Goal: Information Seeking & Learning: Learn about a topic

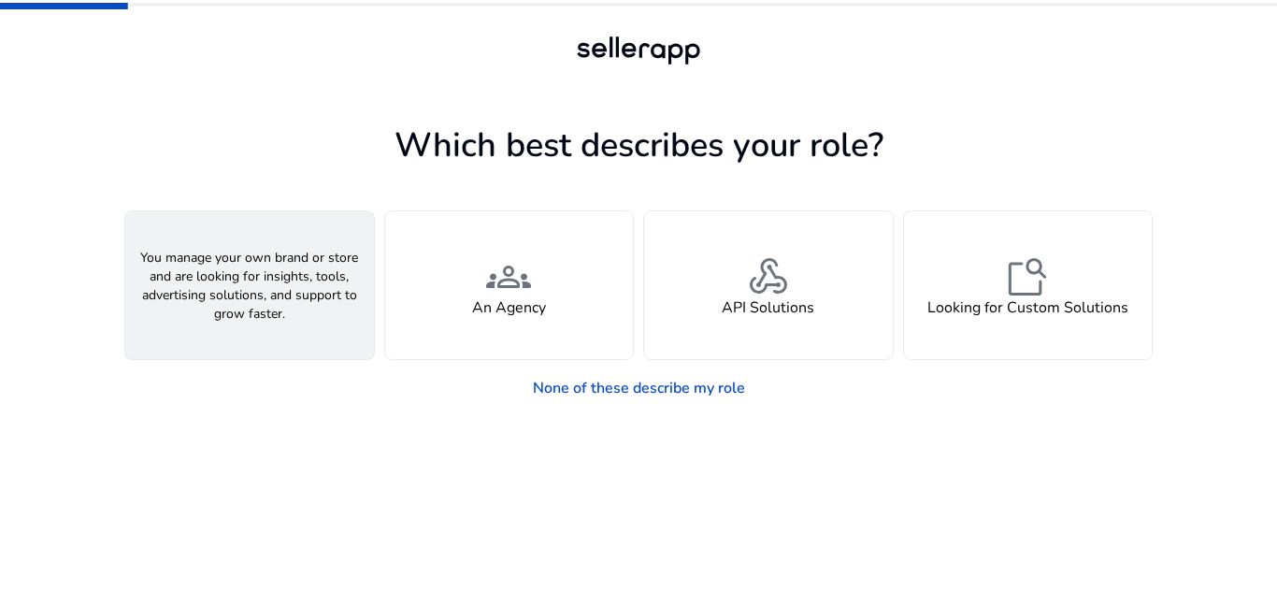
click at [242, 307] on h4 "A Seller" at bounding box center [250, 308] width 56 height 18
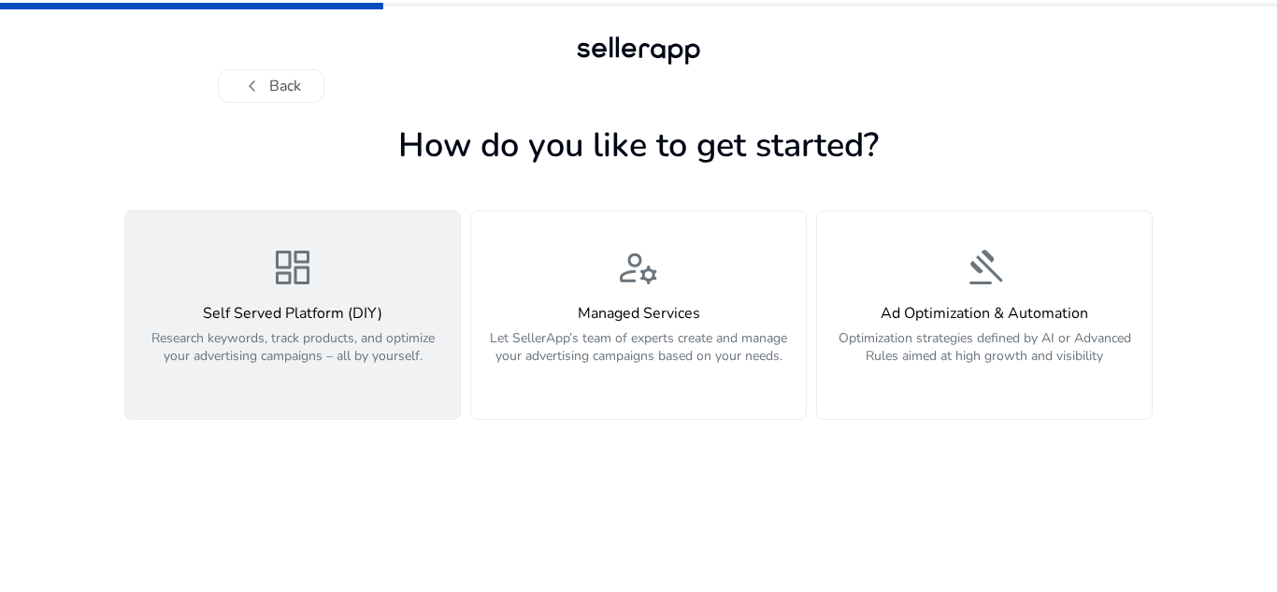
click at [328, 341] on p "Research keywords, track products, and optimize your advertising campaigns – al…" at bounding box center [292, 357] width 312 height 56
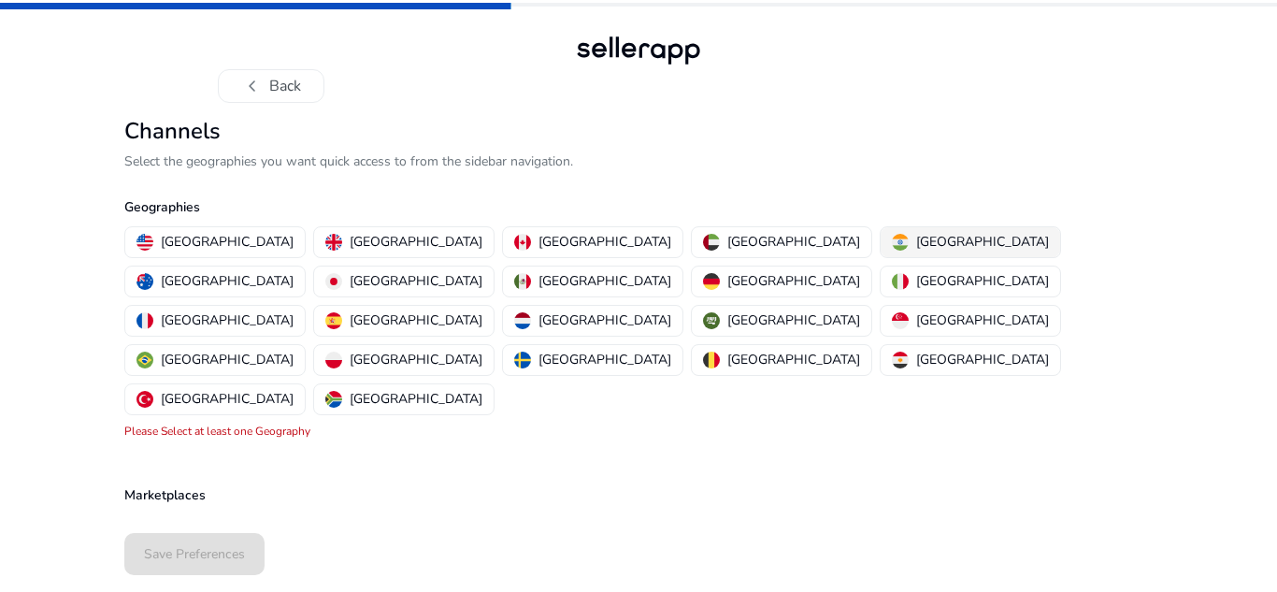
click at [916, 241] on p "[GEOGRAPHIC_DATA]" at bounding box center [982, 242] width 133 height 20
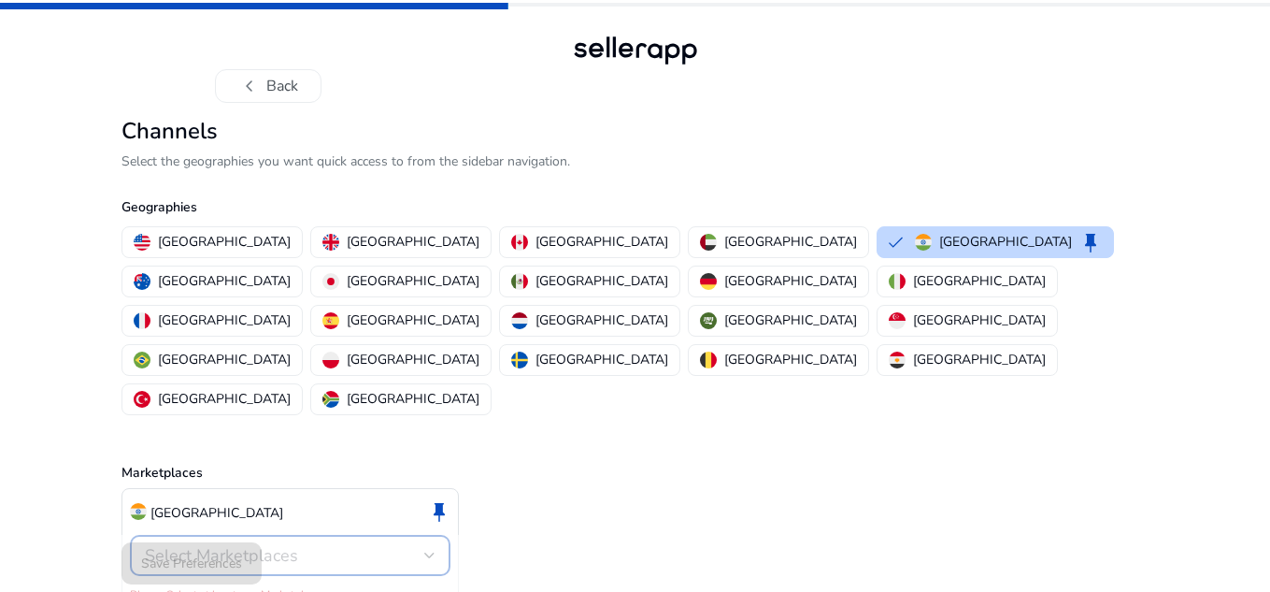
click at [379, 545] on div "Select Marketplaces" at bounding box center [284, 555] width 279 height 21
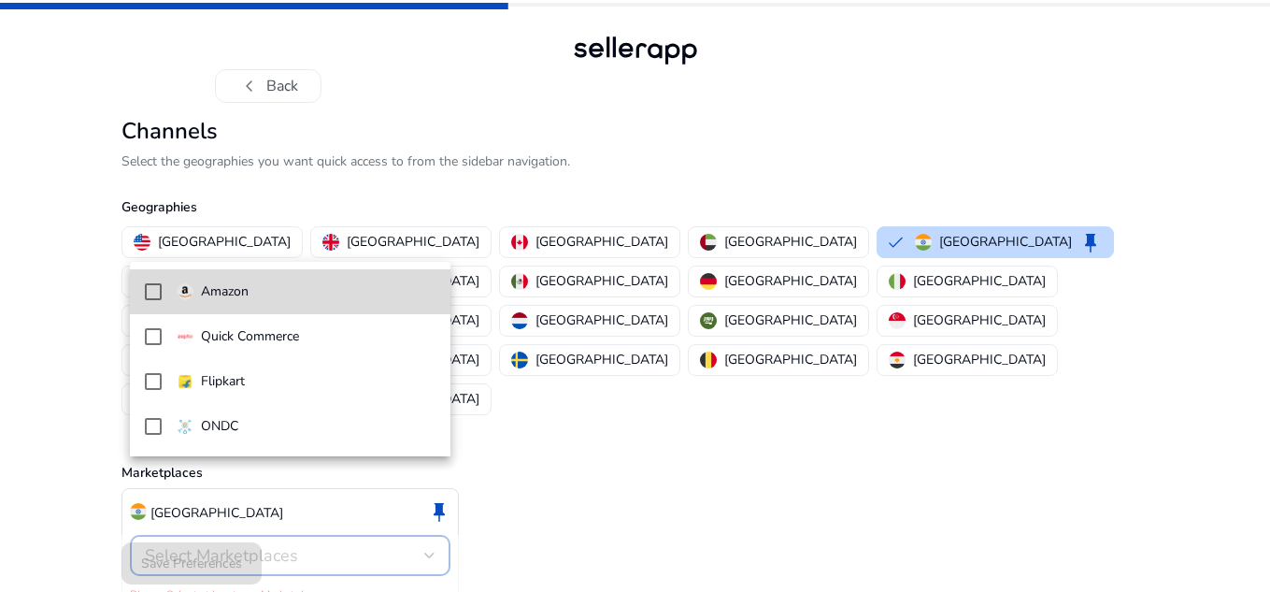
click at [330, 290] on span "Amazon" at bounding box center [306, 291] width 259 height 21
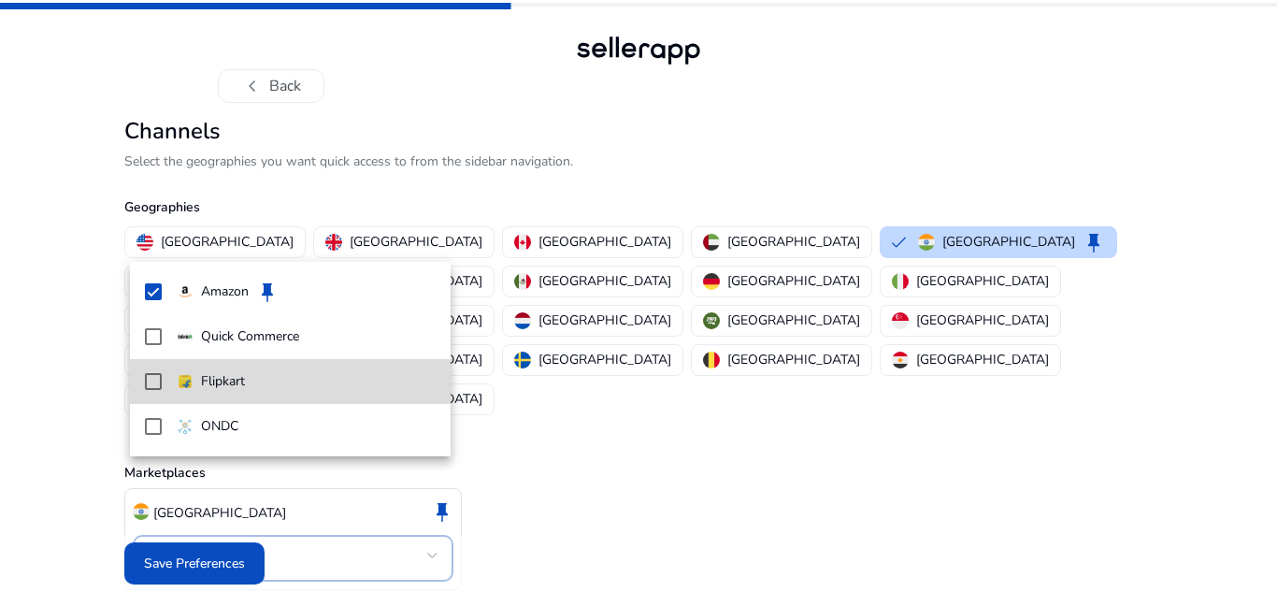
click at [223, 376] on p "Flipkart" at bounding box center [223, 381] width 44 height 21
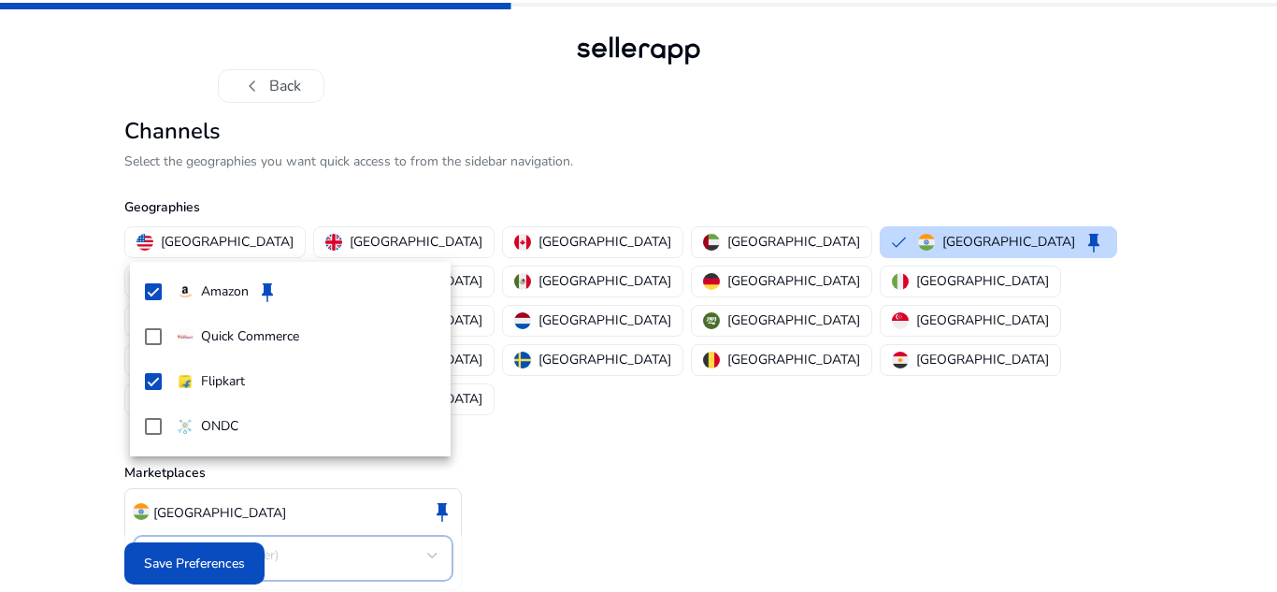
click at [186, 551] on div at bounding box center [638, 296] width 1277 height 592
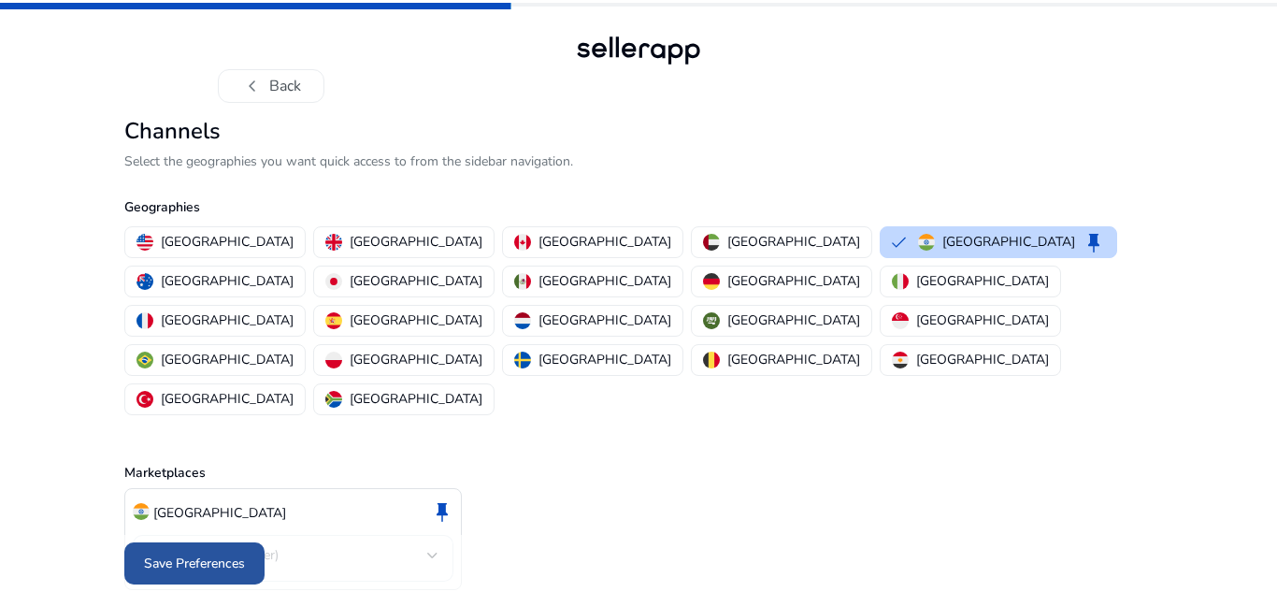
click at [215, 553] on span "Save Preferences" at bounding box center [194, 563] width 101 height 20
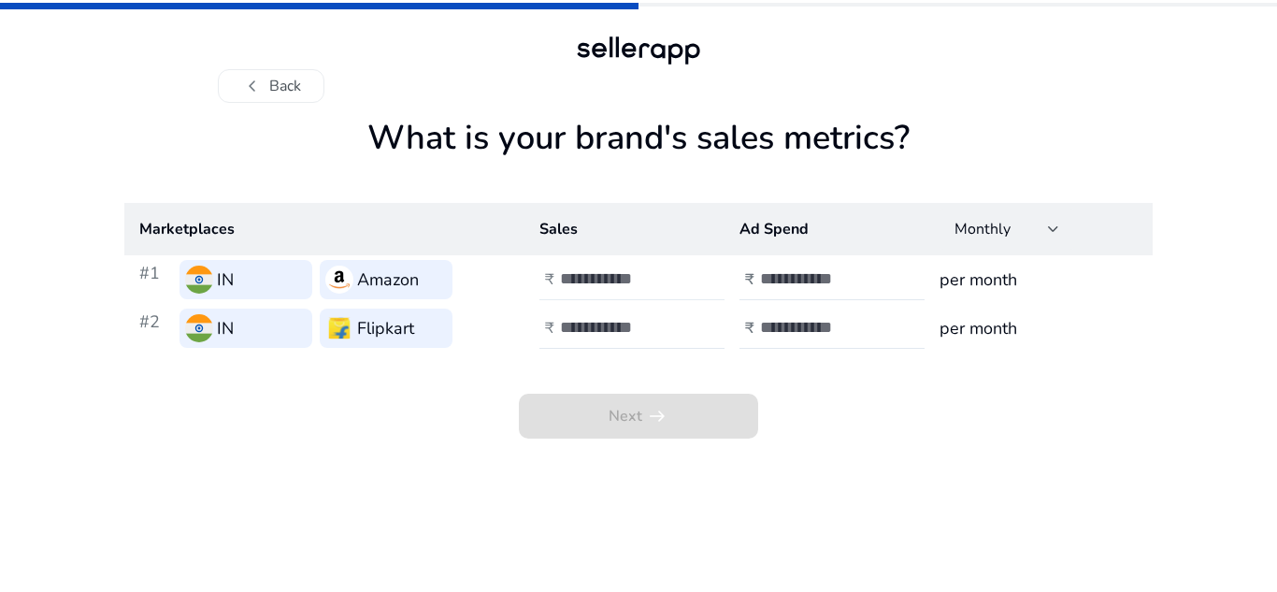
click at [665, 265] on div at bounding box center [644, 279] width 168 height 41
type input "*"
click at [822, 273] on input "number" at bounding box center [823, 278] width 126 height 21
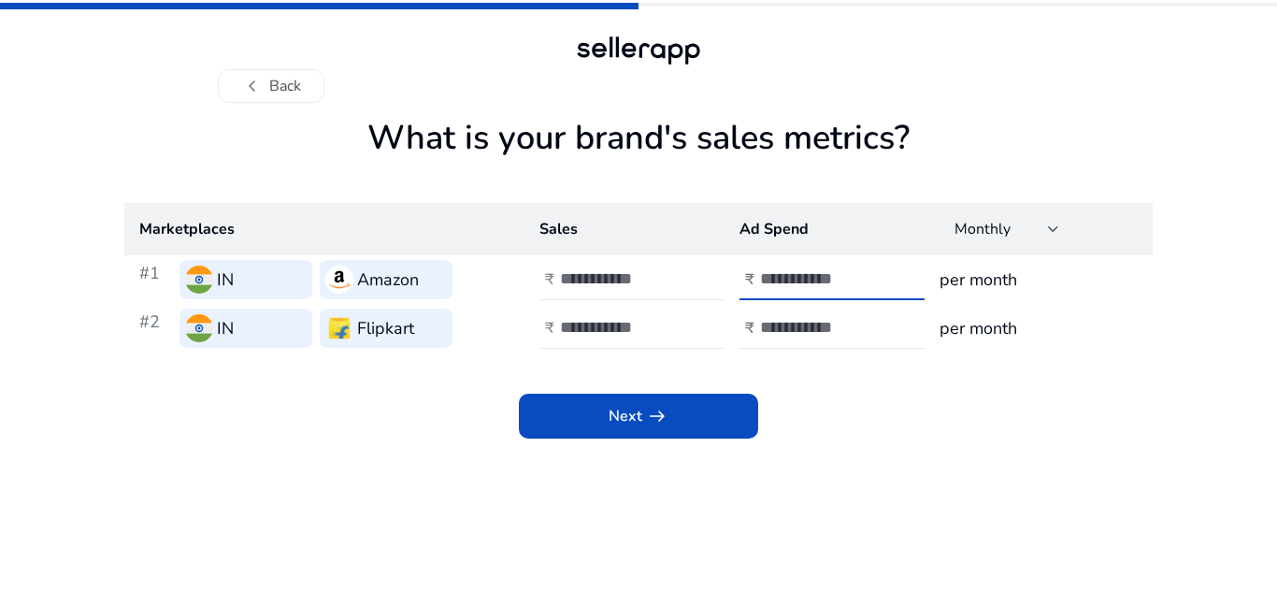
type input "***"
click at [630, 328] on input "number" at bounding box center [623, 327] width 126 height 21
type input "*"
click at [792, 325] on input "number" at bounding box center [823, 327] width 126 height 21
click at [803, 268] on input "***" at bounding box center [823, 278] width 126 height 21
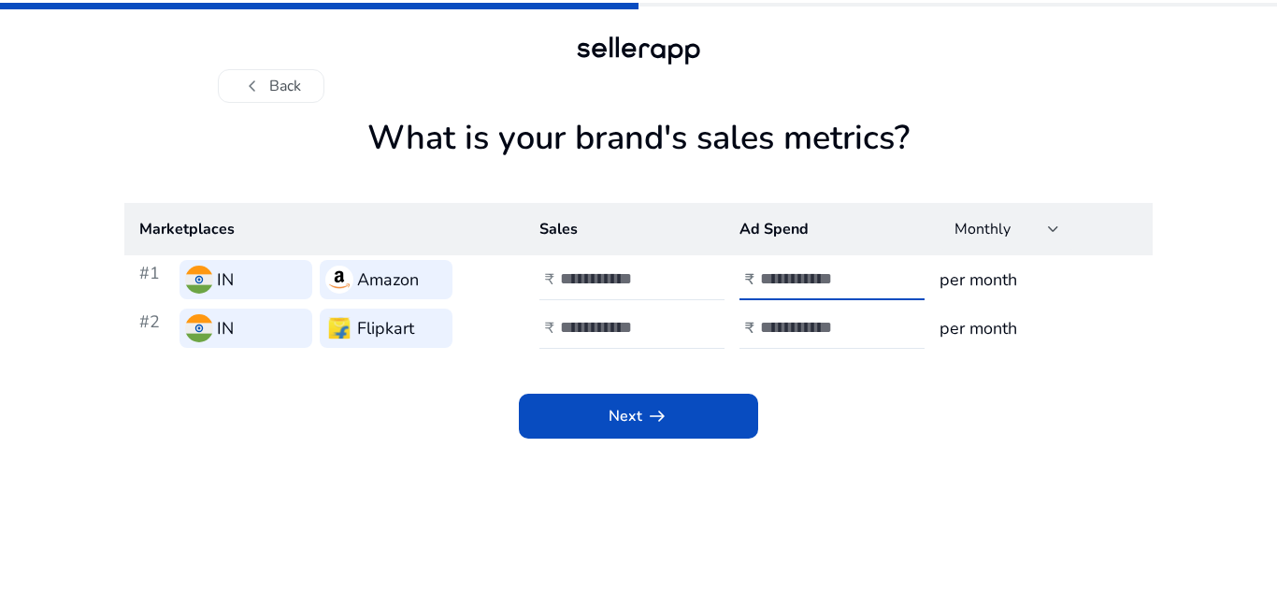
type input "*"
type input "****"
click at [784, 322] on input "number" at bounding box center [823, 327] width 126 height 21
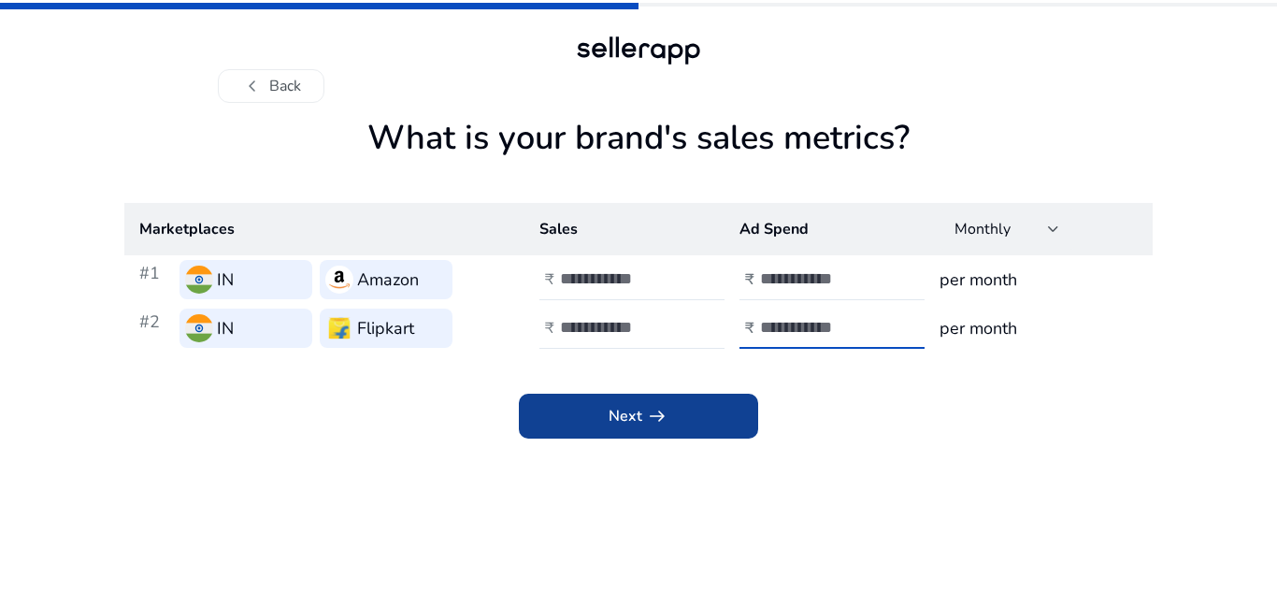
type input "****"
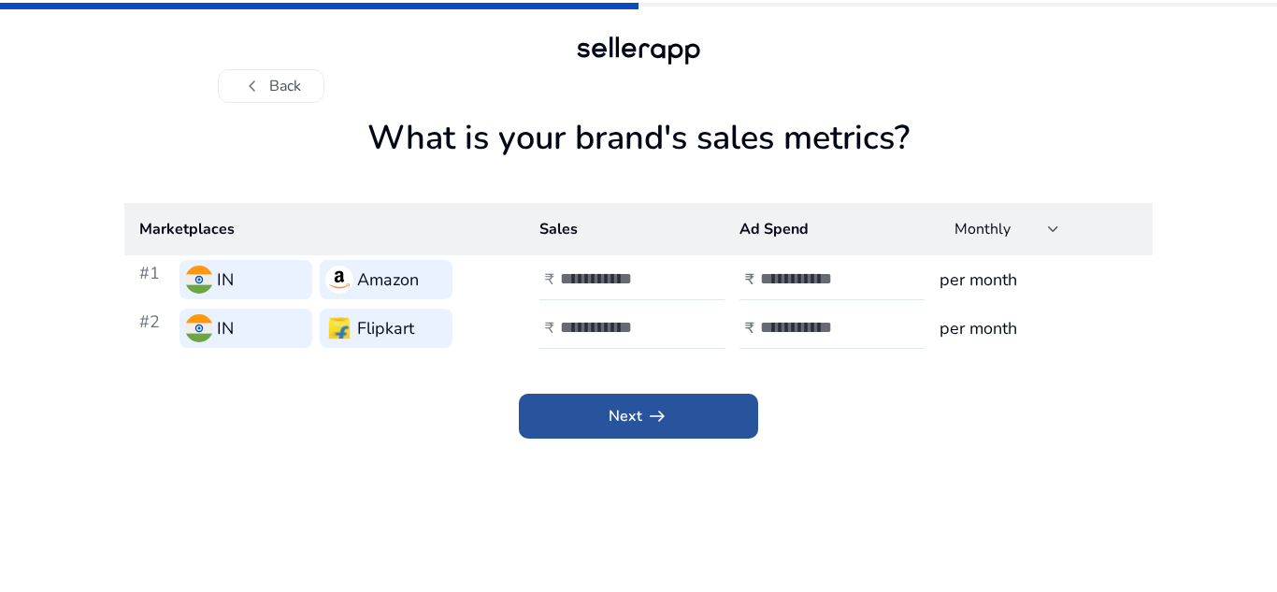
click at [714, 404] on span at bounding box center [638, 415] width 239 height 45
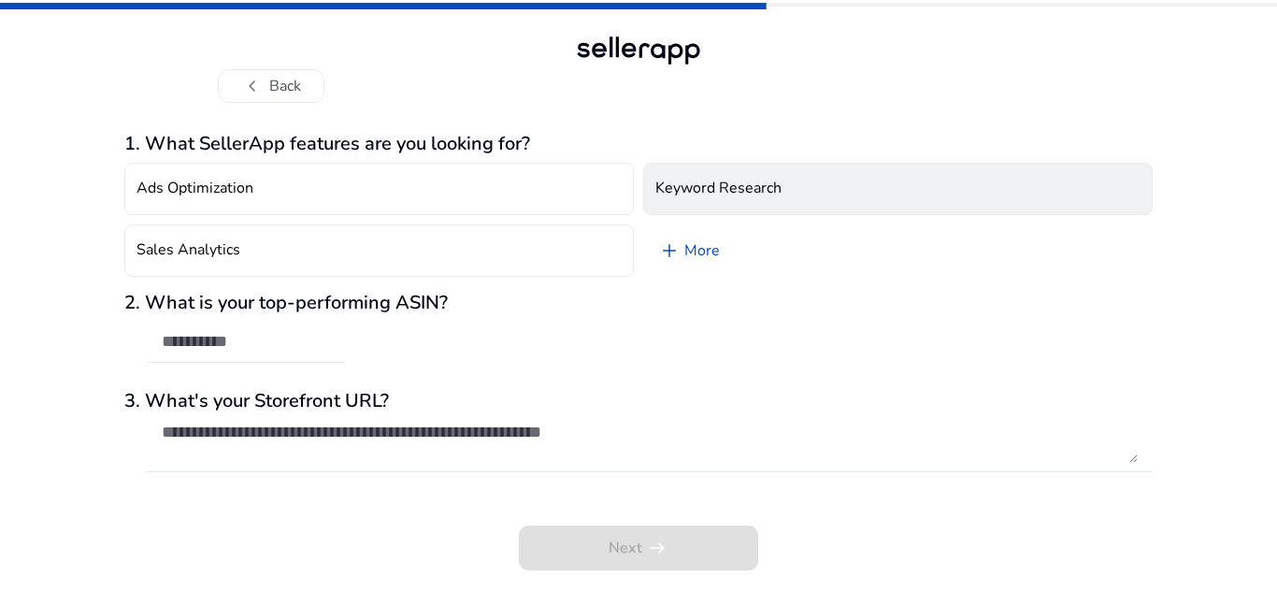
click at [679, 194] on h4 "Keyword Research" at bounding box center [718, 188] width 126 height 18
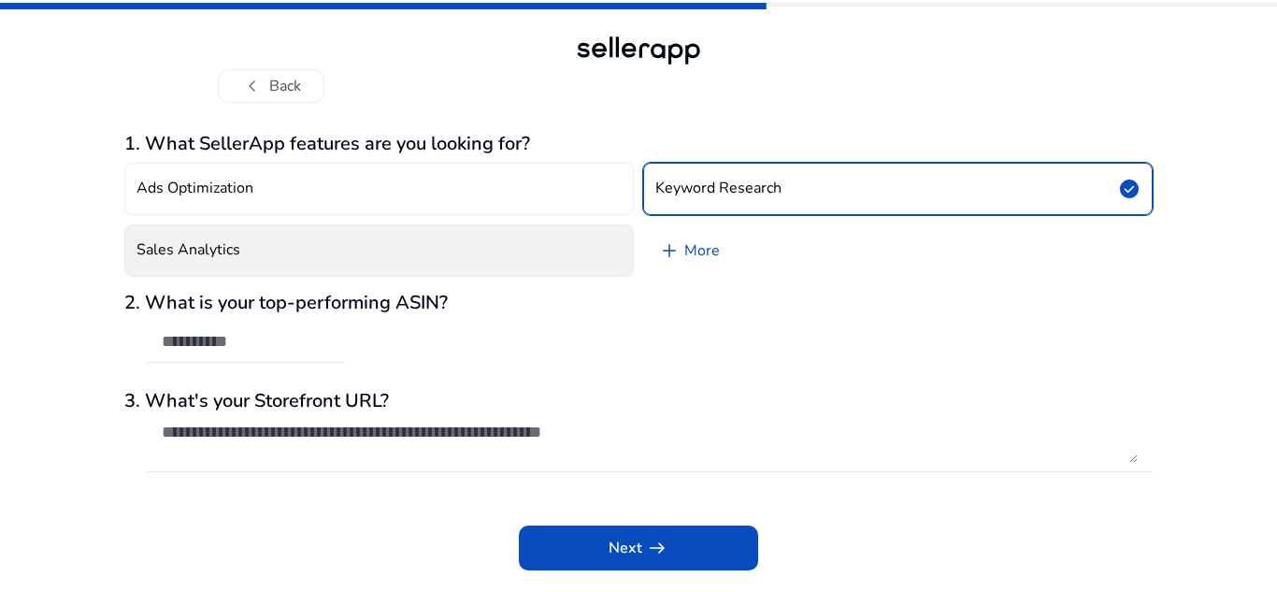
click at [525, 235] on button "Sales Analytics" at bounding box center [378, 250] width 509 height 52
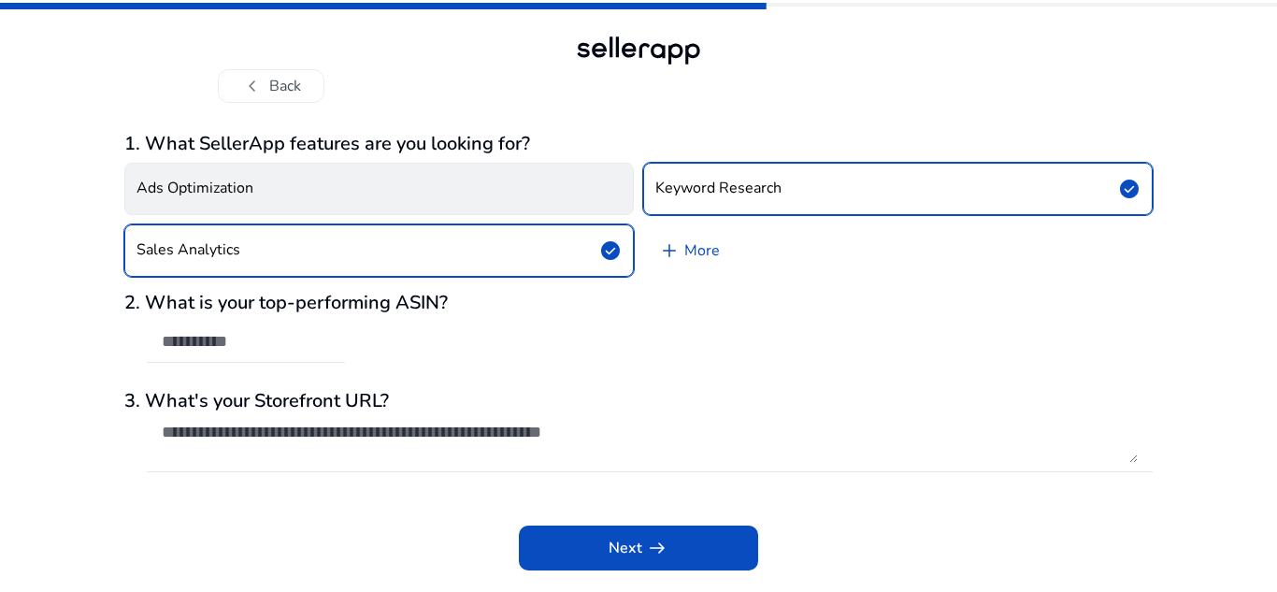
click at [493, 189] on button "Ads Optimization" at bounding box center [378, 189] width 509 height 52
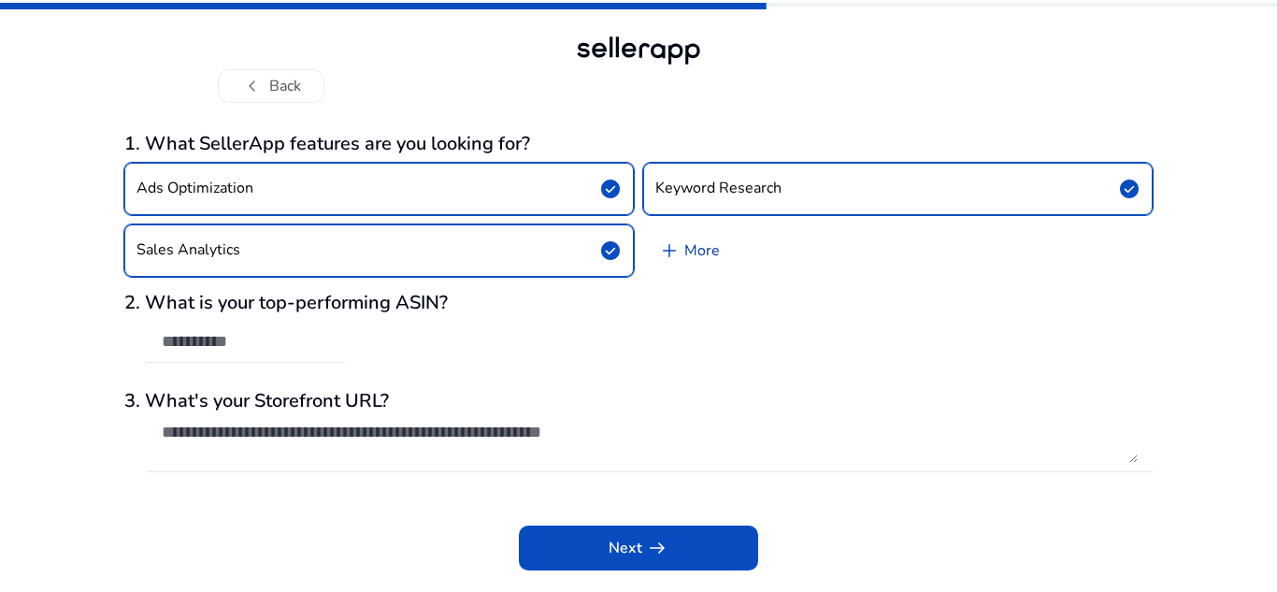
click at [686, 250] on link "add More" at bounding box center [689, 250] width 92 height 52
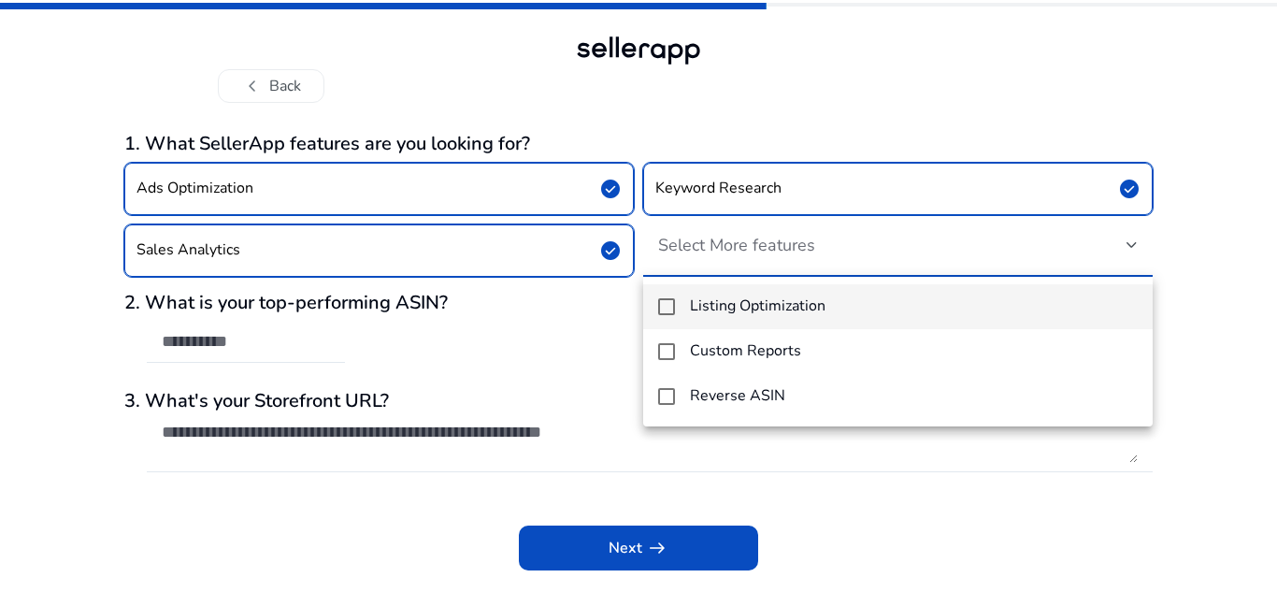
click at [690, 305] on h4 "Listing Optimization" at bounding box center [758, 306] width 136 height 18
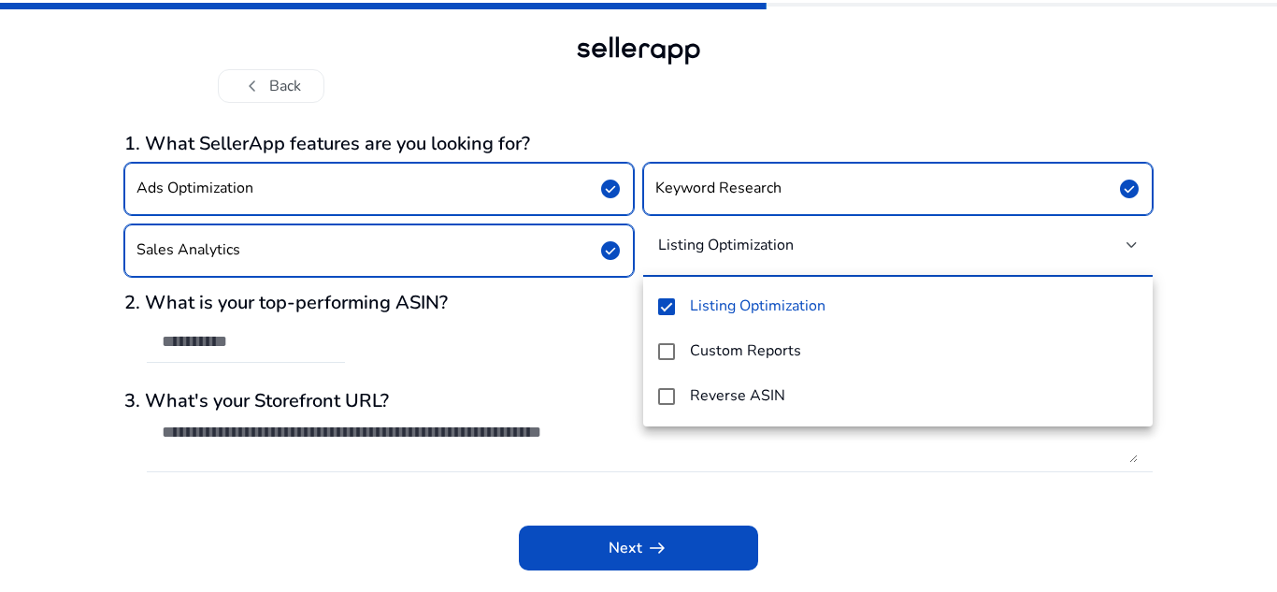
click at [604, 314] on div at bounding box center [638, 296] width 1277 height 592
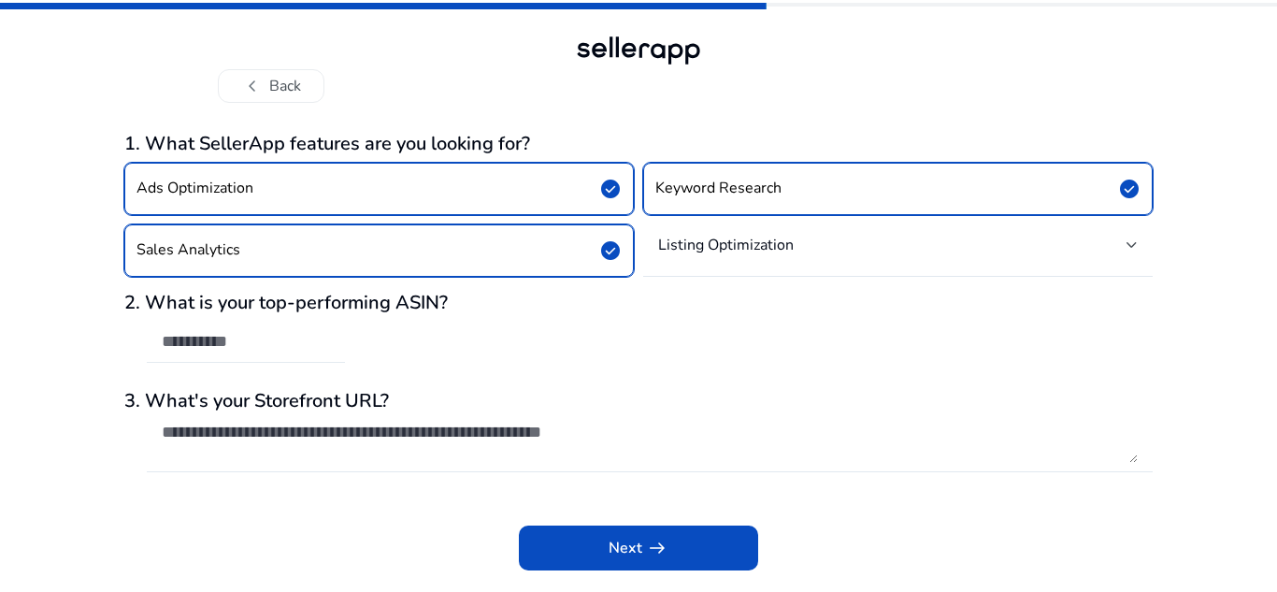
click at [311, 355] on div at bounding box center [246, 342] width 168 height 41
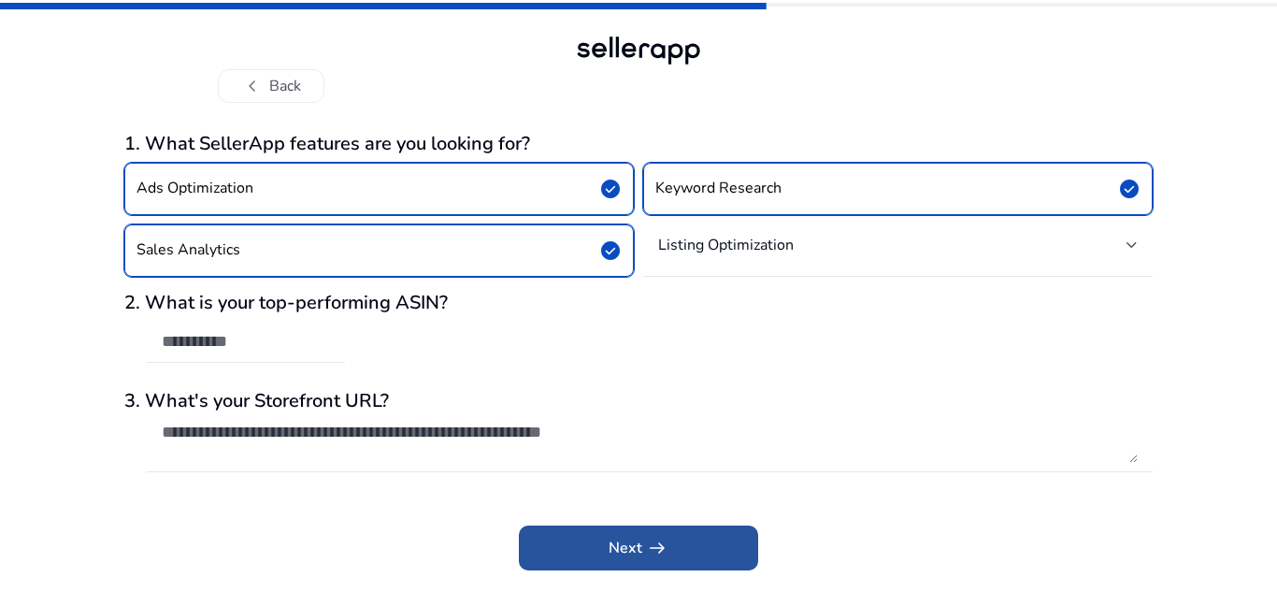
click at [601, 541] on span at bounding box center [638, 547] width 239 height 45
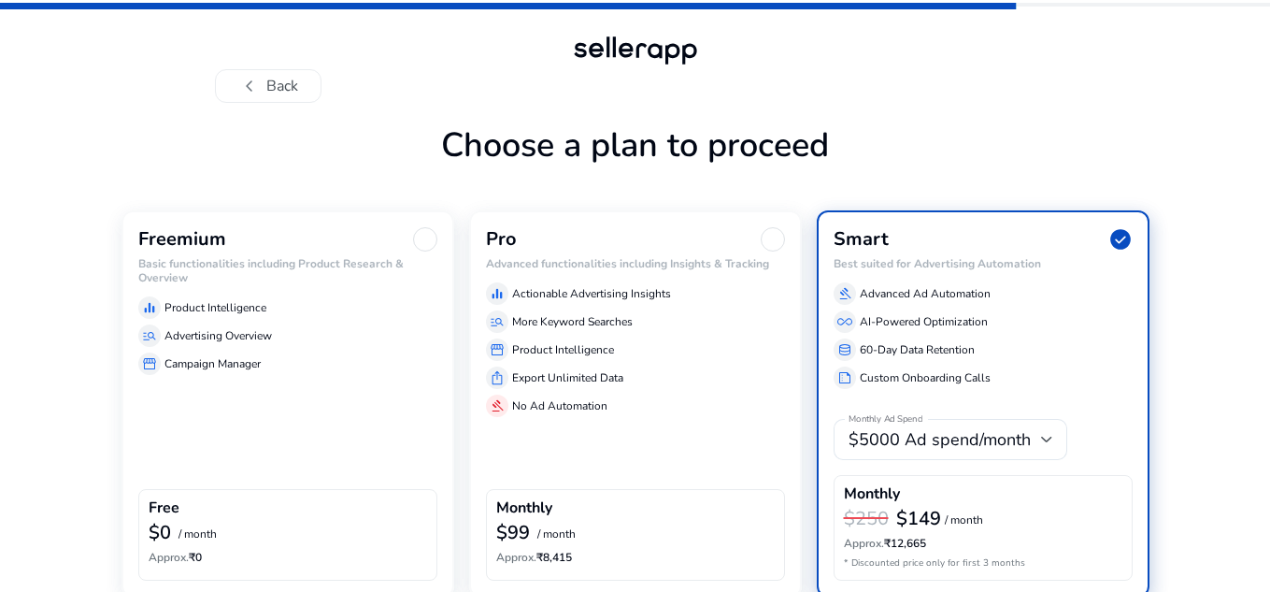
scroll to position [88, 0]
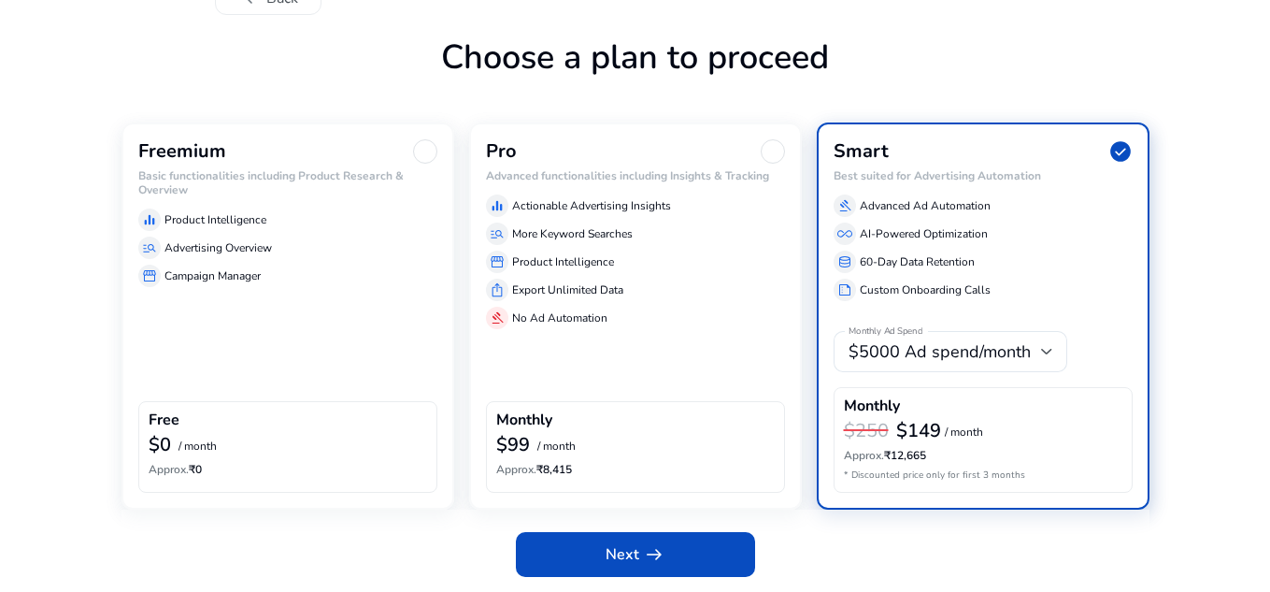
click at [299, 440] on div "$0 / month" at bounding box center [288, 446] width 279 height 24
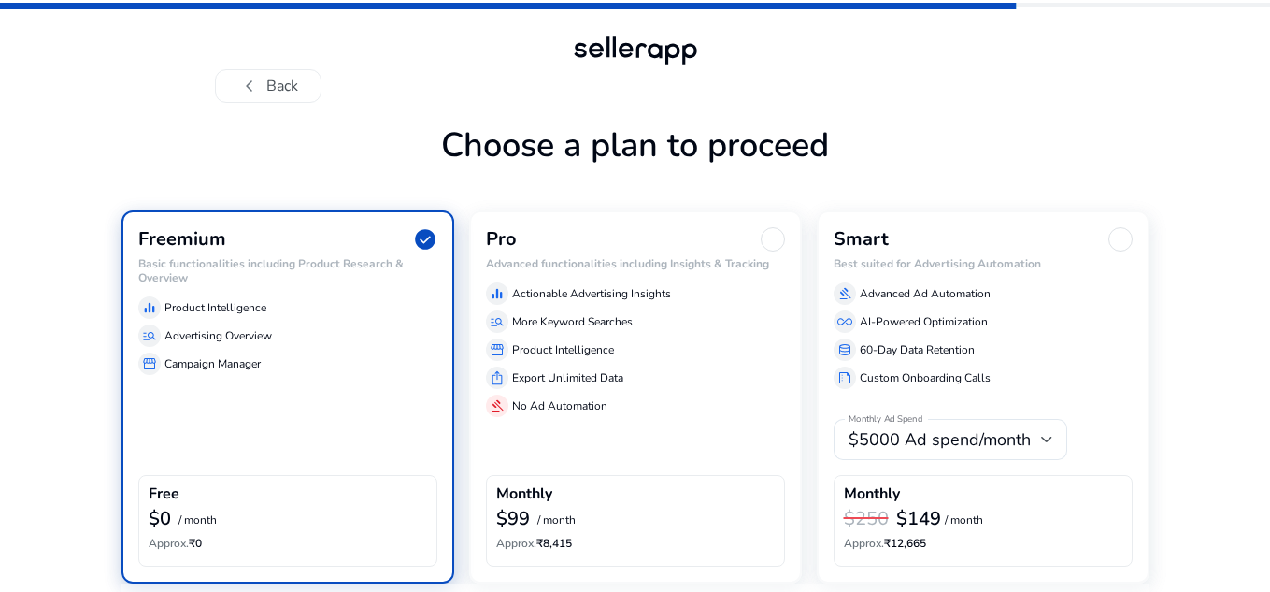
scroll to position [74, 0]
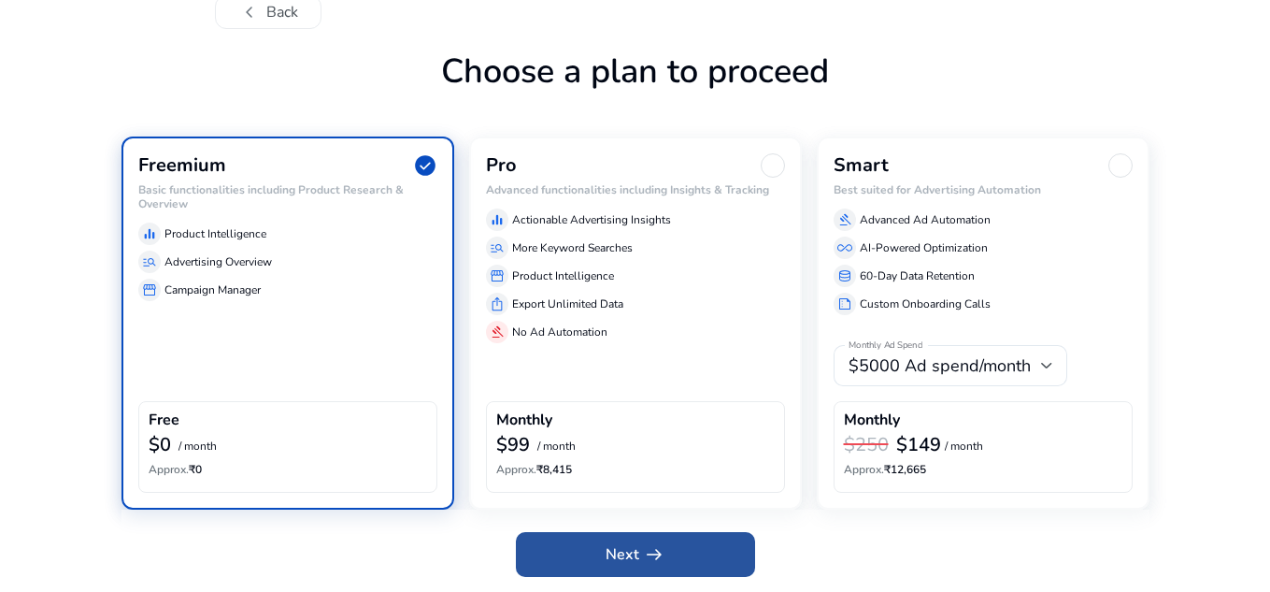
click at [544, 551] on span at bounding box center [635, 554] width 239 height 45
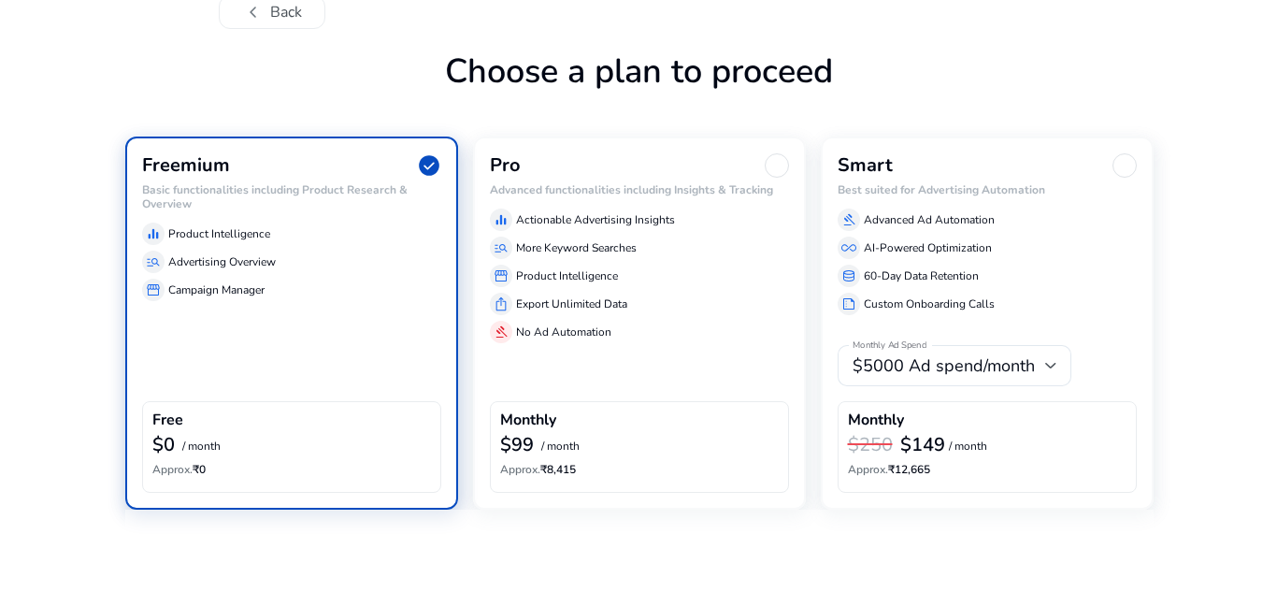
scroll to position [0, 0]
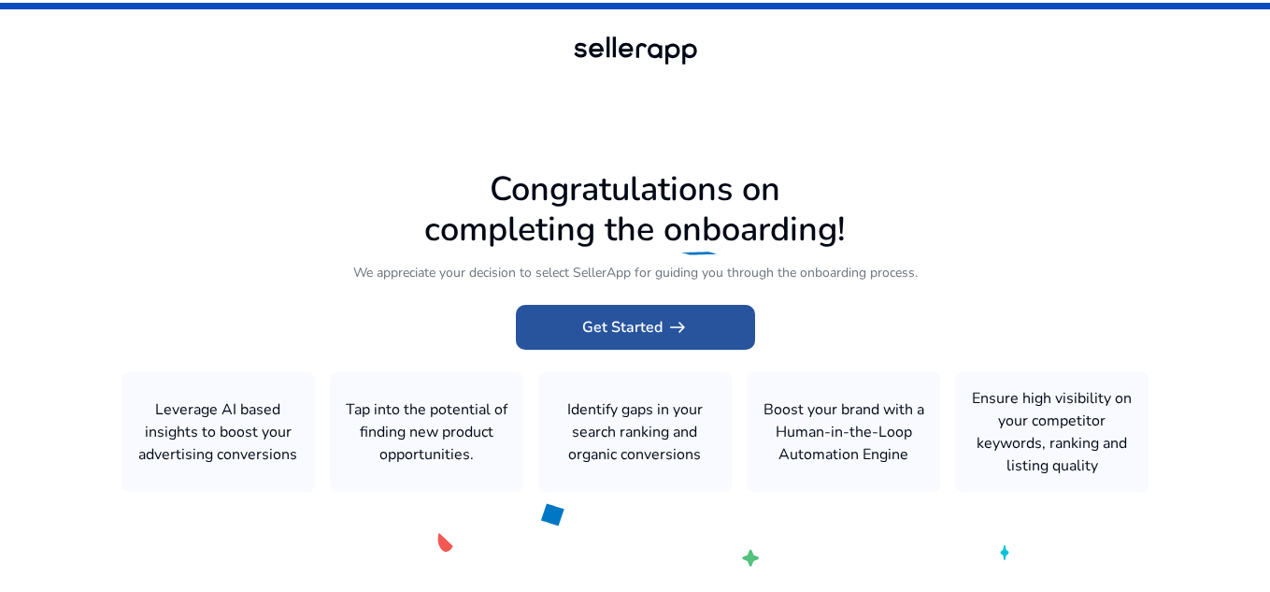
click at [649, 336] on span "Get Started arrow_right_alt" at bounding box center [635, 327] width 107 height 22
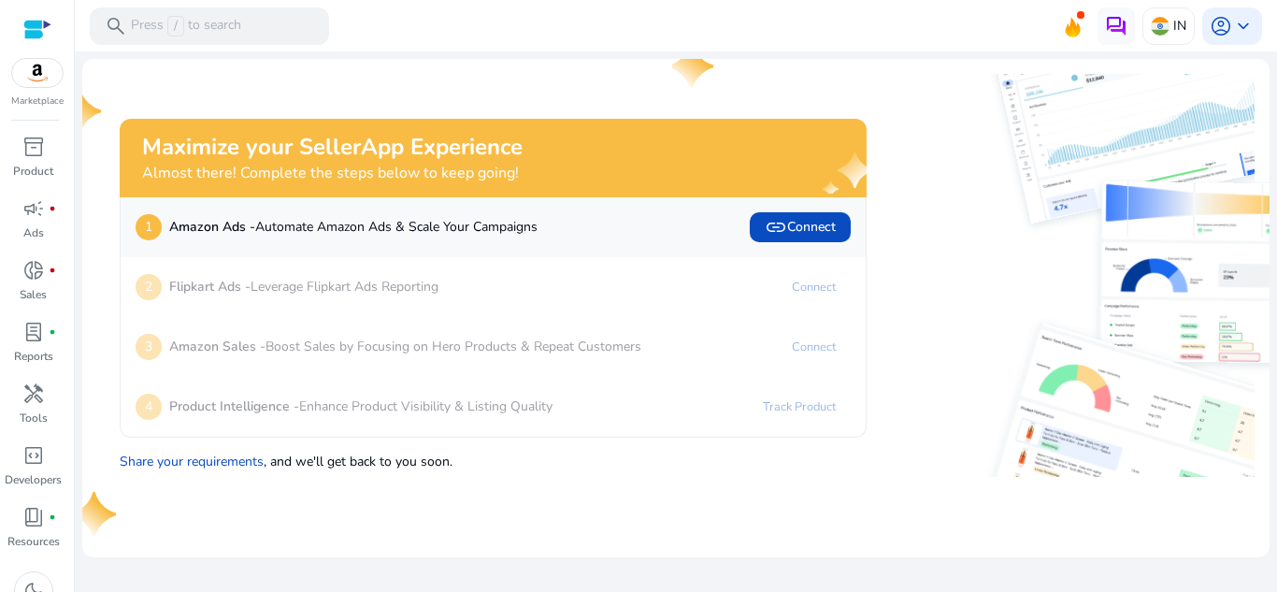
click at [649, 336] on div "3 Amazon Sales - Boost Sales by Focusing on Hero Products & Repeat Customers Co…" at bounding box center [493, 347] width 715 height 30
click at [494, 341] on p "Amazon Sales - Boost Sales by Focusing on Hero Products & Repeat Customers" at bounding box center [405, 346] width 472 height 20
click at [779, 236] on span "link" at bounding box center [776, 227] width 22 height 22
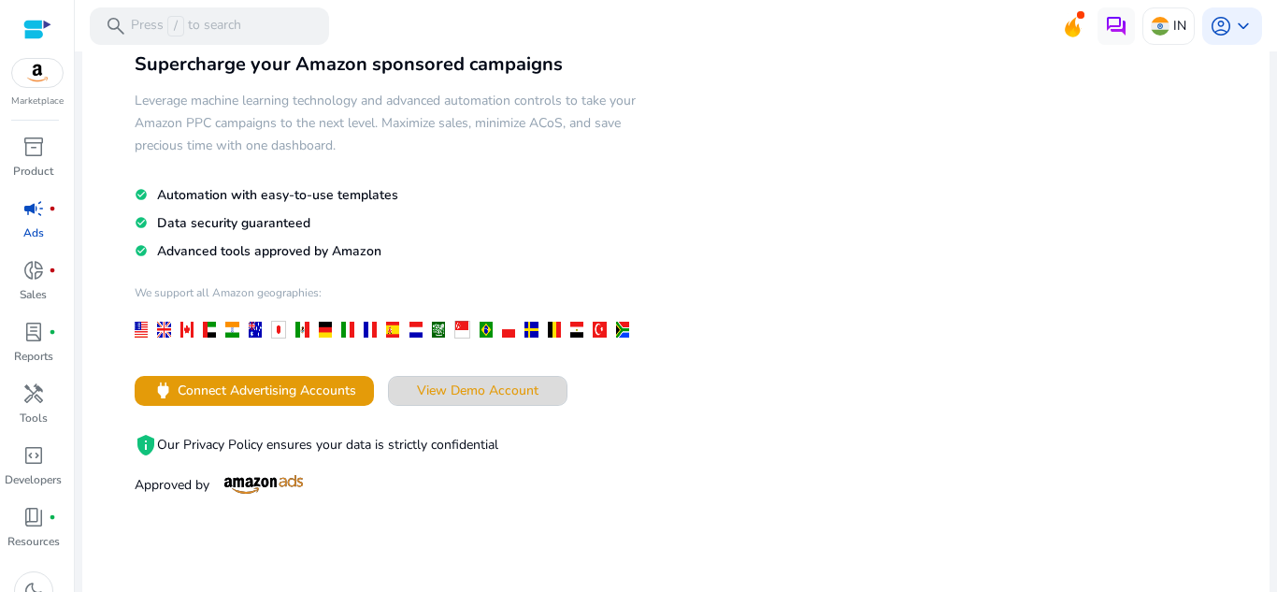
click at [501, 395] on span "View Demo Account" at bounding box center [478, 390] width 122 height 20
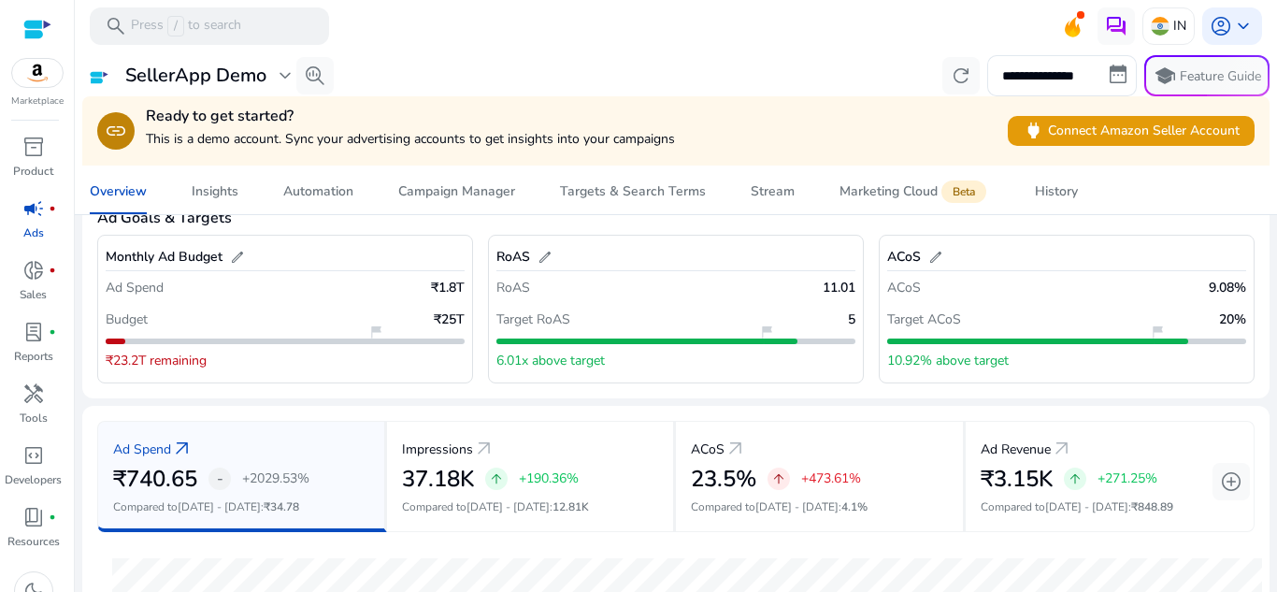
scroll to position [80, 0]
click at [1034, 128] on span "power" at bounding box center [1033, 130] width 21 height 21
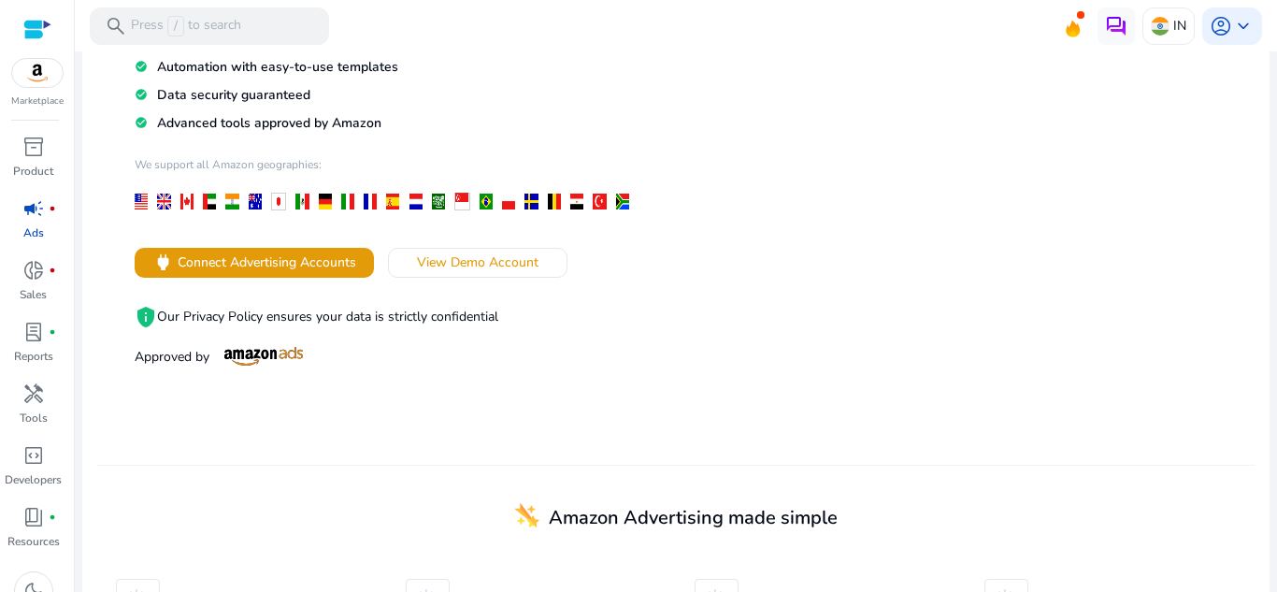
scroll to position [243, 0]
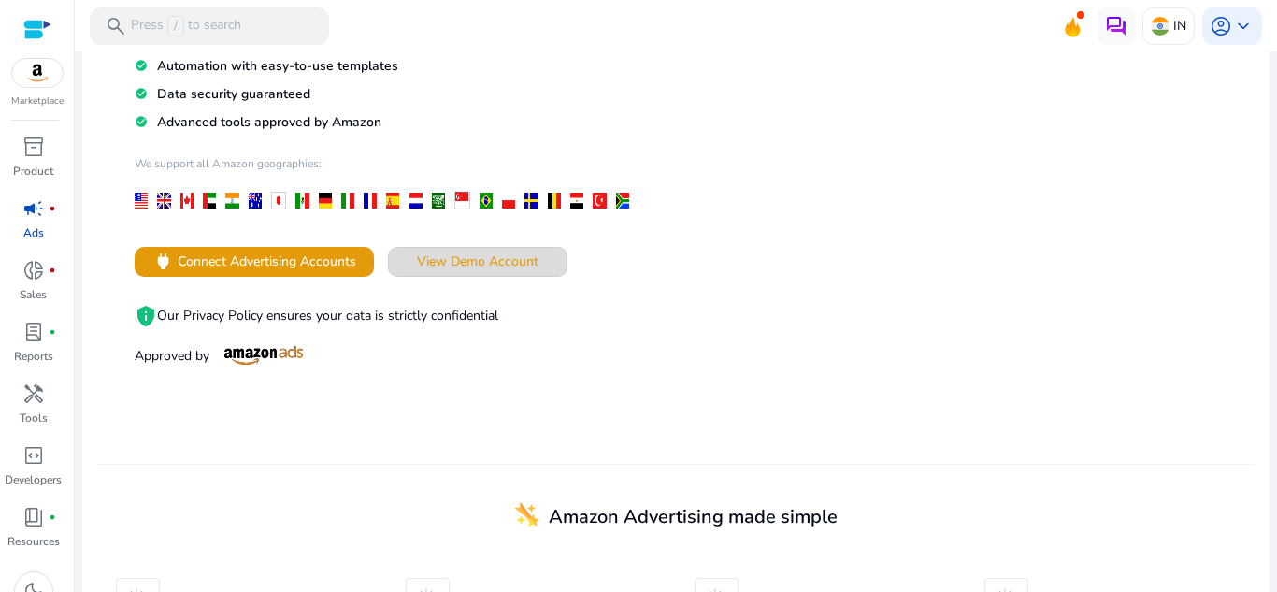
click at [506, 261] on span "View Demo Account" at bounding box center [478, 261] width 122 height 20
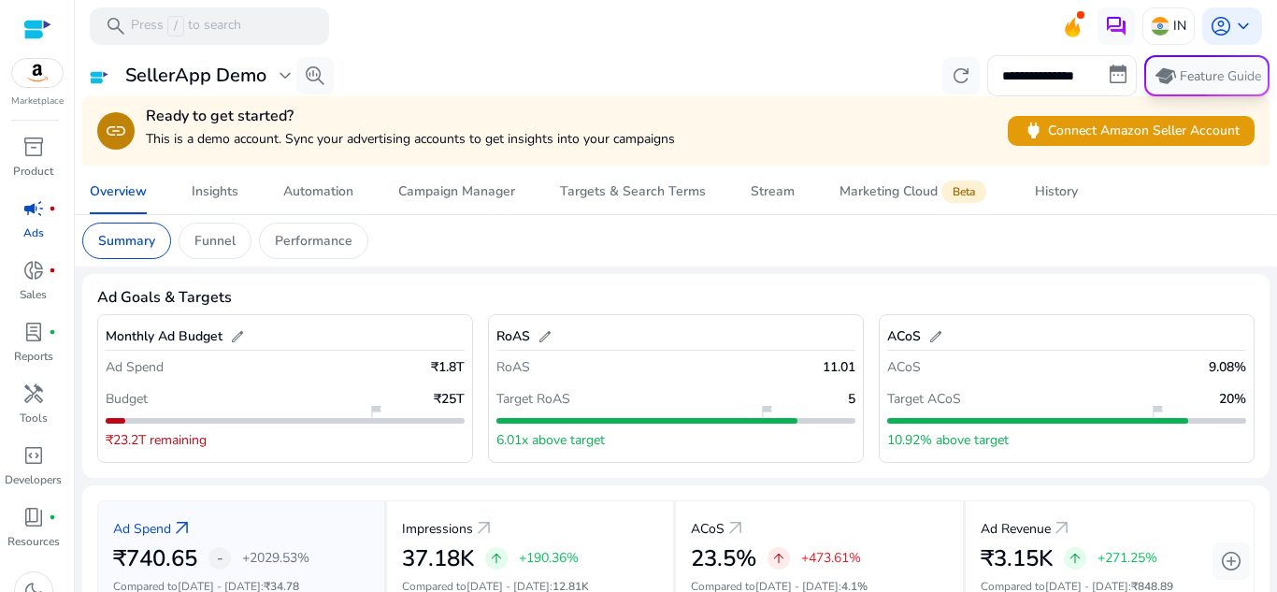
click at [1198, 82] on p "Feature Guide" at bounding box center [1220, 76] width 81 height 19
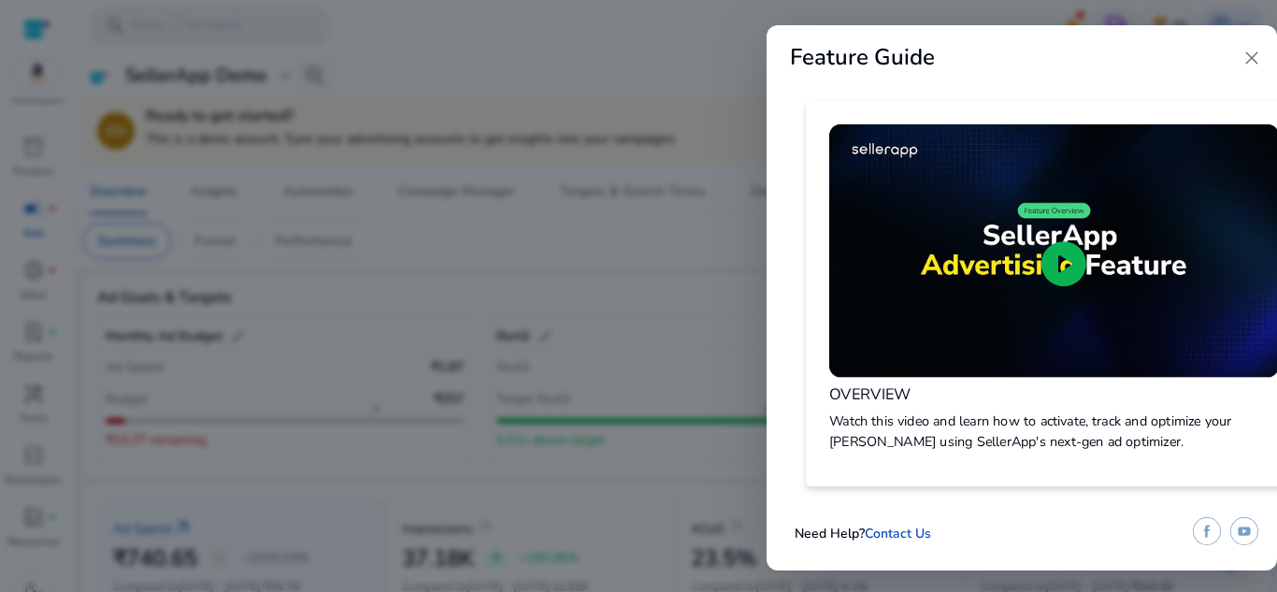
click at [1067, 242] on span "play_circle" at bounding box center [1064, 263] width 54 height 54
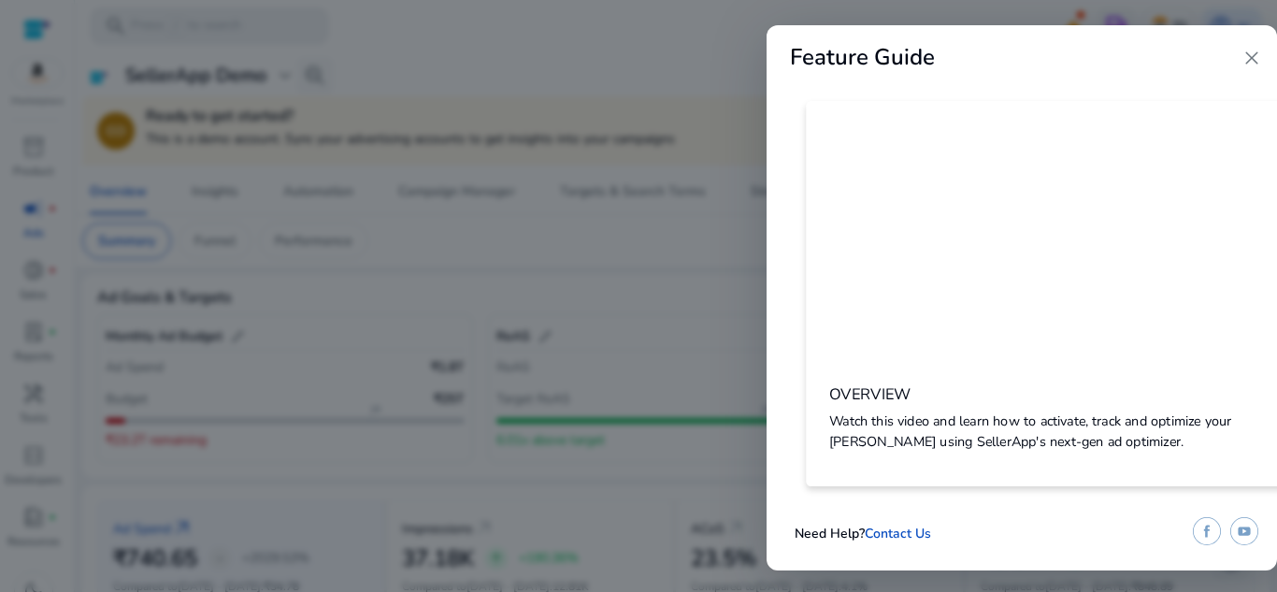
click at [1250, 52] on span "close" at bounding box center [1251, 58] width 22 height 22
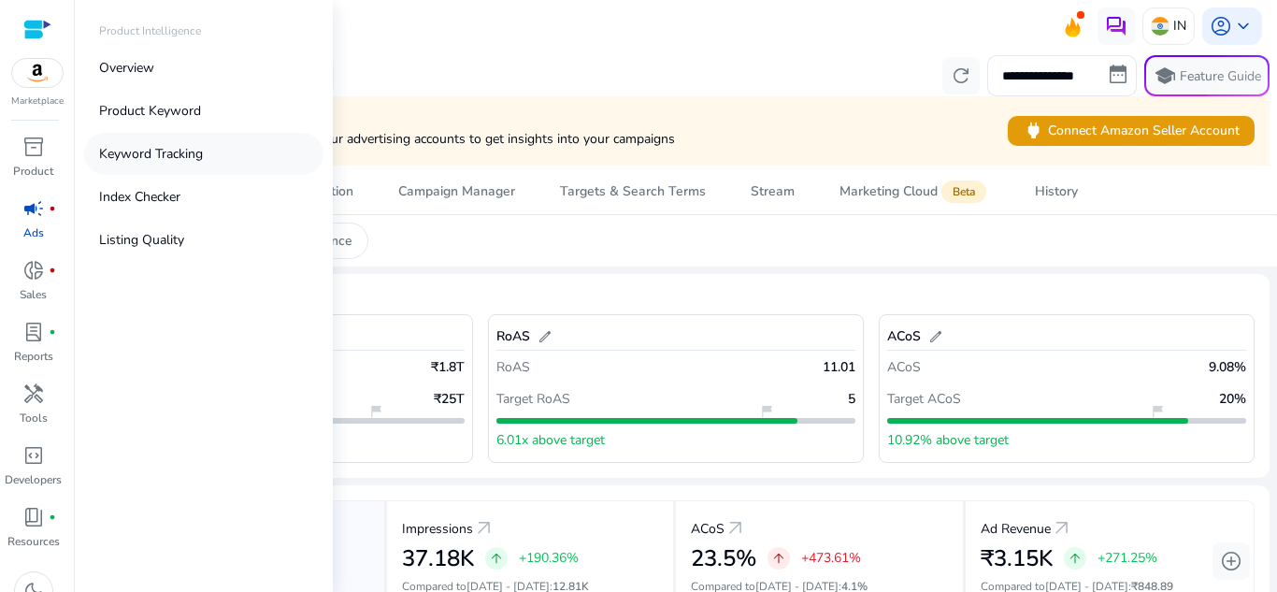
click at [136, 151] on p "Keyword Tracking" at bounding box center [151, 154] width 104 height 20
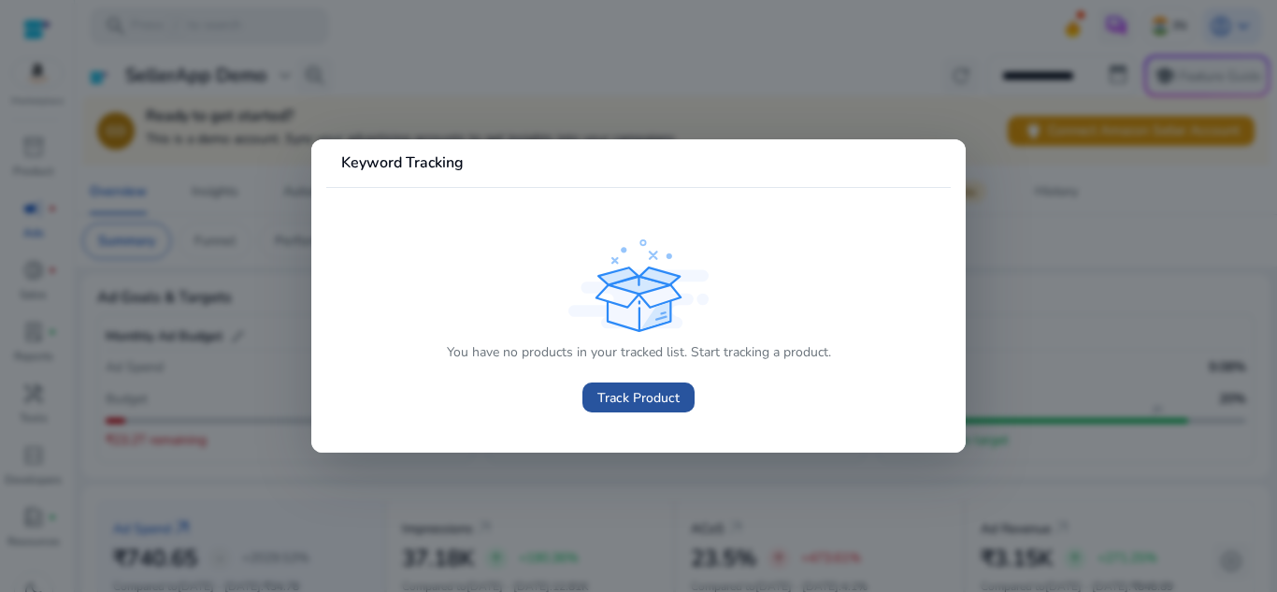
click at [650, 389] on span "Track Product" at bounding box center [638, 398] width 82 height 20
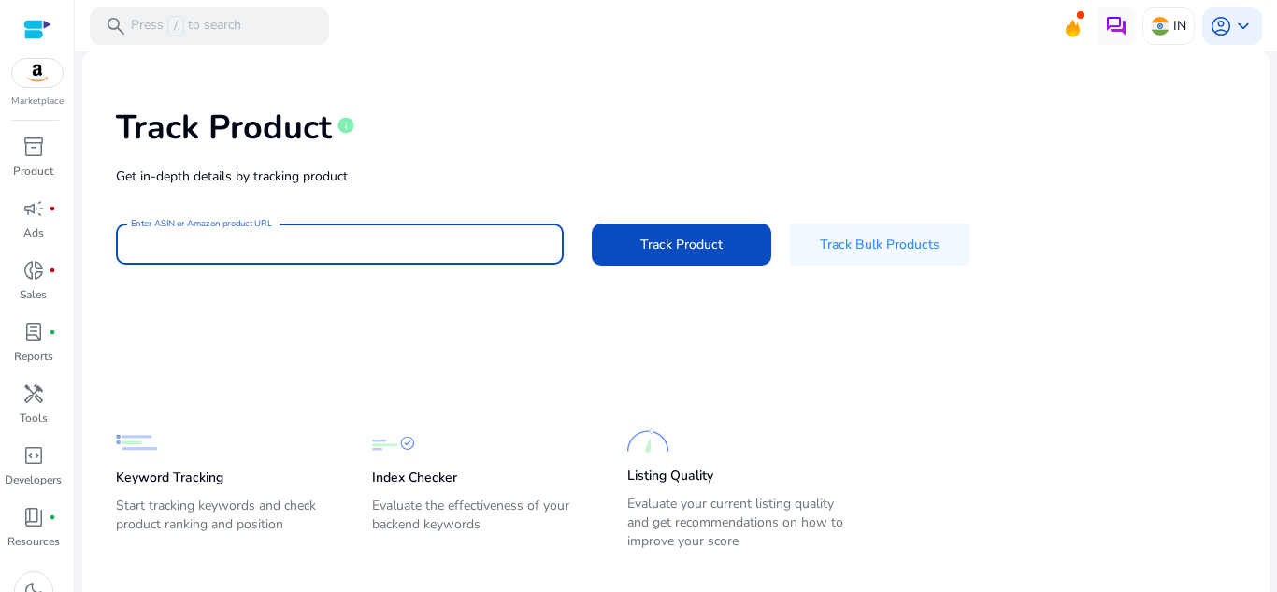
click at [461, 252] on input "Enter ASIN or Amazon product URL" at bounding box center [340, 244] width 418 height 21
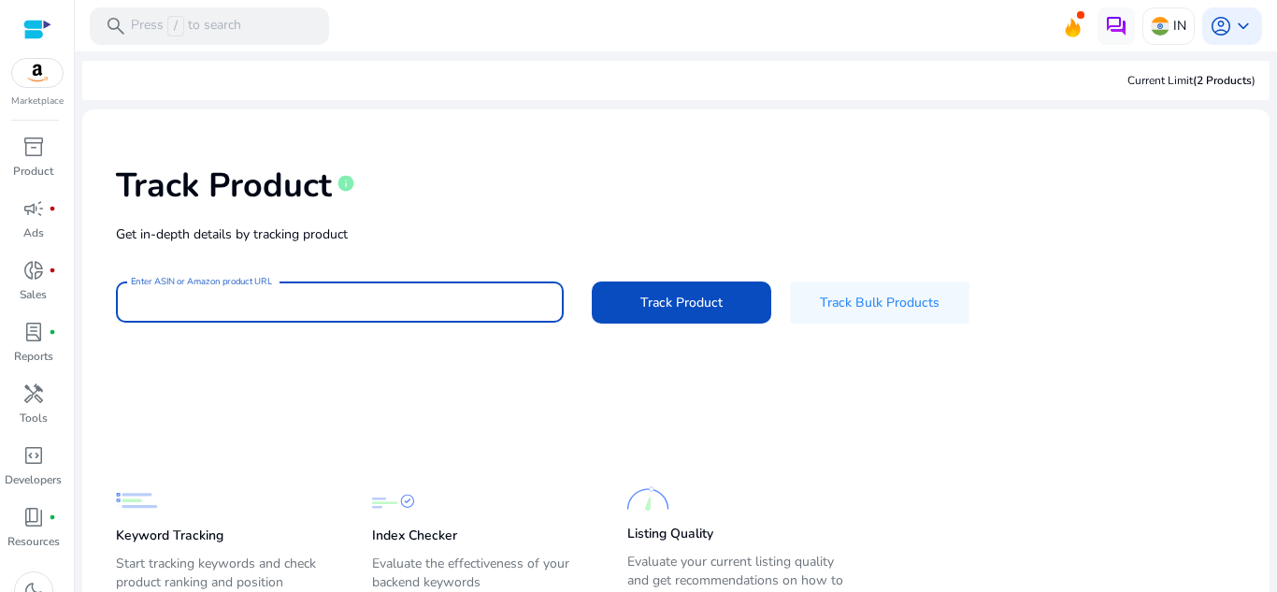
paste input "**********"
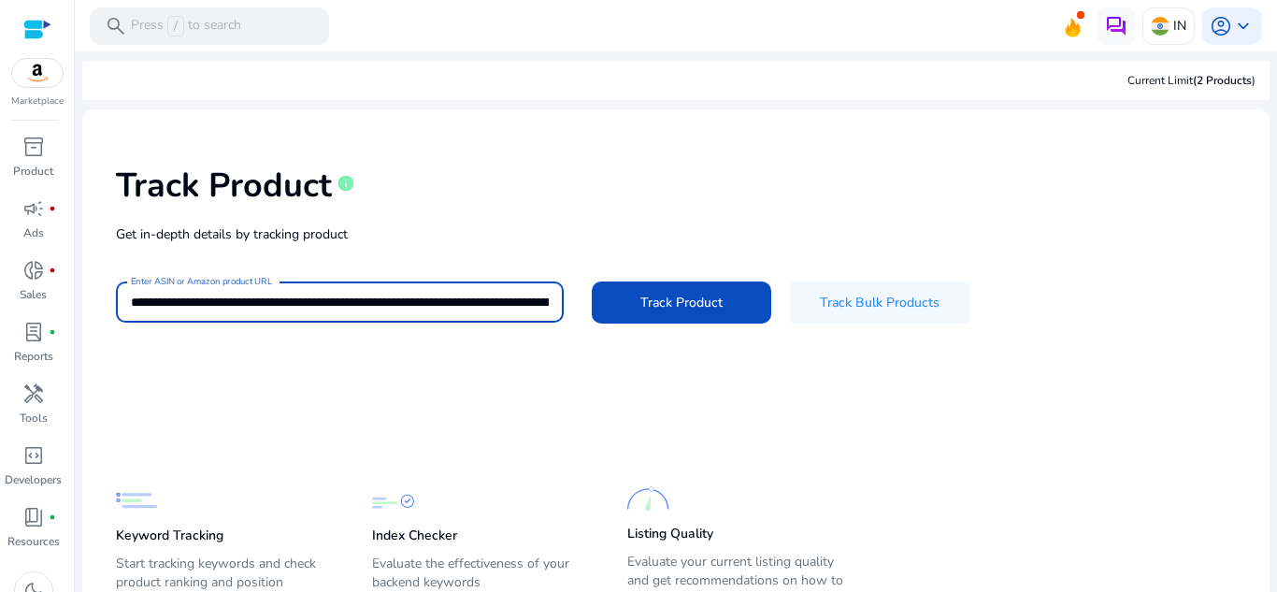
scroll to position [0, 3911]
type input "**********"
click at [592, 281] on button "Track Product" at bounding box center [681, 302] width 179 height 42
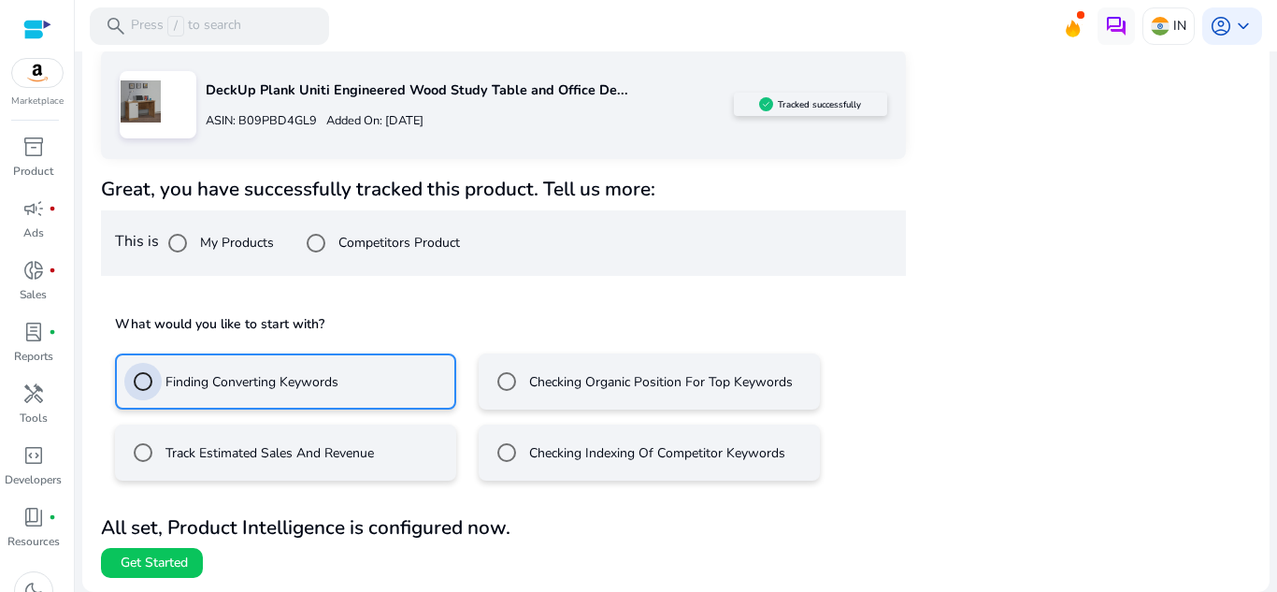
scroll to position [30, 0]
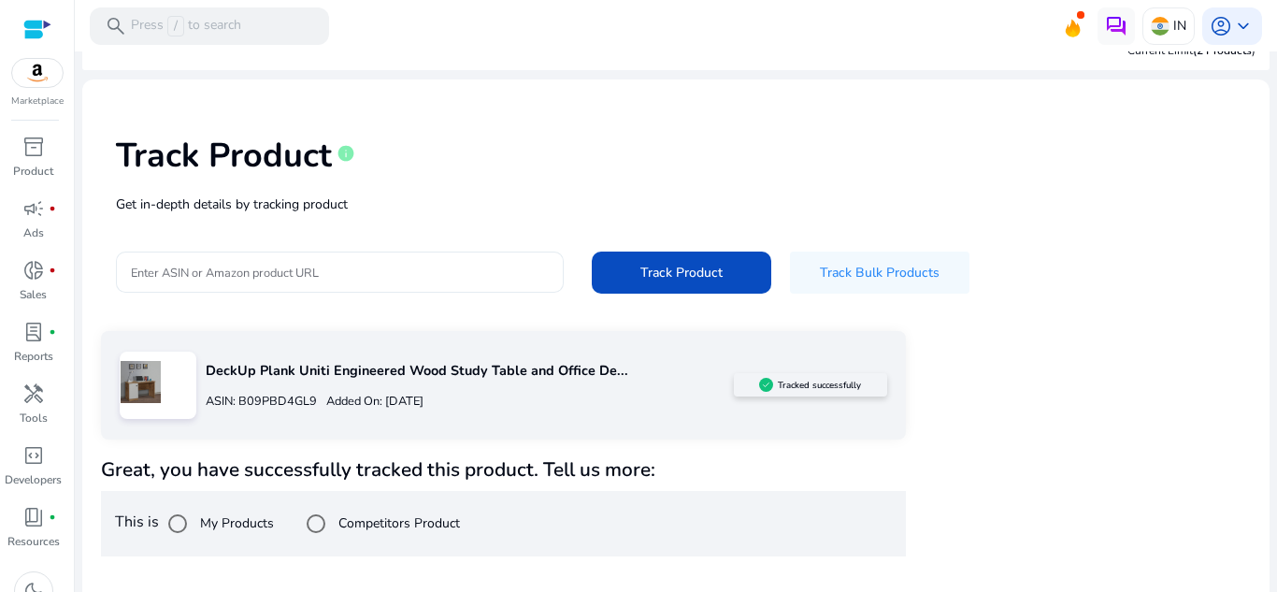
click at [263, 279] on input "Enter ASIN or Amazon product URL" at bounding box center [338, 272] width 415 height 21
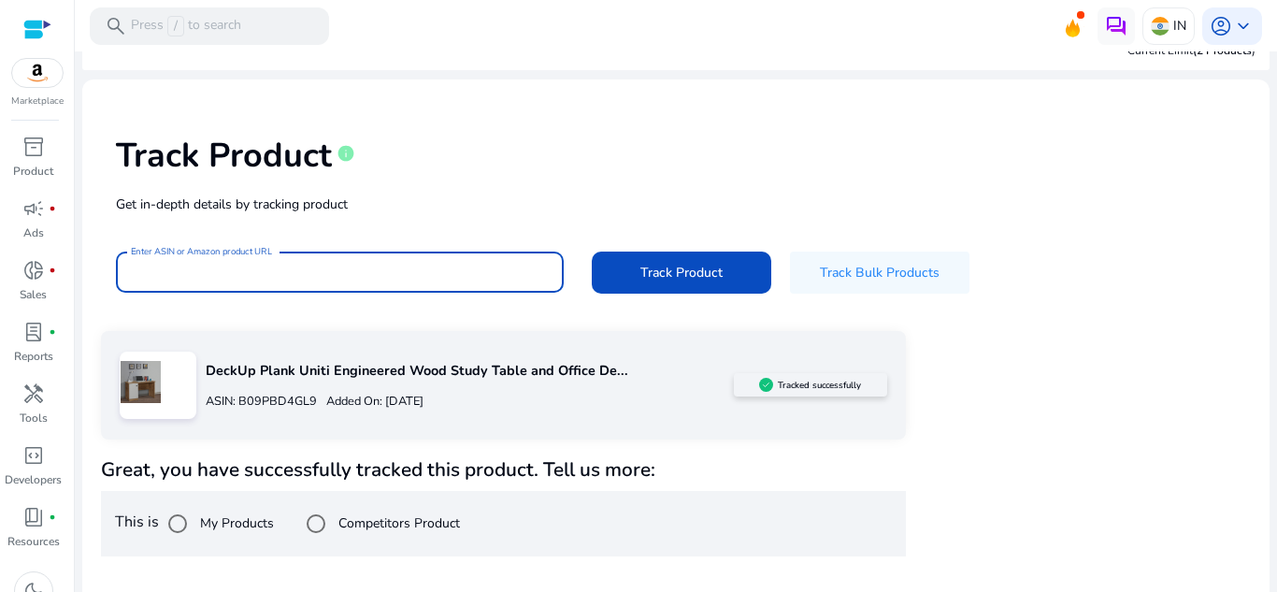
paste input "**********"
drag, startPoint x: 136, startPoint y: 276, endPoint x: 1103, endPoint y: 294, distance: 967.5
click at [1103, 294] on div "**********" at bounding box center [675, 212] width 1157 height 236
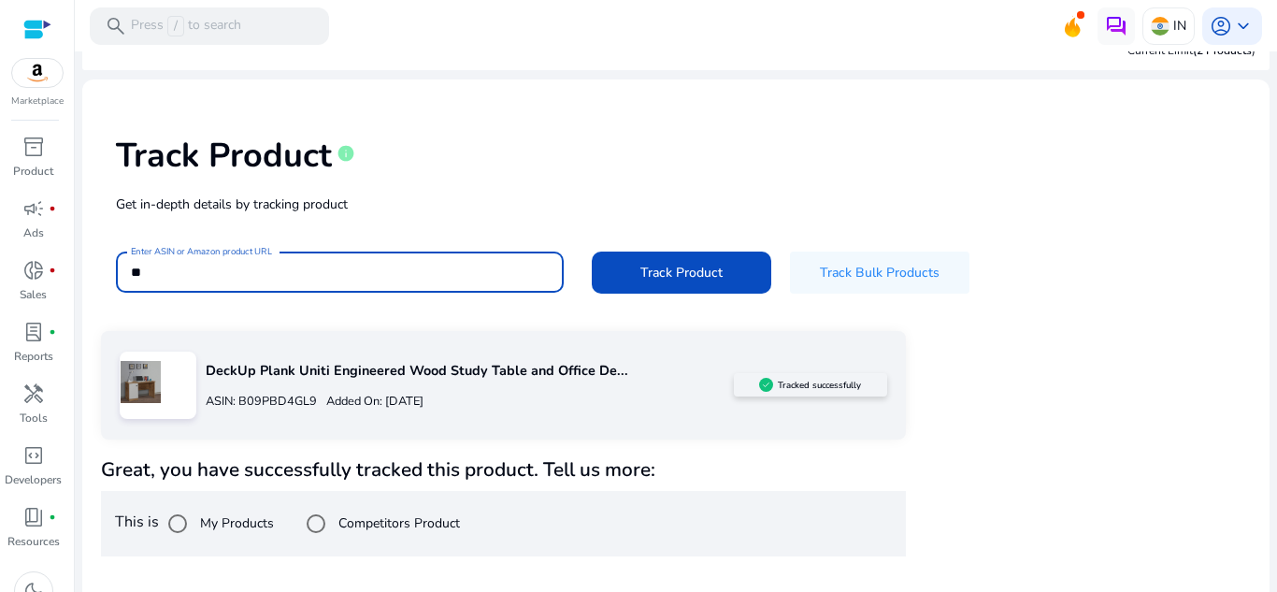
type input "*"
paste input "**********"
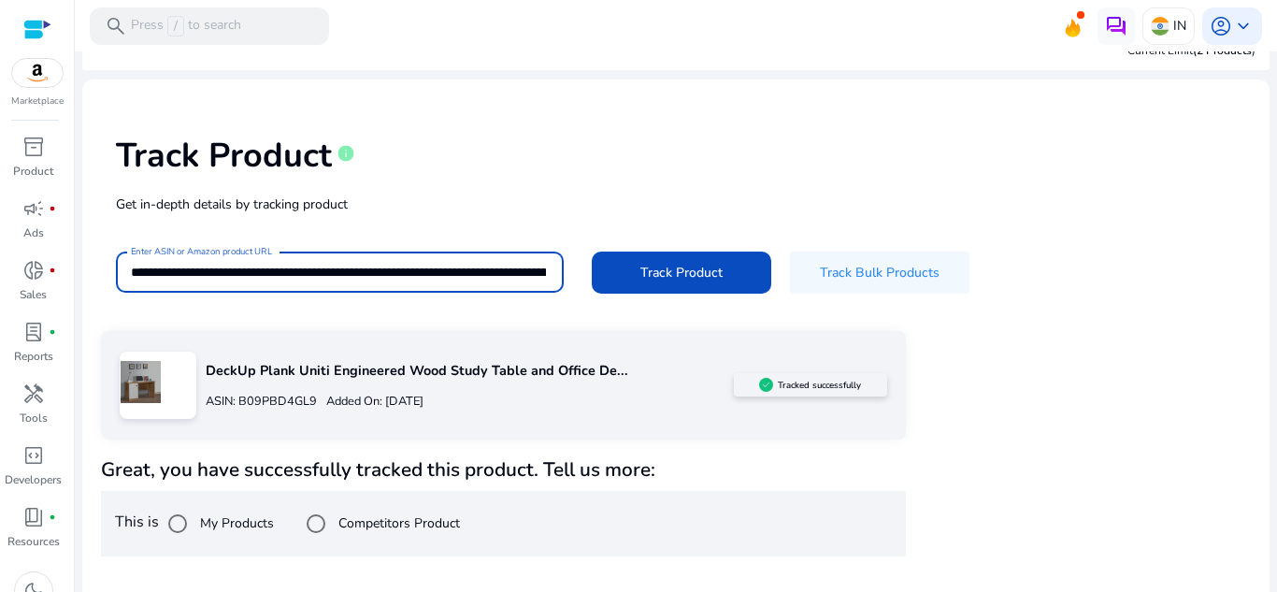
scroll to position [0, 3842]
type input "**********"
click at [678, 282] on span at bounding box center [681, 272] width 179 height 45
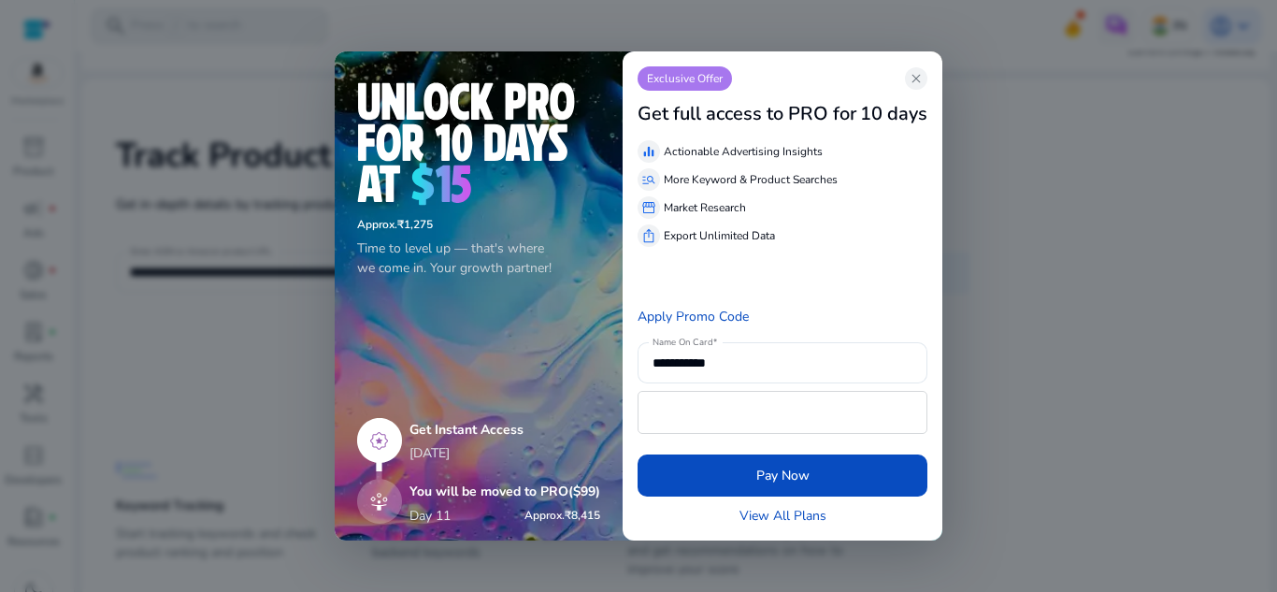
scroll to position [0, 0]
click at [916, 78] on span "close" at bounding box center [915, 78] width 15 height 15
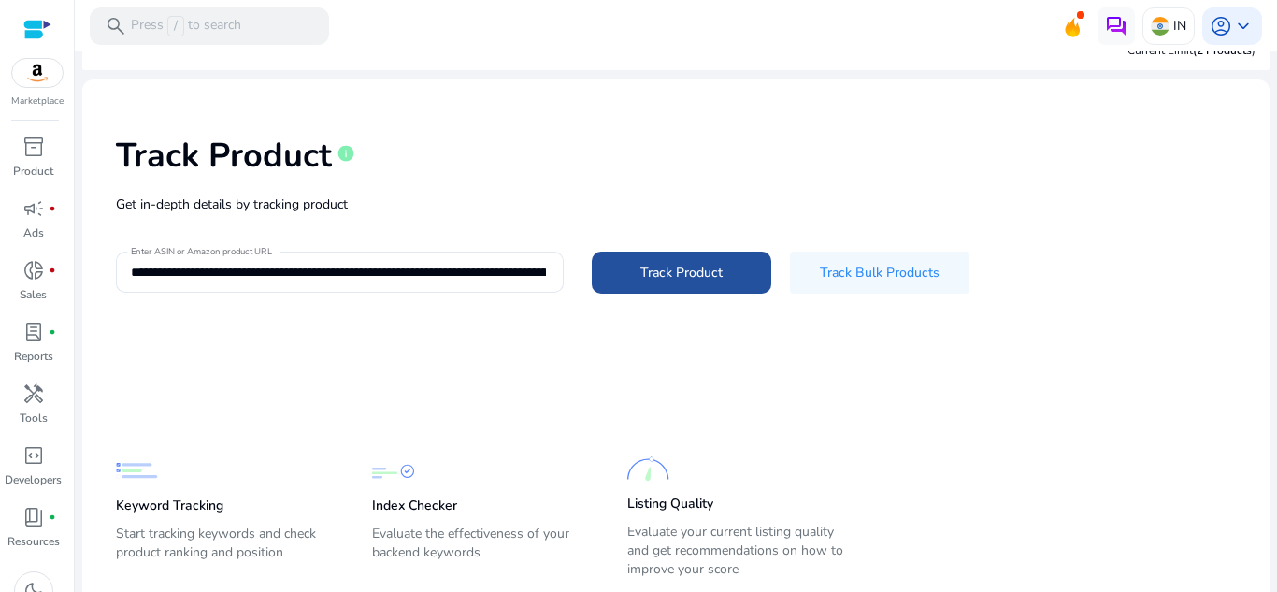
click at [678, 289] on span at bounding box center [681, 272] width 179 height 45
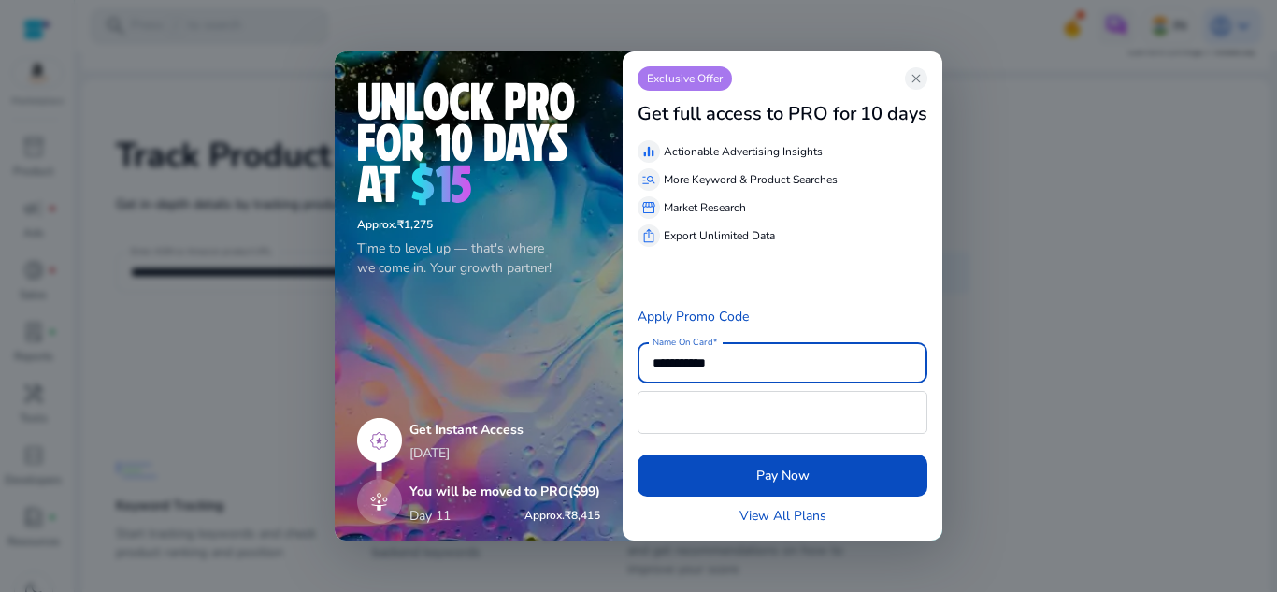
click at [974, 335] on div at bounding box center [638, 296] width 1277 height 592
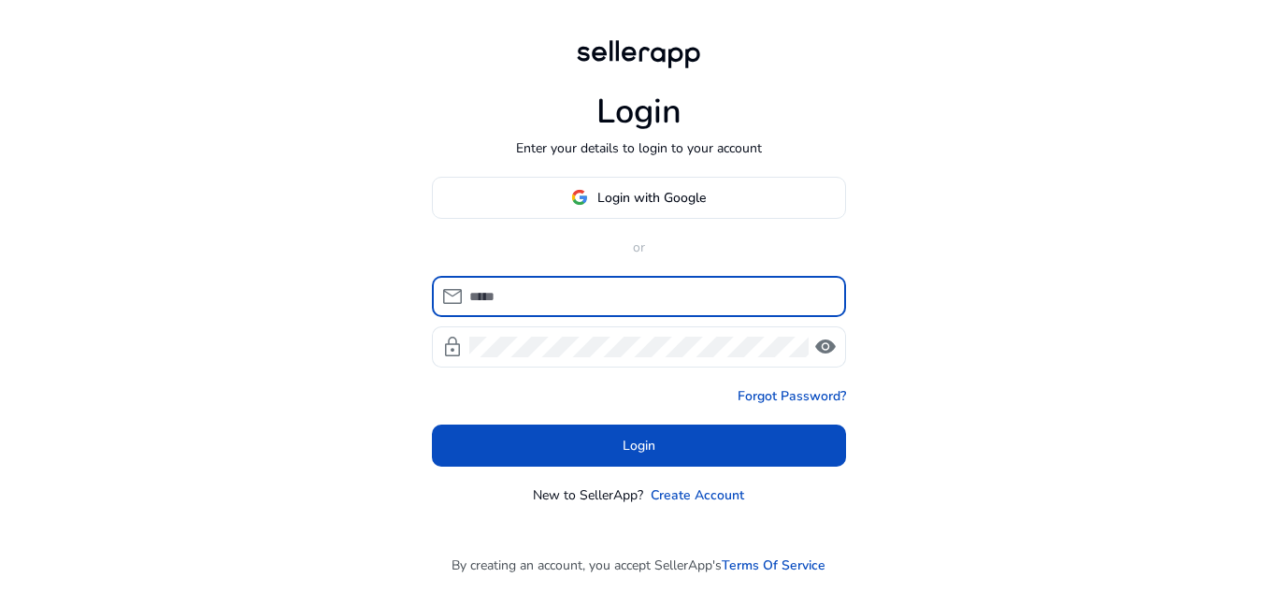
click at [568, 301] on input at bounding box center [650, 296] width 362 height 21
type input "**********"
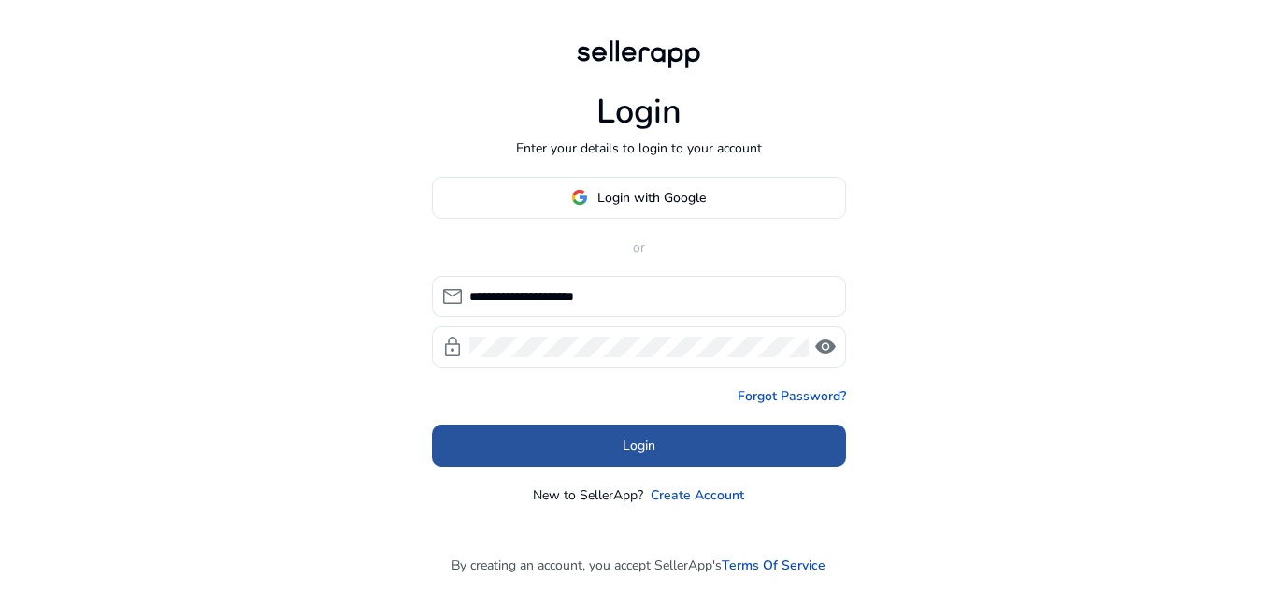
click at [588, 443] on span at bounding box center [639, 444] width 414 height 45
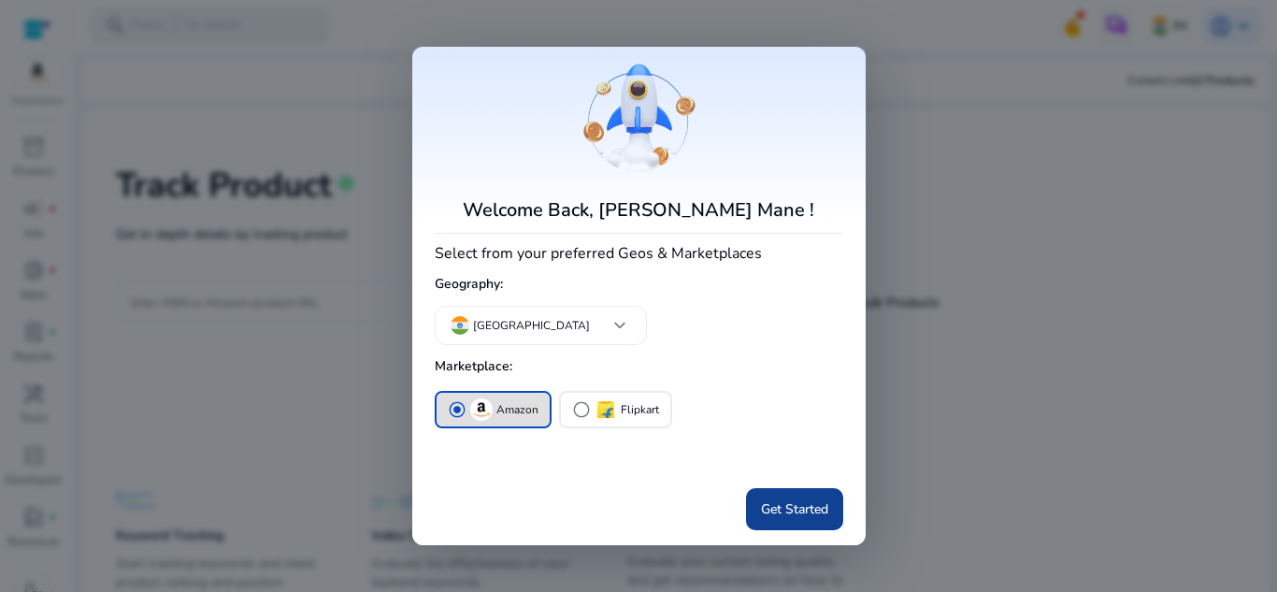
click at [782, 510] on span "Get Started" at bounding box center [794, 509] width 67 height 20
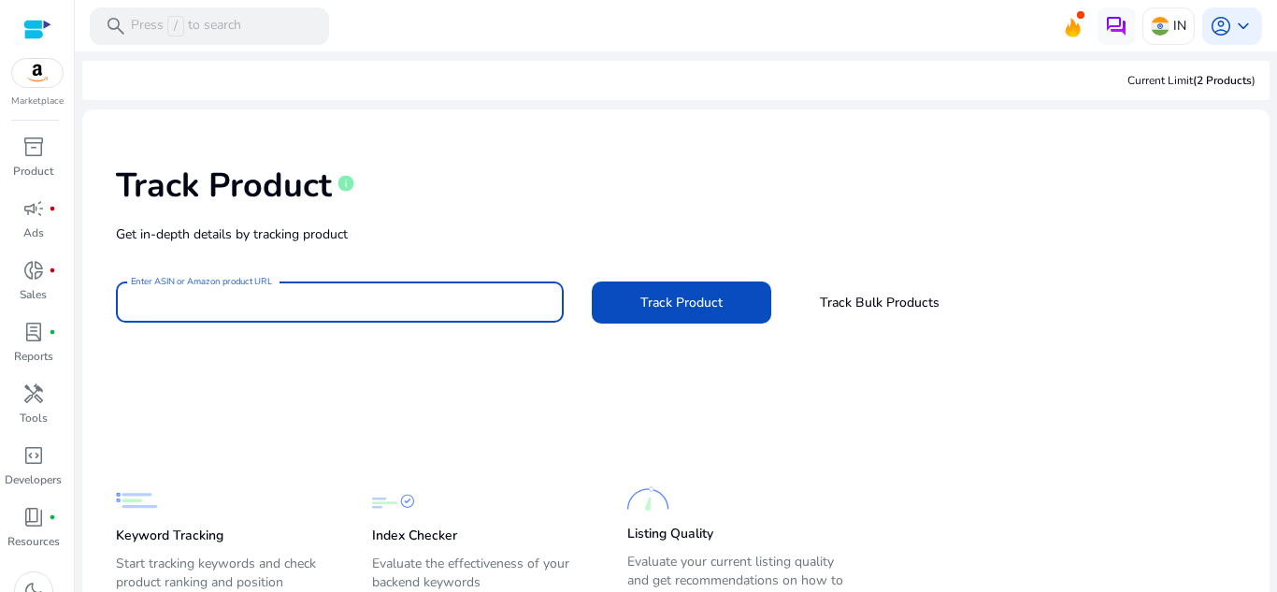
click at [408, 299] on input "Enter ASIN or Amazon product URL" at bounding box center [340, 302] width 418 height 21
paste input "**********"
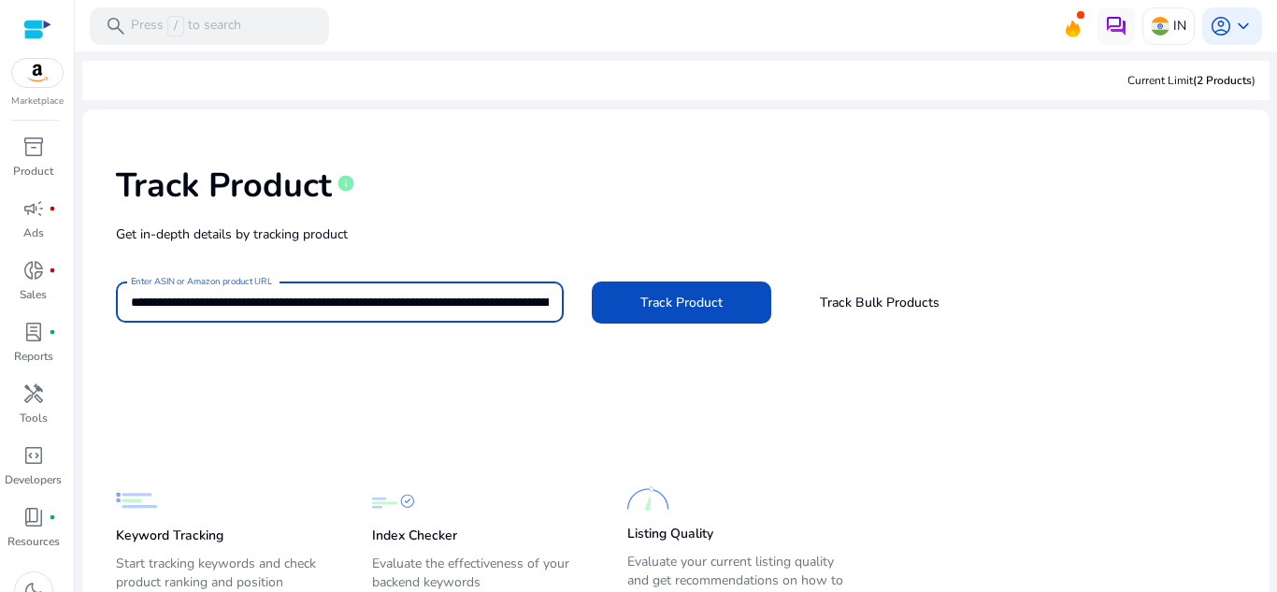
scroll to position [0, 1928]
type input "**********"
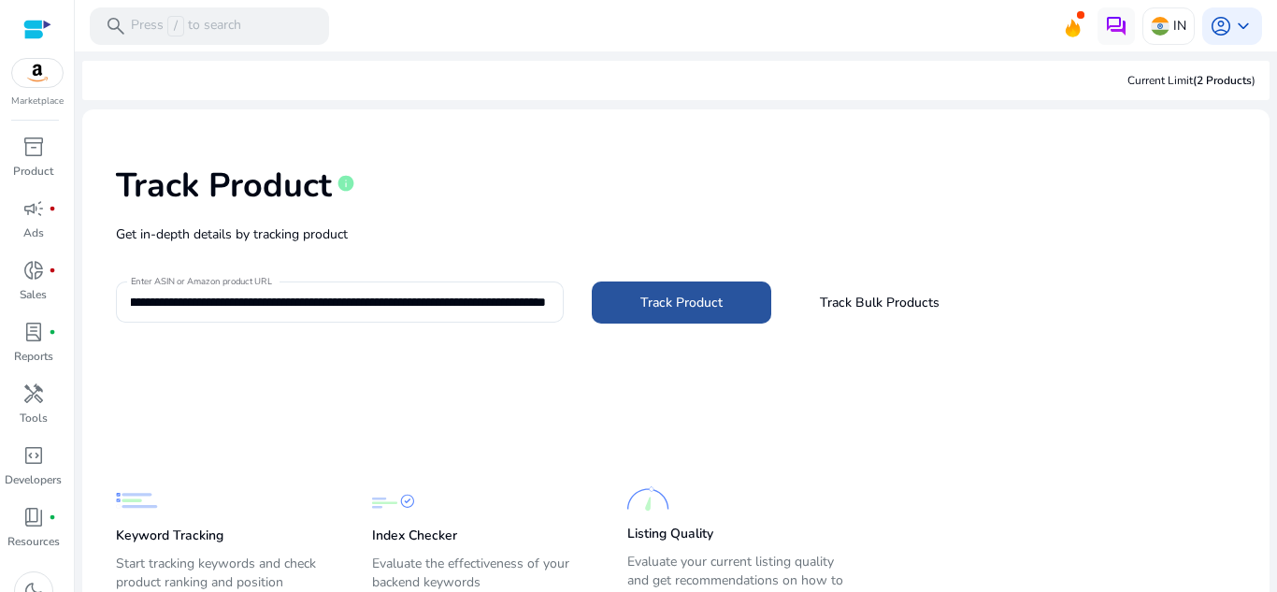
scroll to position [0, 0]
click at [642, 305] on span "Track Product" at bounding box center [681, 303] width 82 height 20
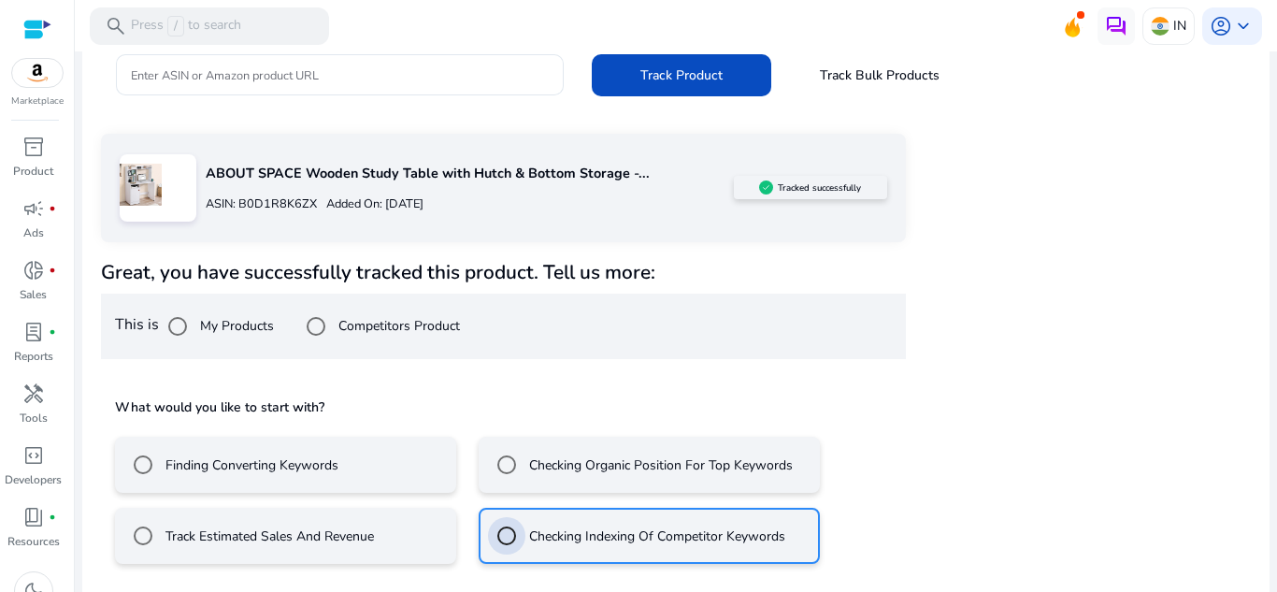
scroll to position [310, 0]
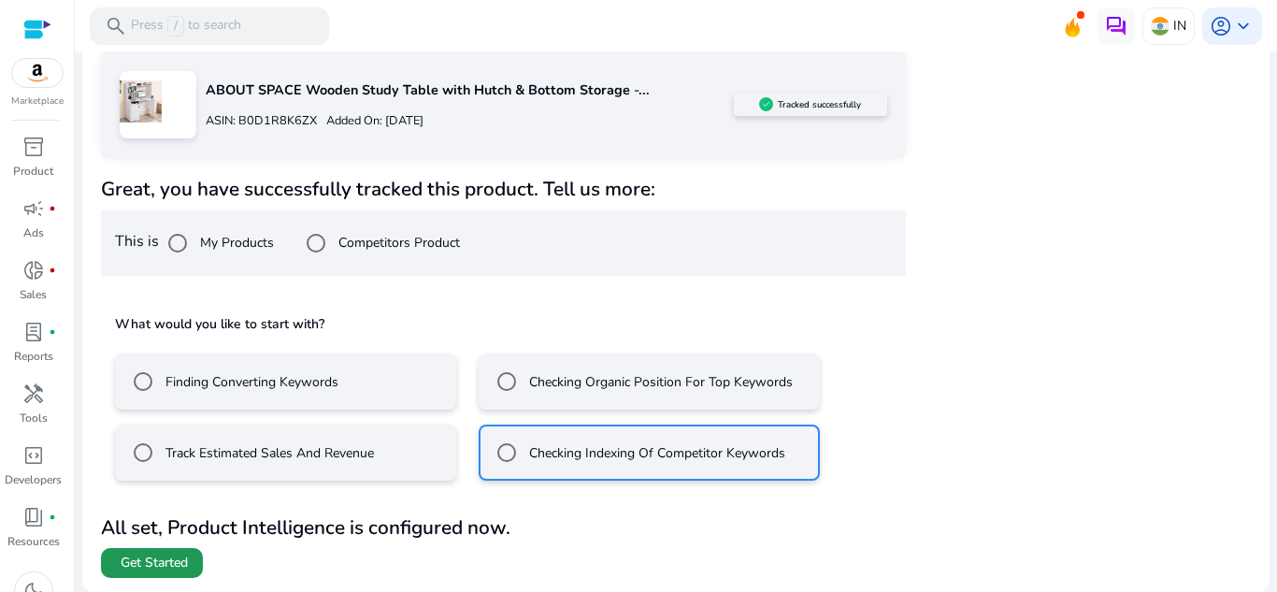
click at [157, 551] on span at bounding box center [152, 562] width 102 height 45
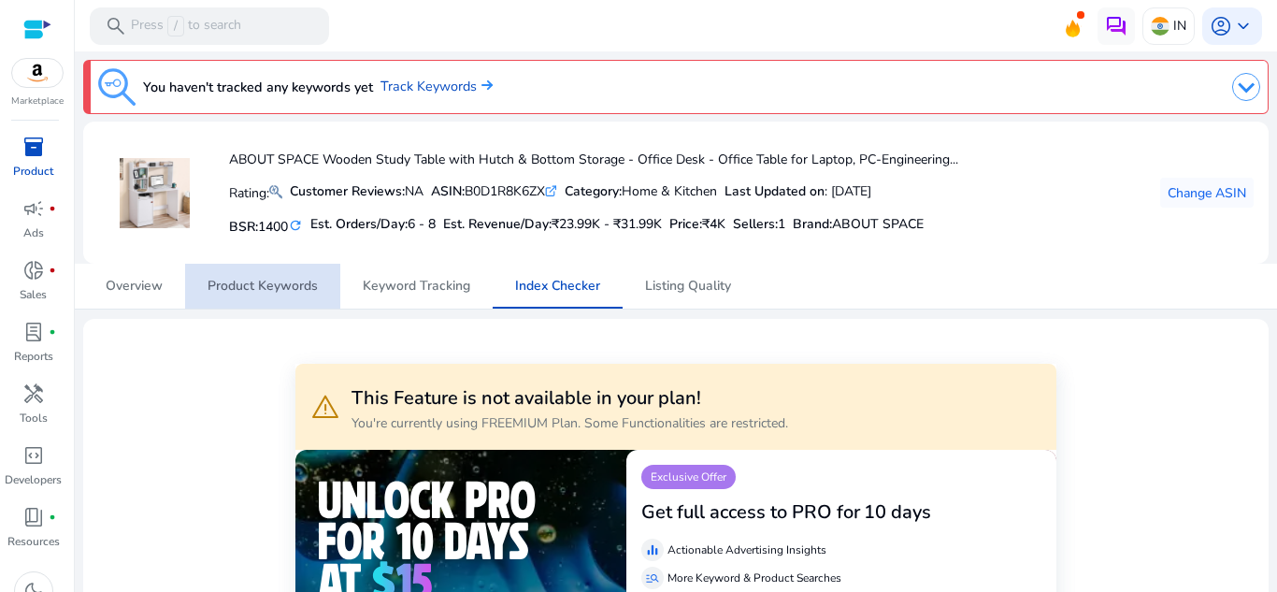
click at [286, 286] on span "Product Keywords" at bounding box center [262, 285] width 110 height 13
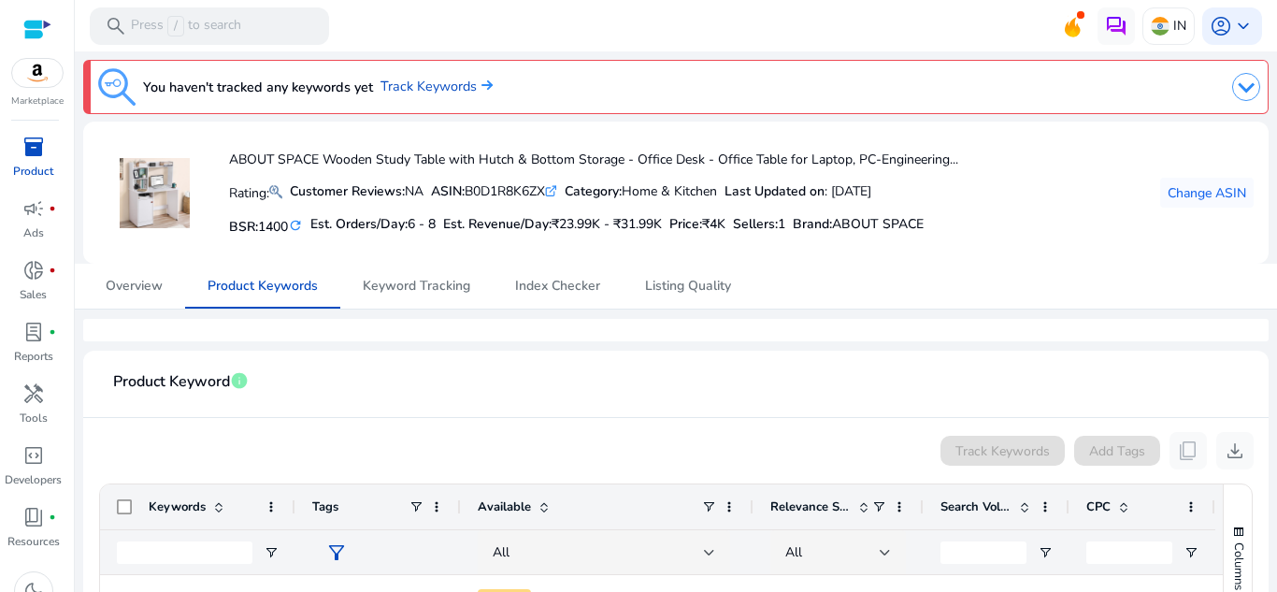
scroll to position [350, 0]
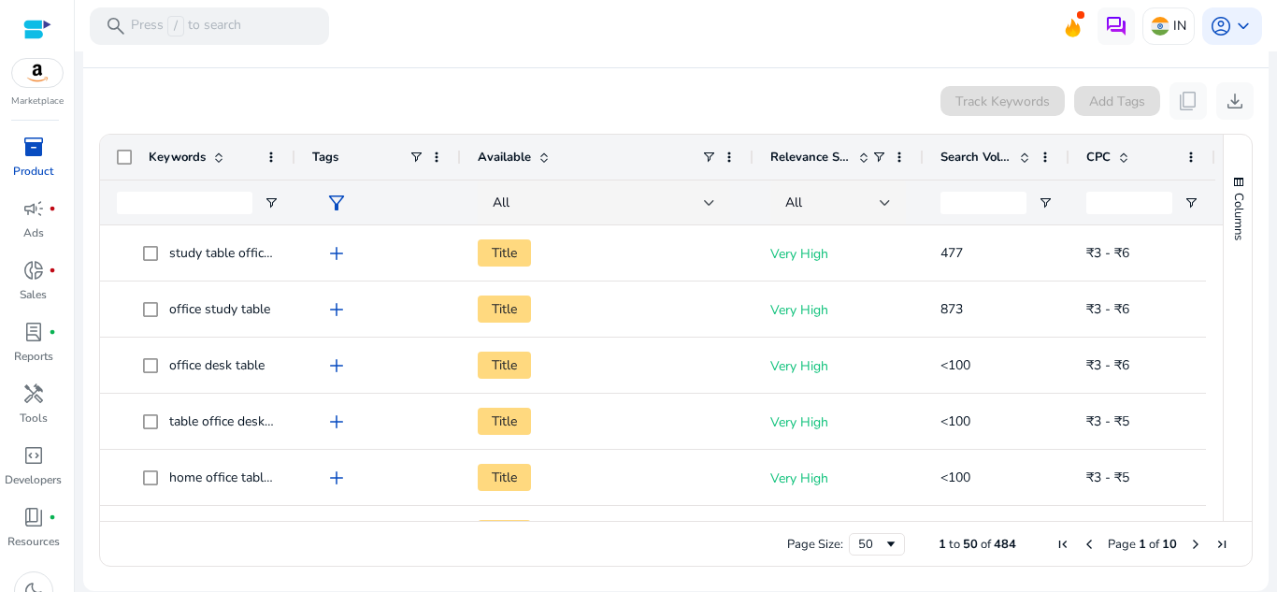
click at [1022, 161] on span at bounding box center [1024, 157] width 15 height 15
click at [1023, 160] on span at bounding box center [1024, 157] width 15 height 15
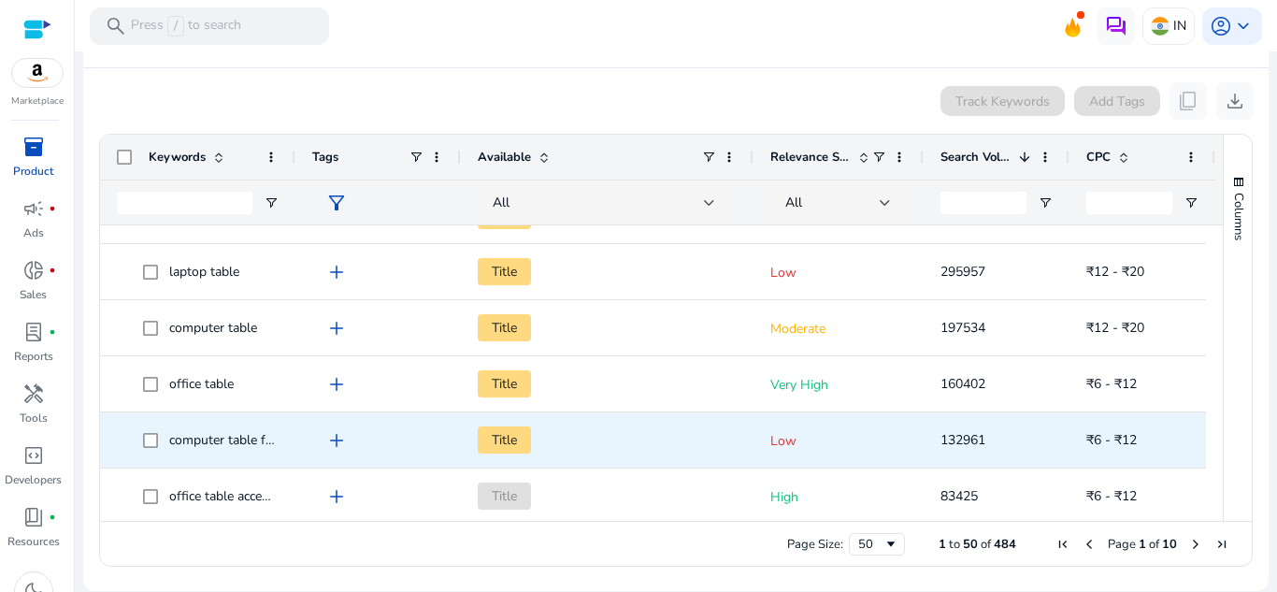
scroll to position [0, 0]
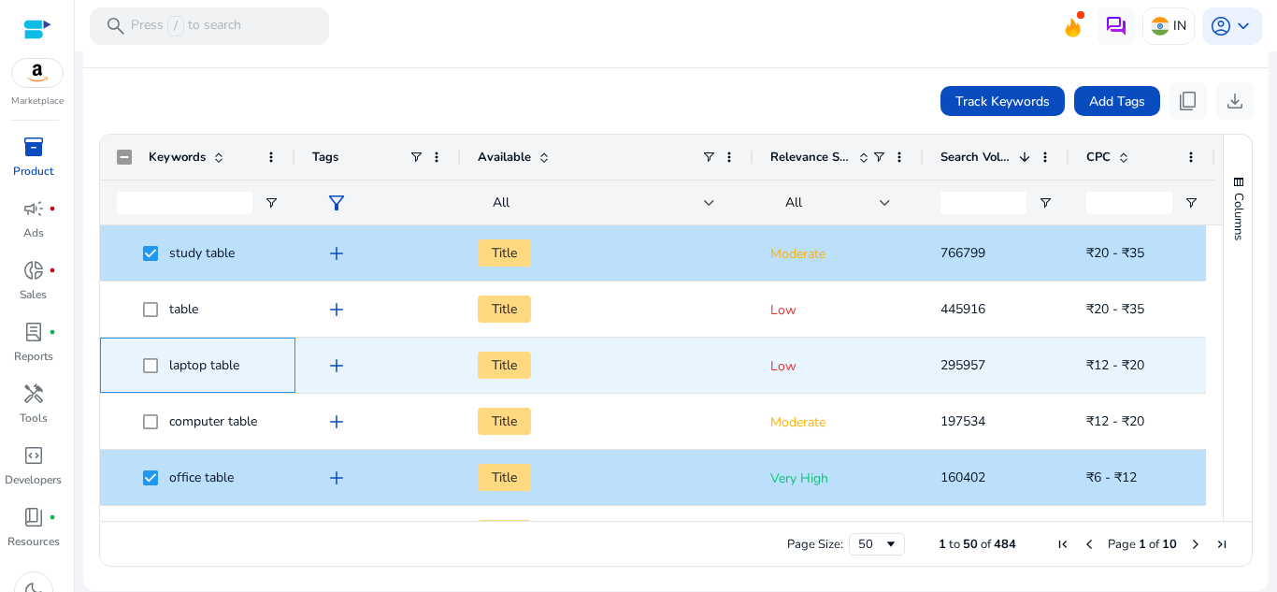
click at [149, 373] on span at bounding box center [156, 365] width 26 height 38
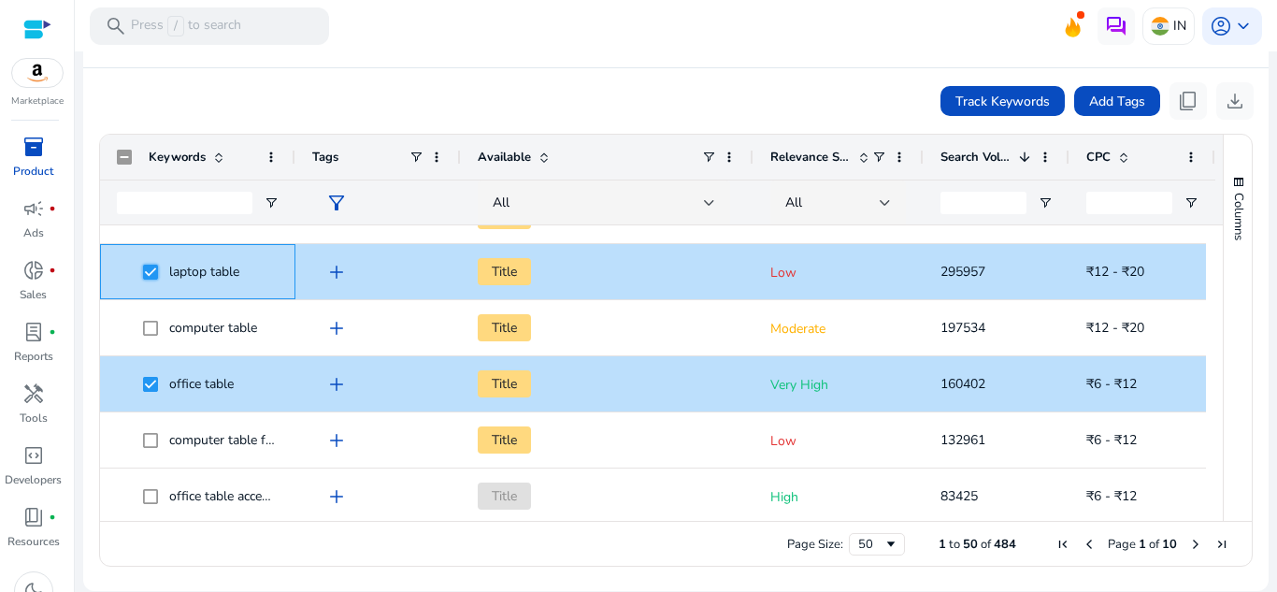
scroll to position [187, 0]
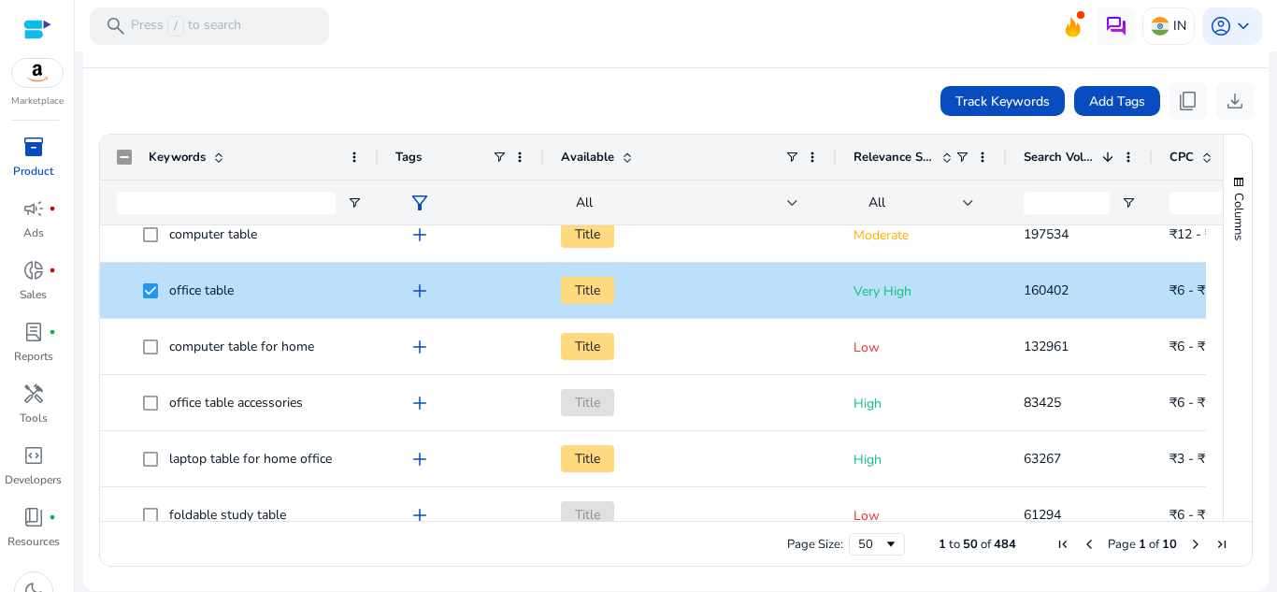
drag, startPoint x: 292, startPoint y: 155, endPoint x: 375, endPoint y: 156, distance: 83.2
click at [375, 156] on div at bounding box center [377, 157] width 7 height 45
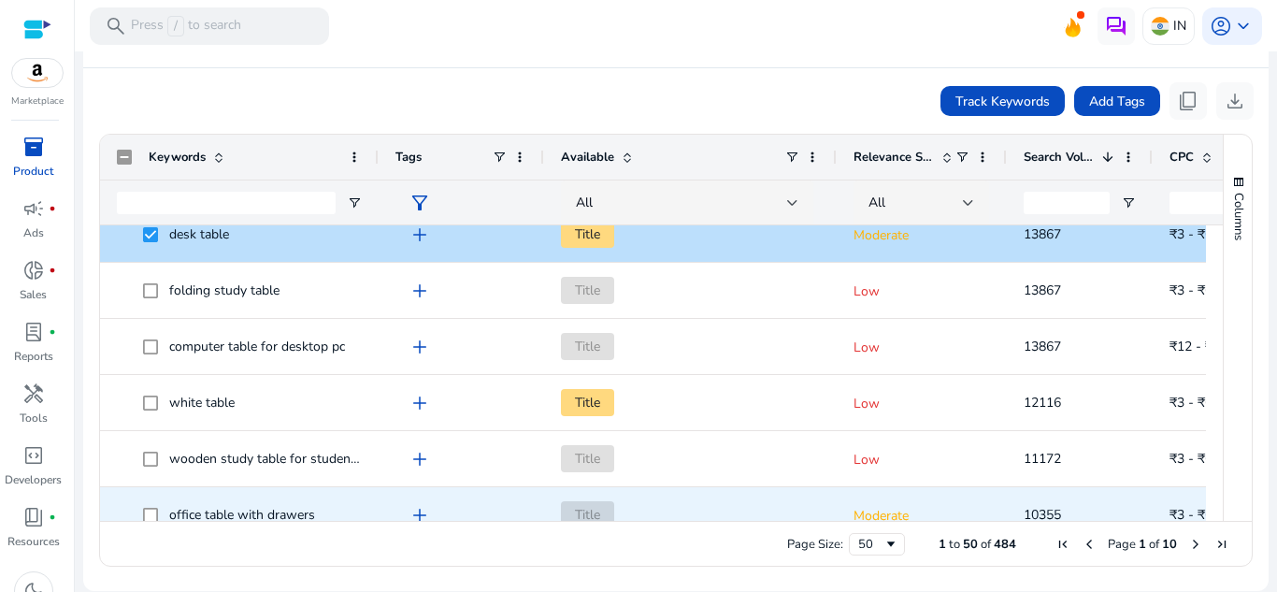
scroll to position [1402, 0]
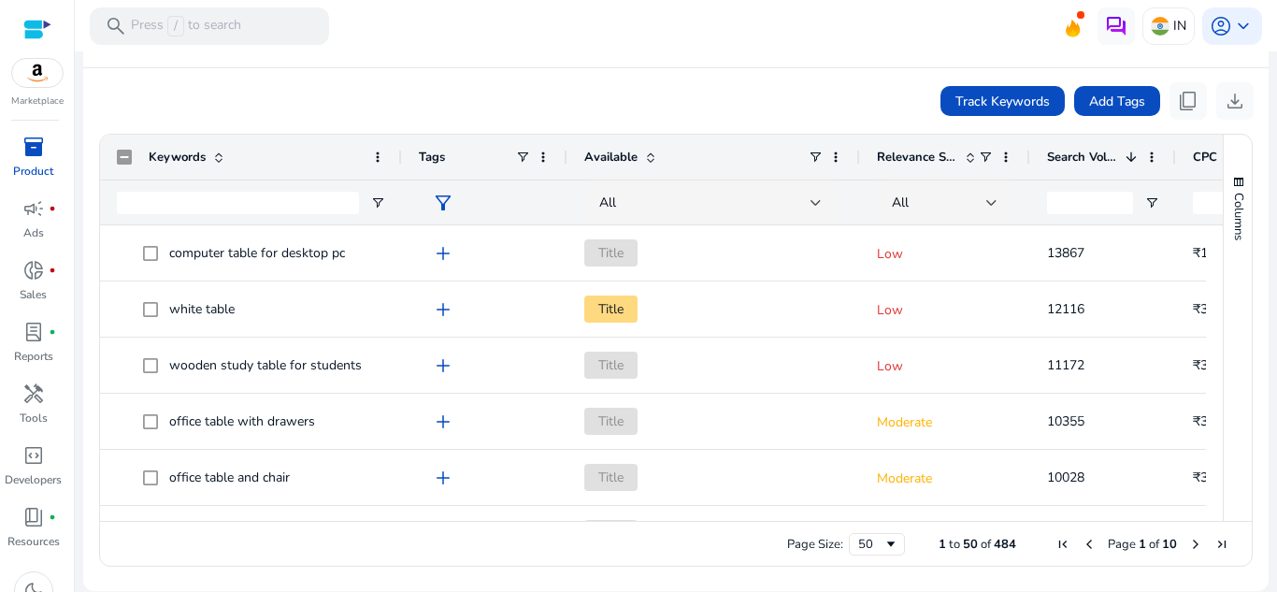
drag, startPoint x: 378, startPoint y: 156, endPoint x: 401, endPoint y: 155, distance: 23.4
click at [401, 155] on div at bounding box center [400, 157] width 7 height 45
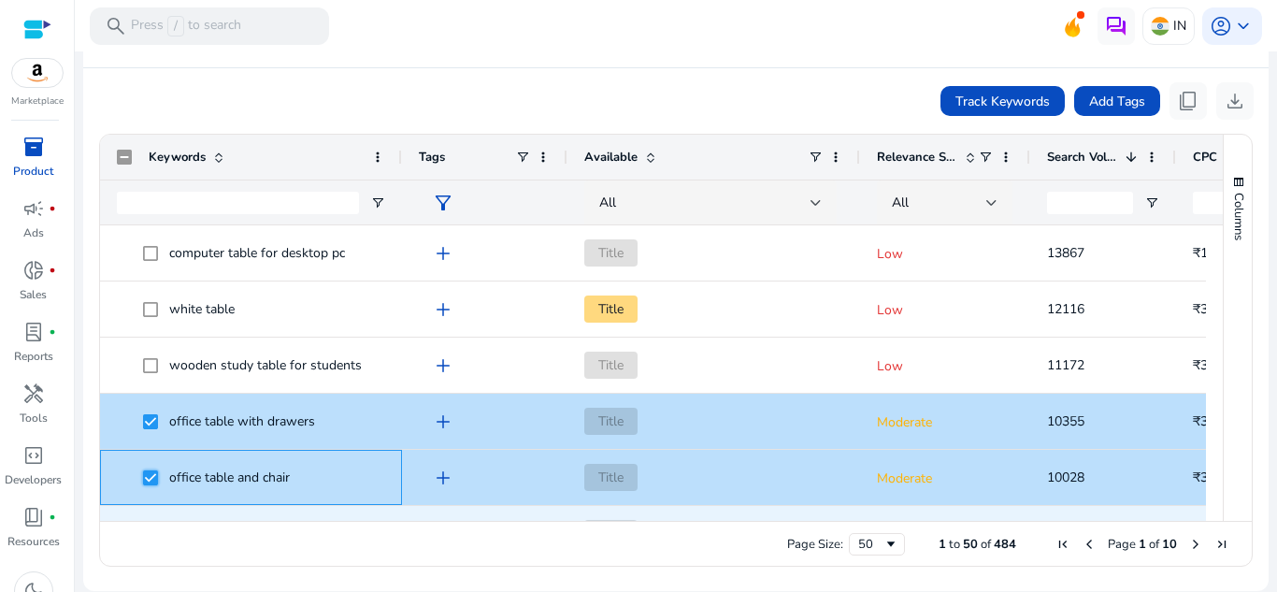
scroll to position [1495, 0]
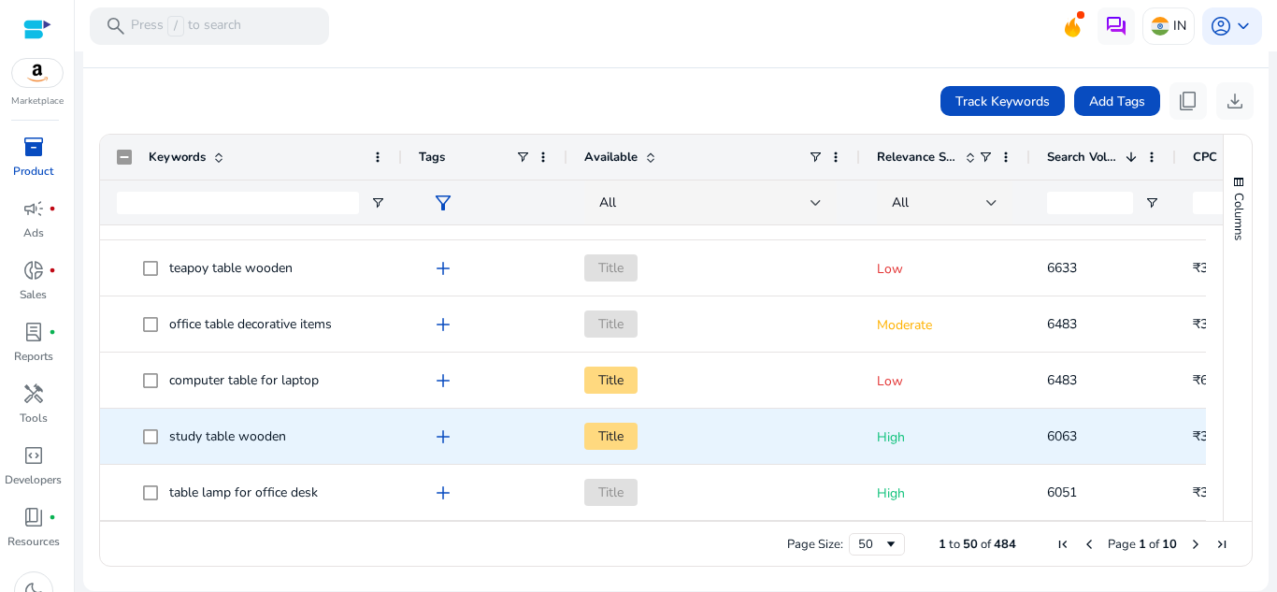
scroll to position [2509, 0]
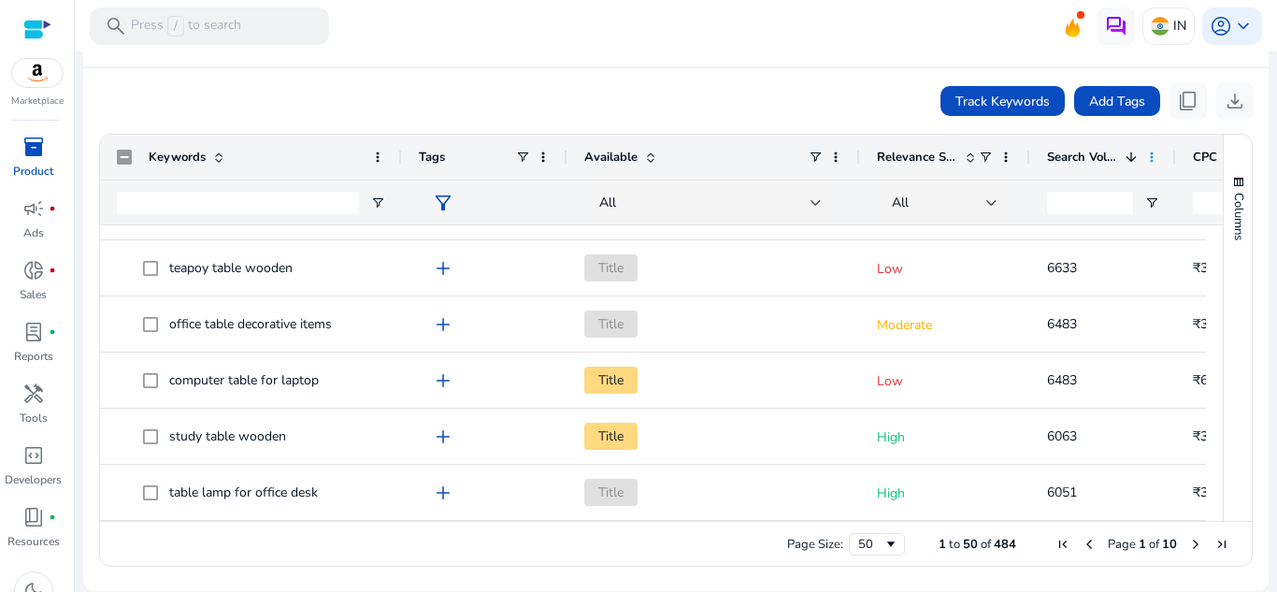
click at [1147, 151] on span at bounding box center [1151, 157] width 15 height 15
click at [893, 77] on app-product-keyword-grid "Track Keywords Add Tags content_copy download Press ENTER to sort. Press ALT DO…" at bounding box center [675, 322] width 1155 height 508
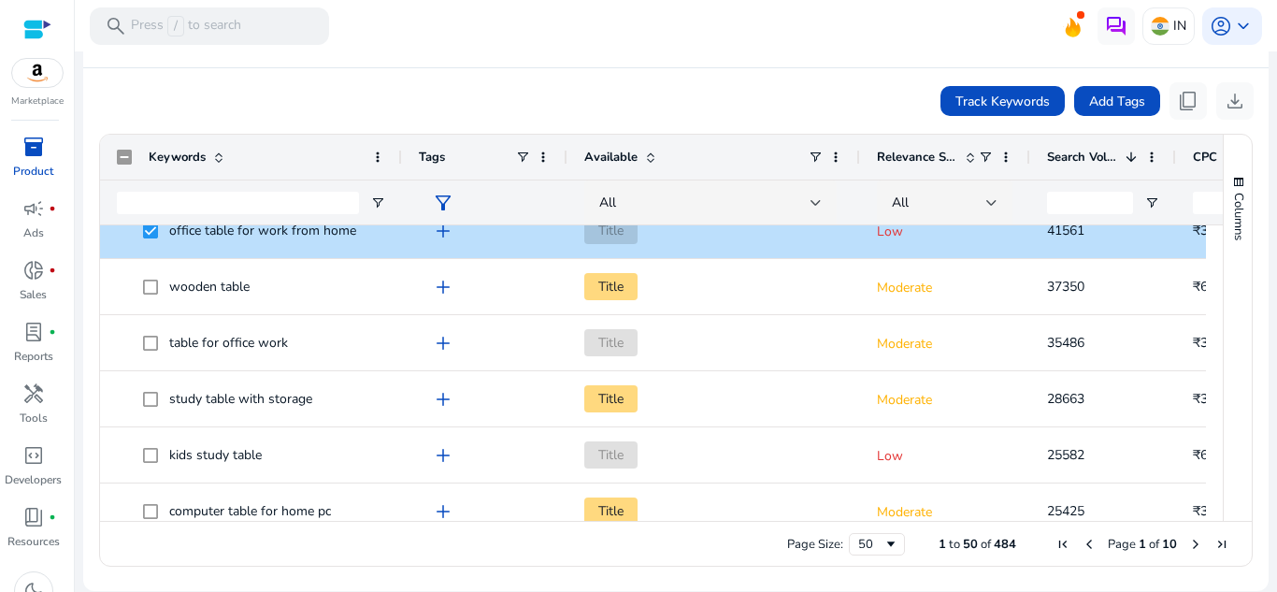
scroll to position [0, 0]
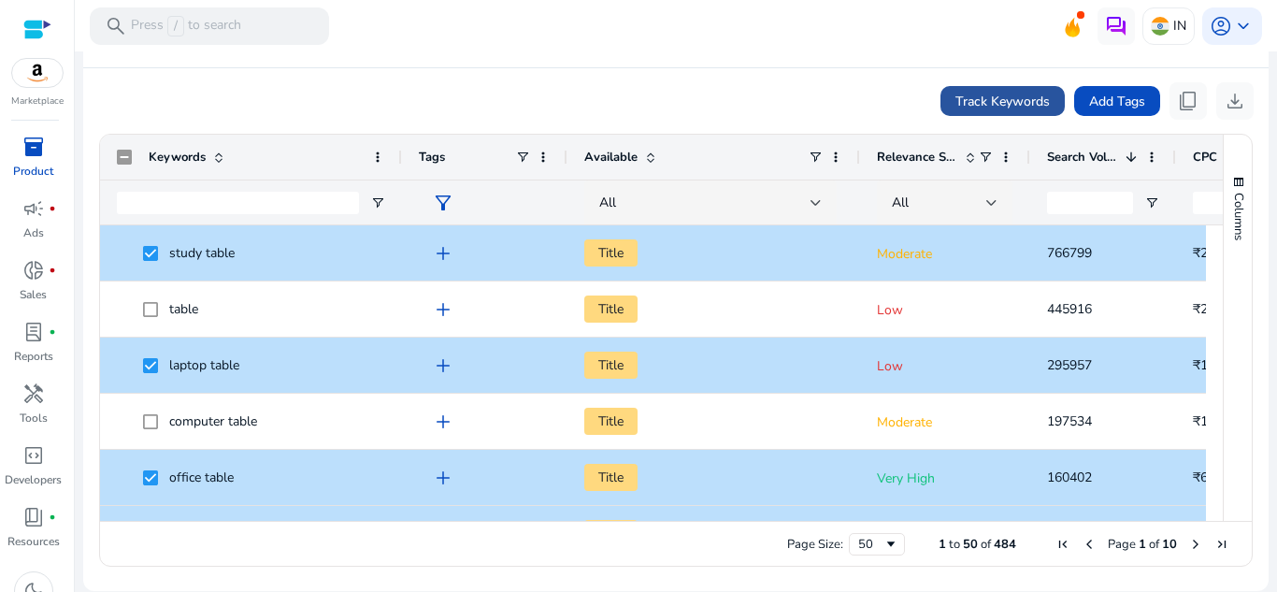
click at [1003, 102] on span "Track Keywords" at bounding box center [1002, 102] width 94 height 20
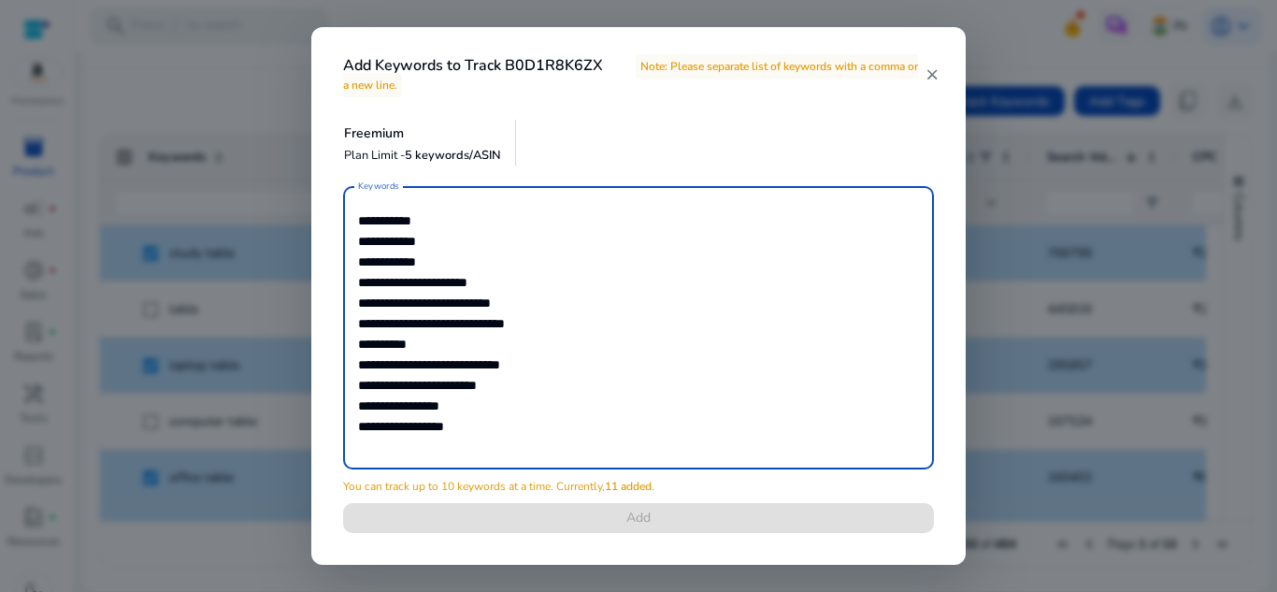
click at [560, 324] on textarea "**********" at bounding box center [638, 327] width 561 height 265
drag, startPoint x: 474, startPoint y: 339, endPoint x: 361, endPoint y: 336, distance: 113.1
click at [361, 336] on textarea "**********" at bounding box center [638, 327] width 561 height 265
type textarea "**********"
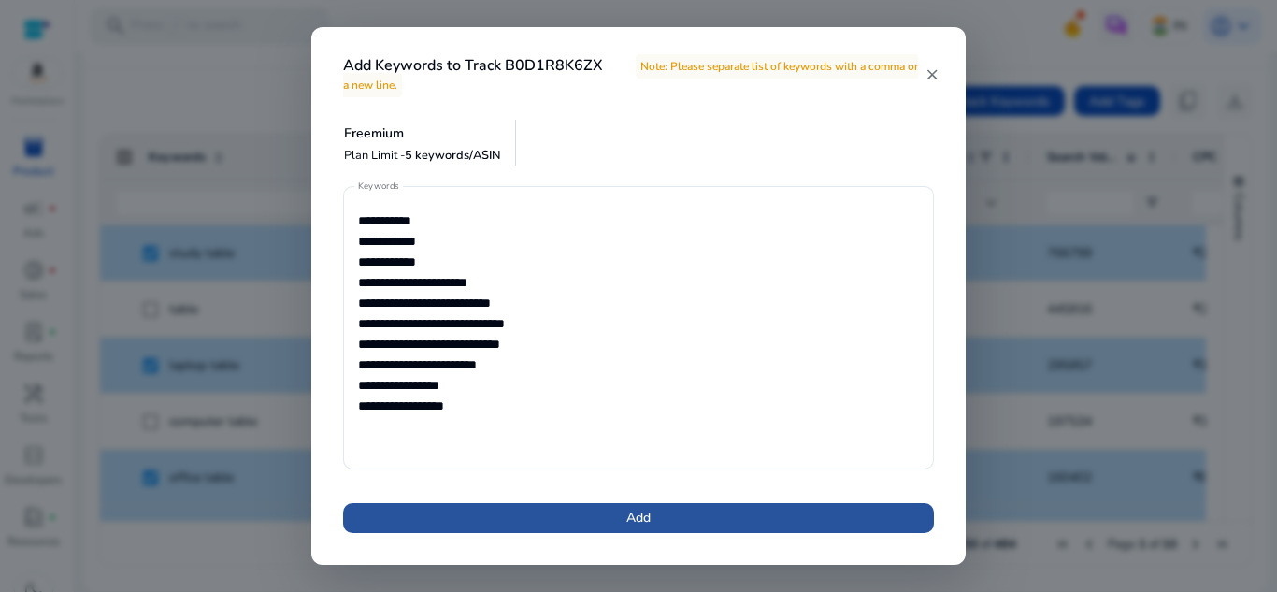
click at [550, 508] on span at bounding box center [638, 517] width 591 height 45
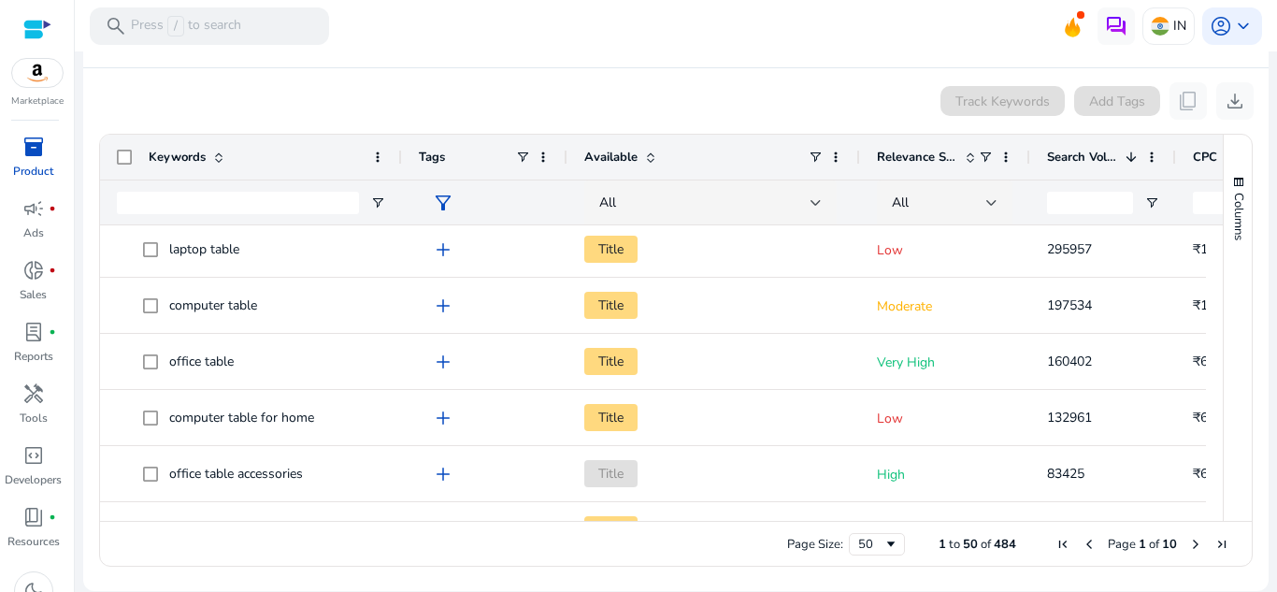
scroll to position [44, 0]
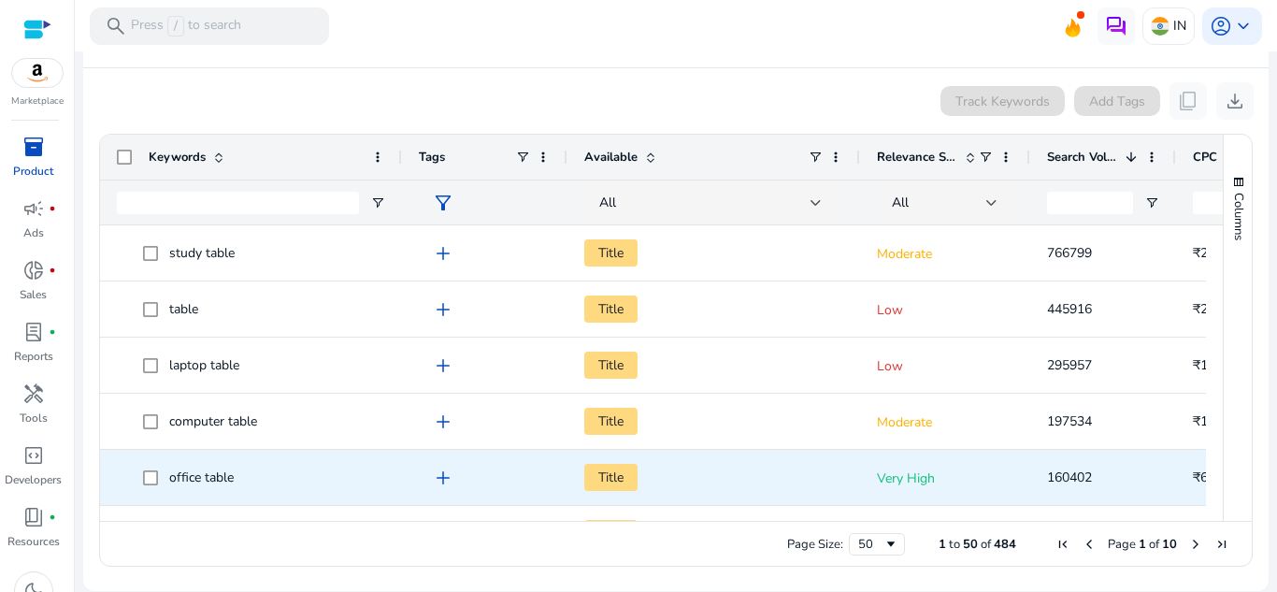
click at [141, 473] on span "office table" at bounding box center [251, 477] width 268 height 38
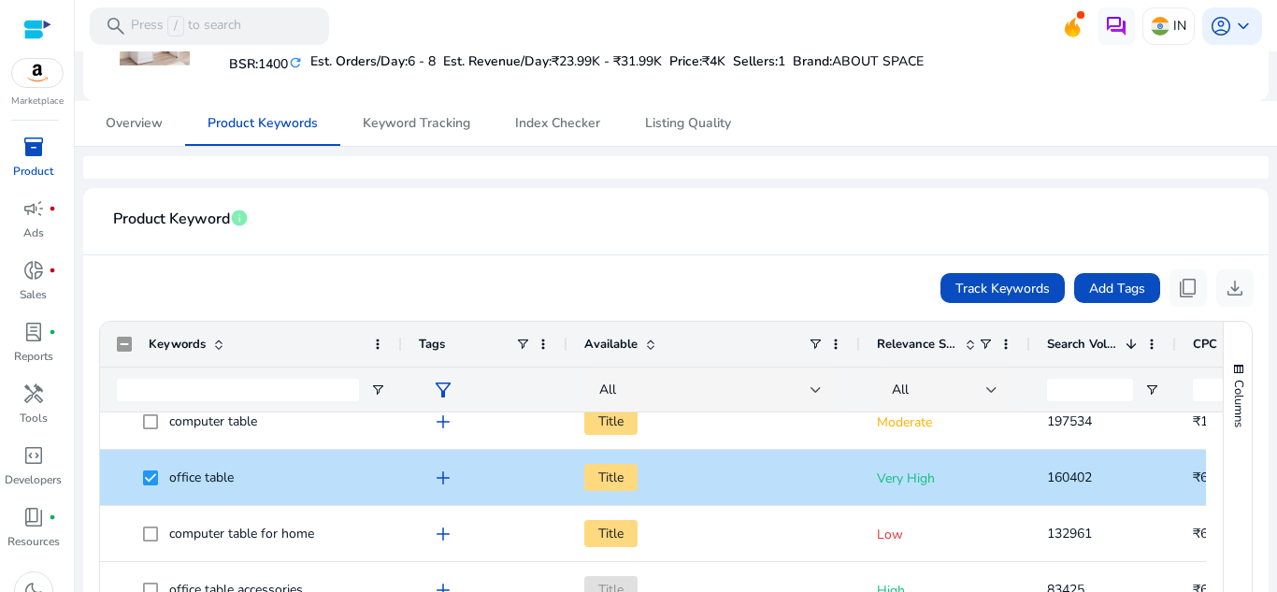
scroll to position [467, 0]
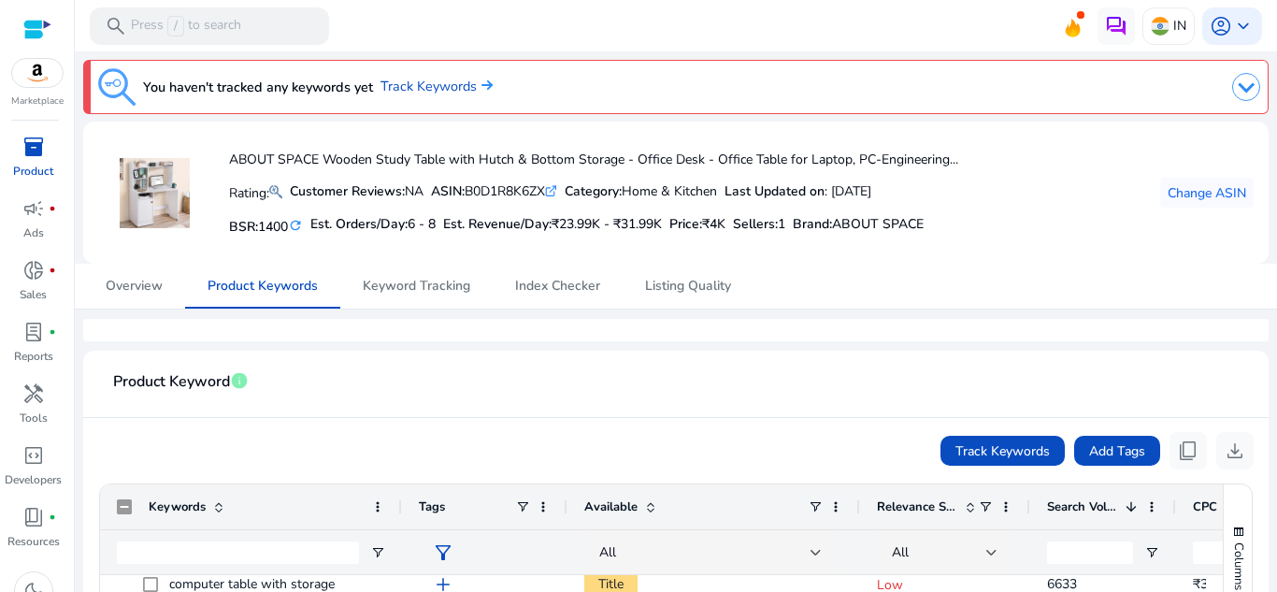
click at [1247, 93] on img at bounding box center [1246, 87] width 28 height 28
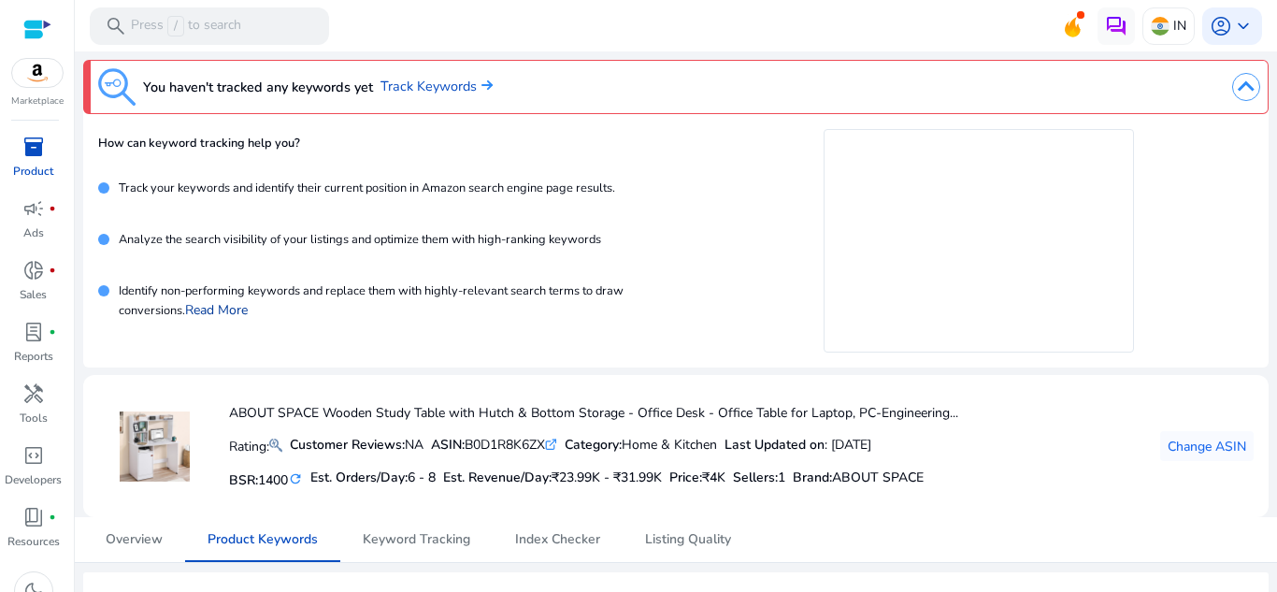
click at [240, 307] on link "Read More" at bounding box center [216, 310] width 63 height 18
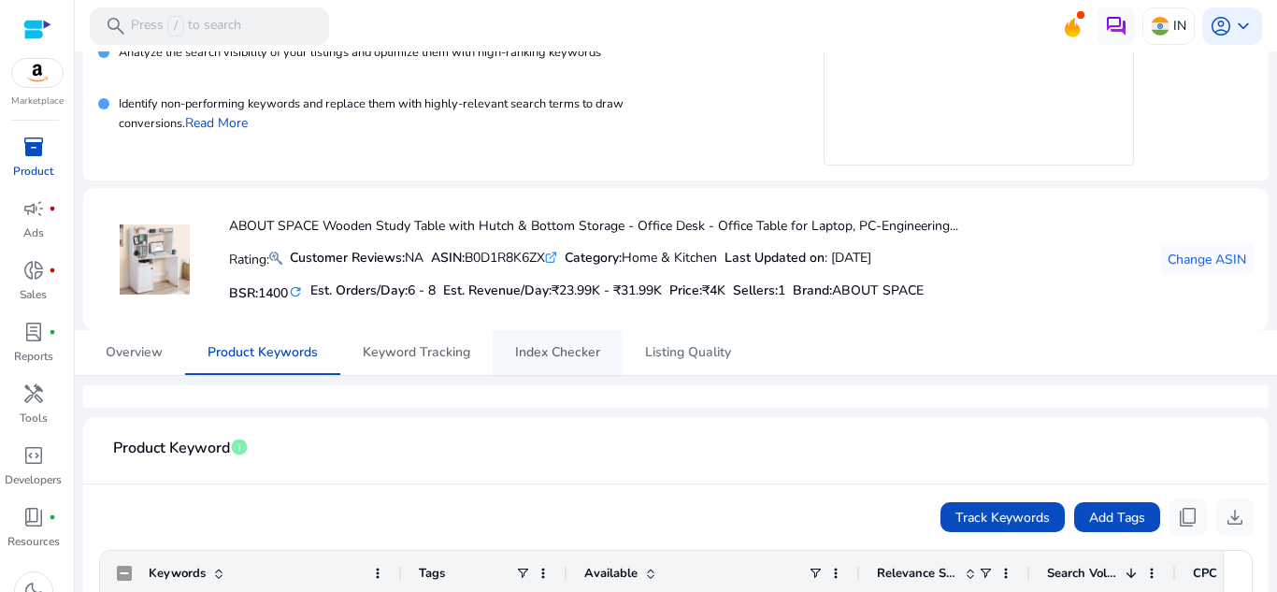
drag, startPoint x: 441, startPoint y: 350, endPoint x: 498, endPoint y: 369, distance: 60.0
click at [441, 350] on span "Keyword Tracking" at bounding box center [416, 352] width 107 height 13
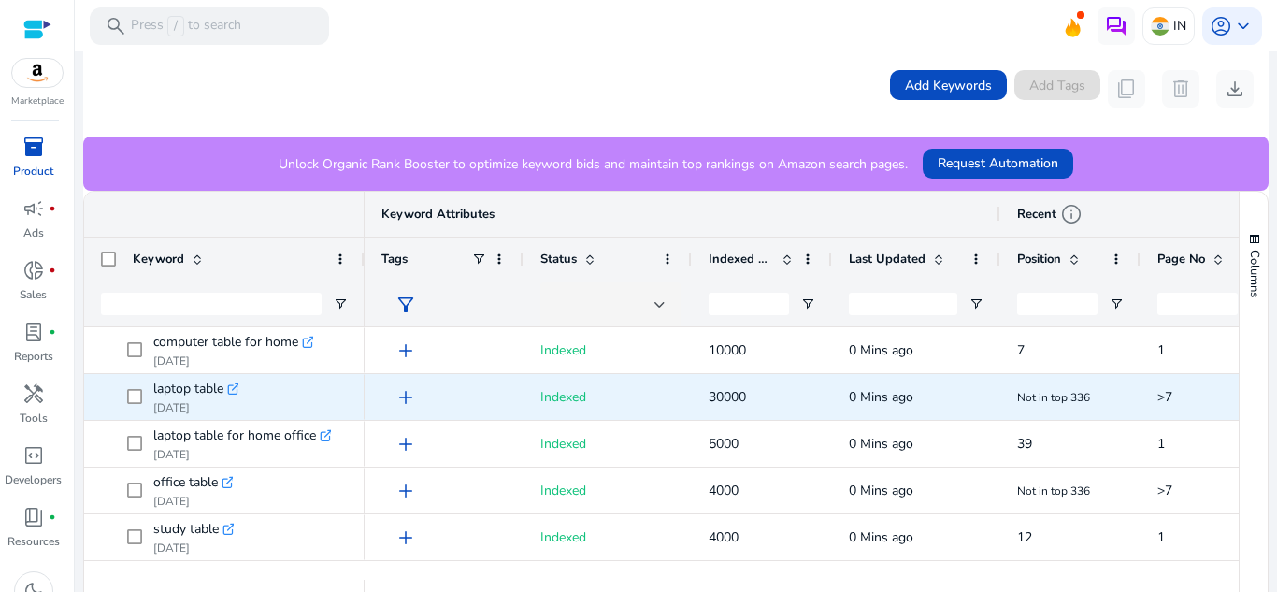
scroll to position [698, 0]
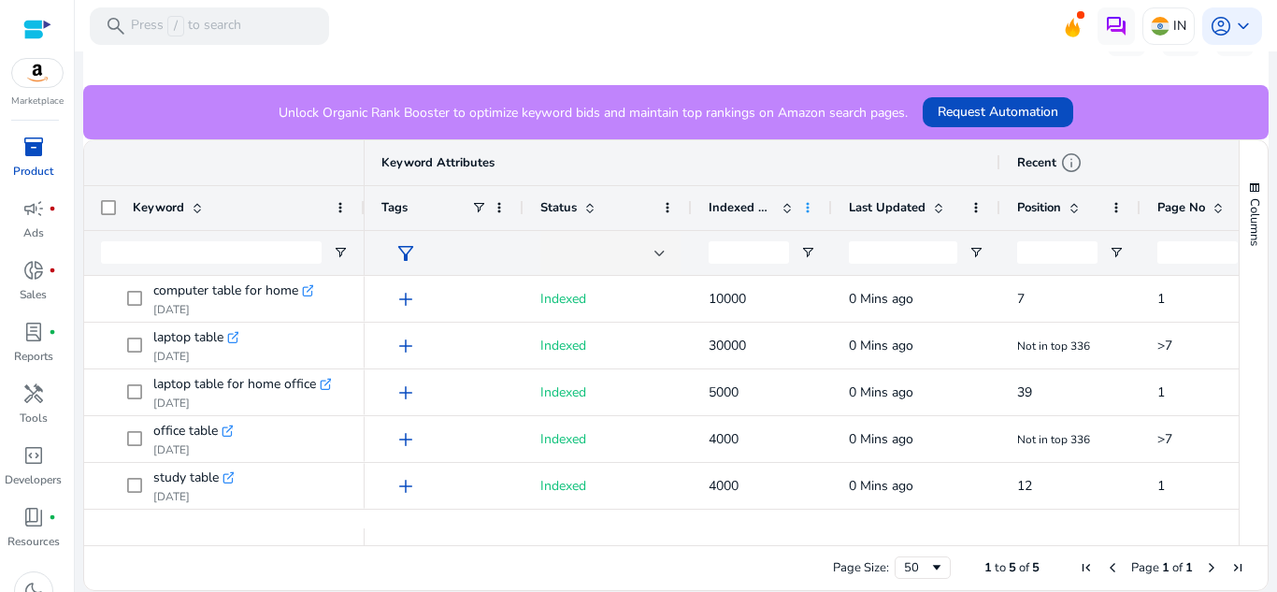
click at [801, 207] on span at bounding box center [807, 207] width 15 height 15
click at [854, 29] on mat-toolbar "search Press / to search IN account_circle keyboard_arrow_down" at bounding box center [676, 25] width 1202 height 51
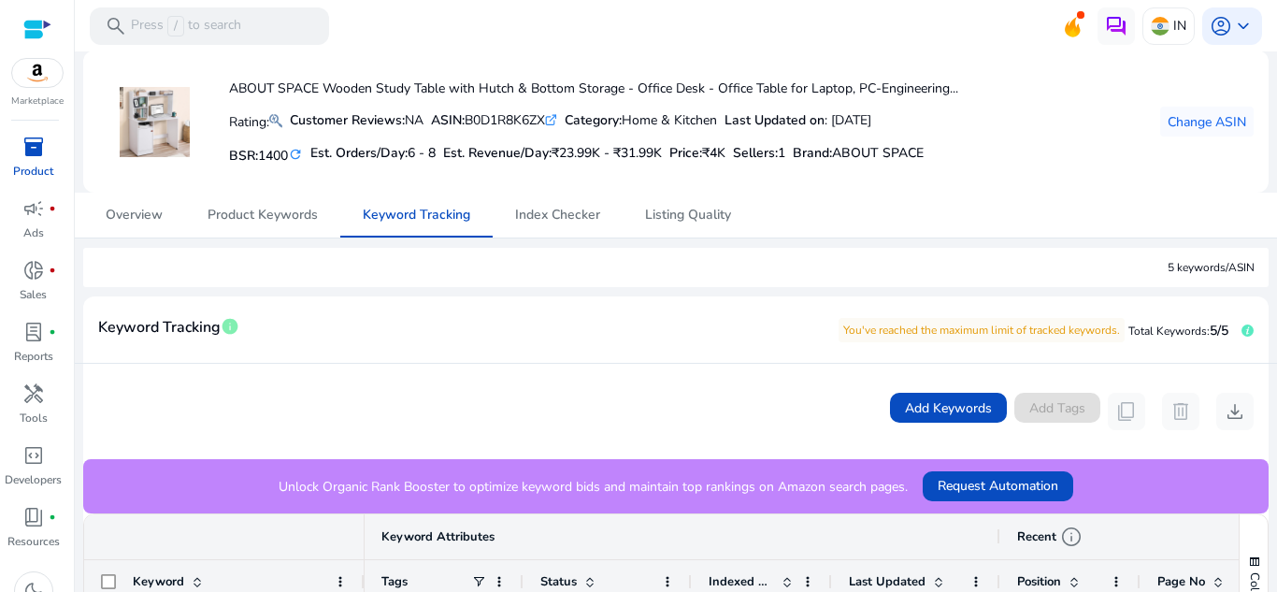
scroll to position [0, 0]
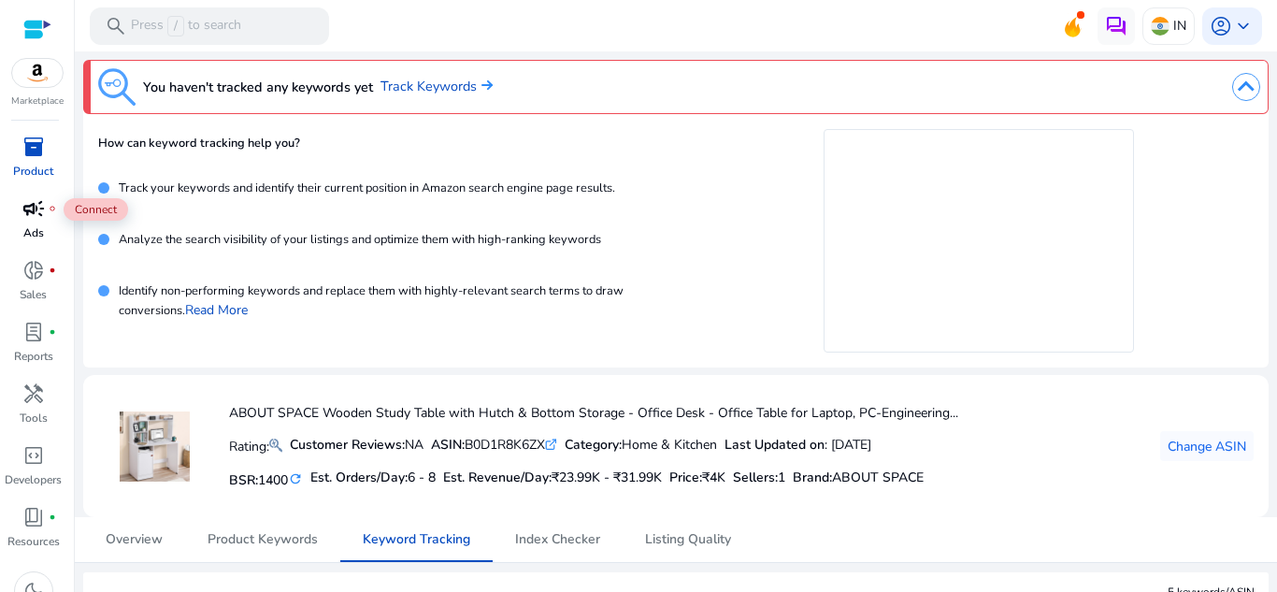
click at [25, 201] on span "campaign" at bounding box center [33, 208] width 22 height 22
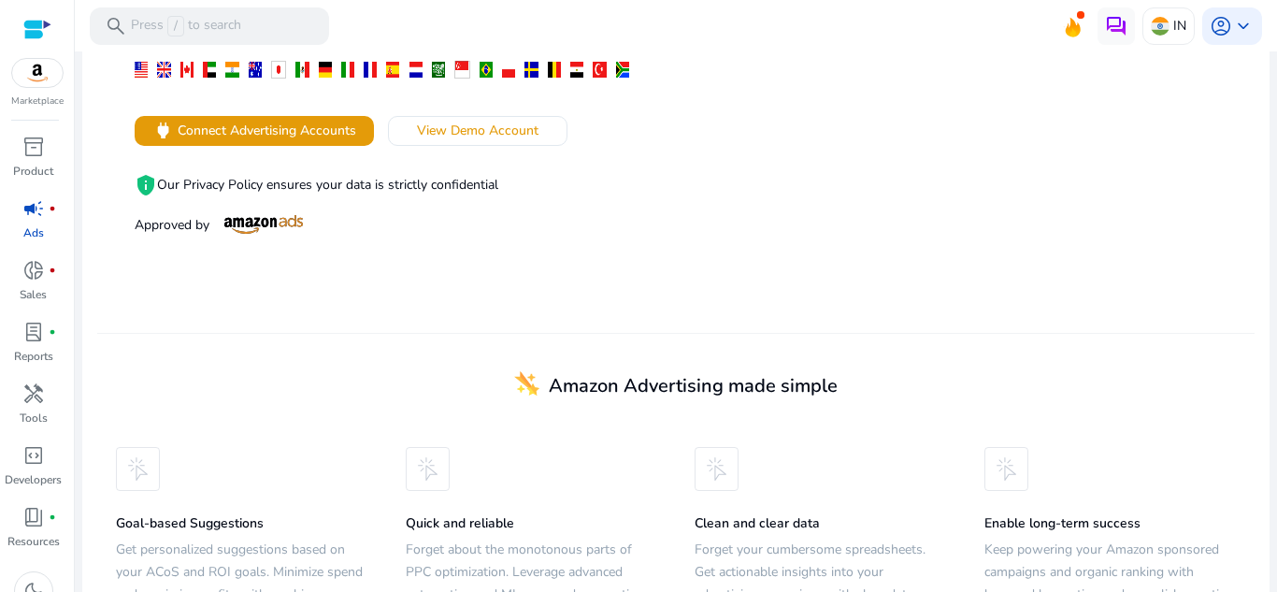
scroll to position [472, 0]
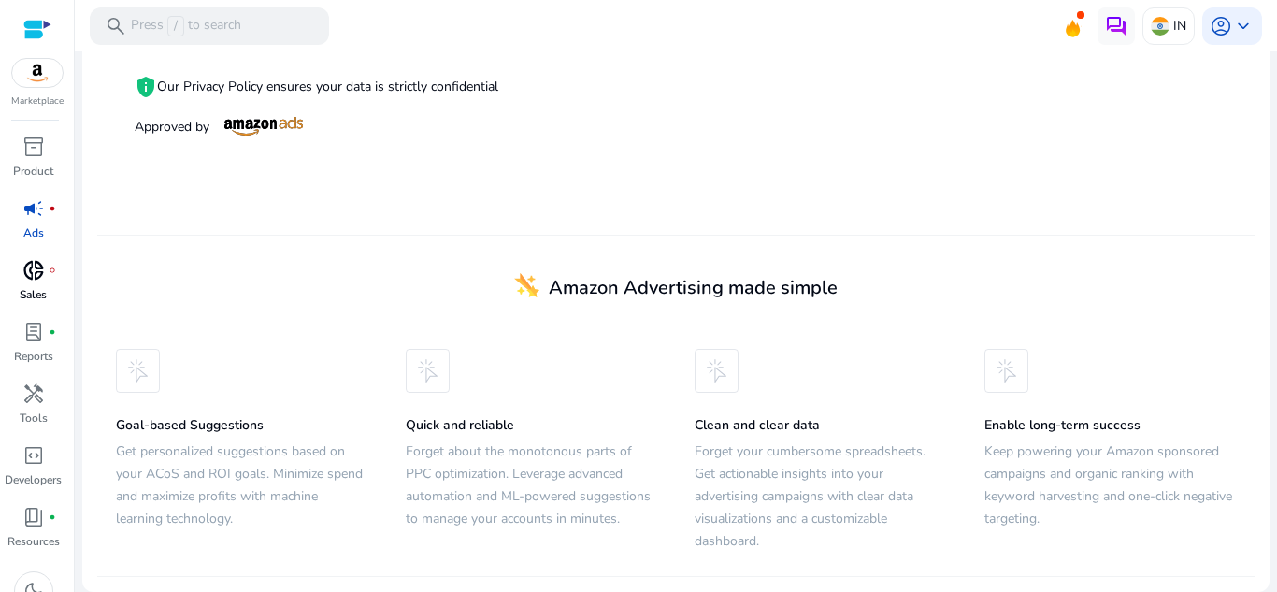
click at [34, 269] on span "donut_small" at bounding box center [33, 270] width 22 height 22
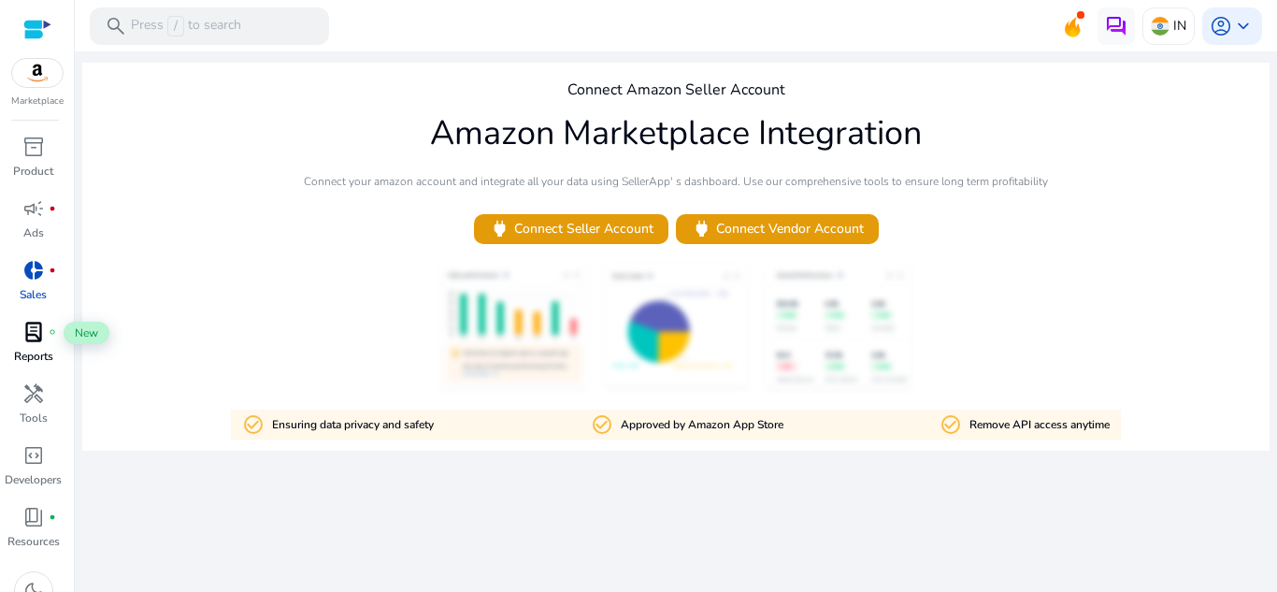
click at [33, 338] on span "lab_profile" at bounding box center [33, 332] width 22 height 22
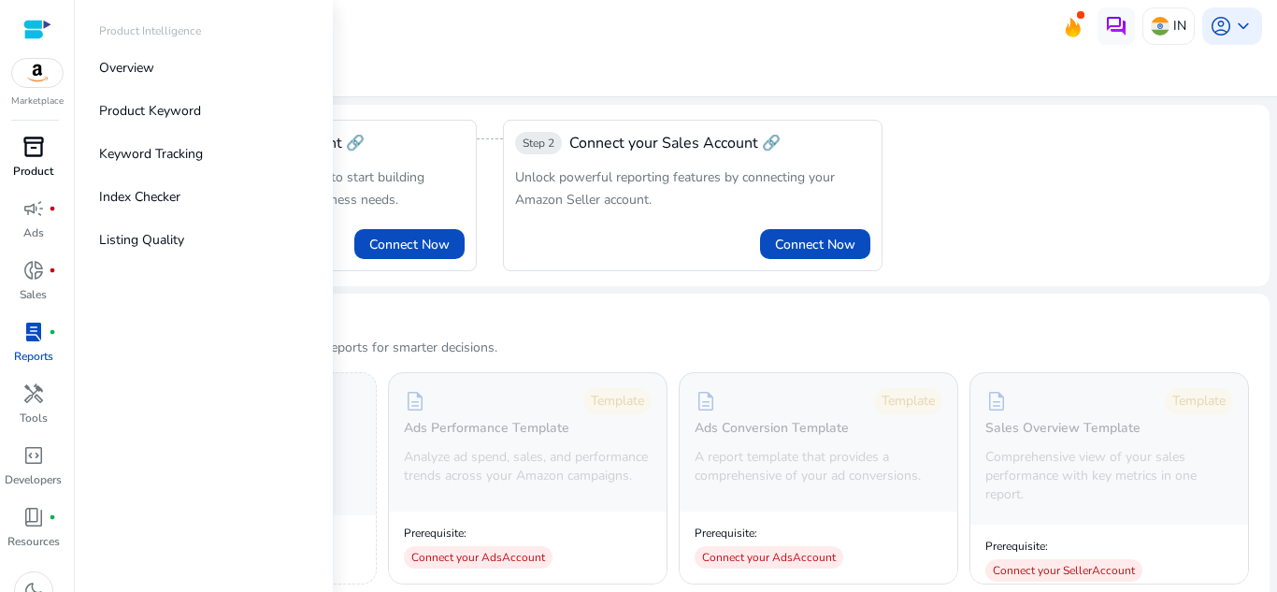
click at [27, 153] on span "inventory_2" at bounding box center [33, 147] width 22 height 22
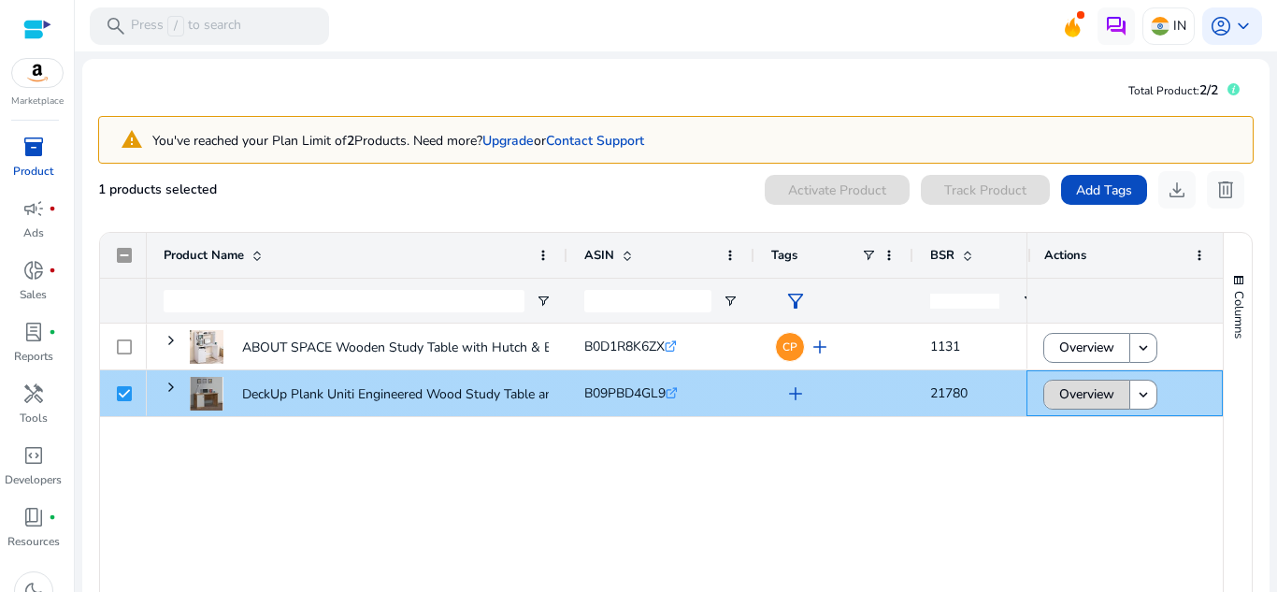
click at [1066, 396] on span "Overview" at bounding box center [1086, 394] width 55 height 38
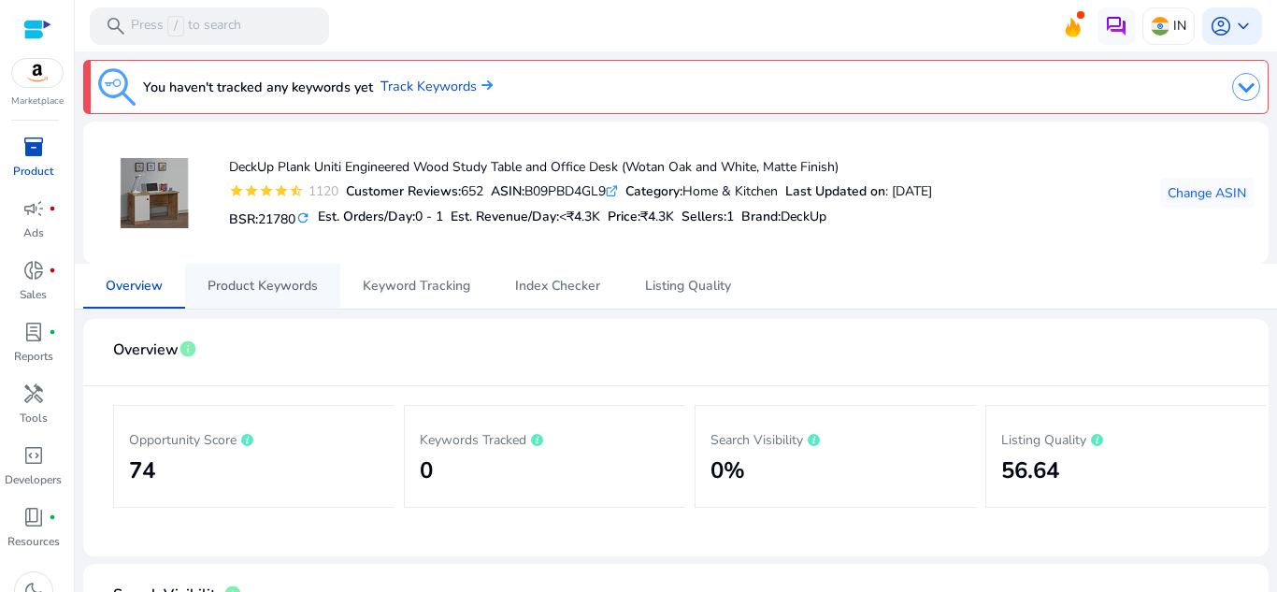
click at [280, 286] on span "Product Keywords" at bounding box center [262, 285] width 110 height 13
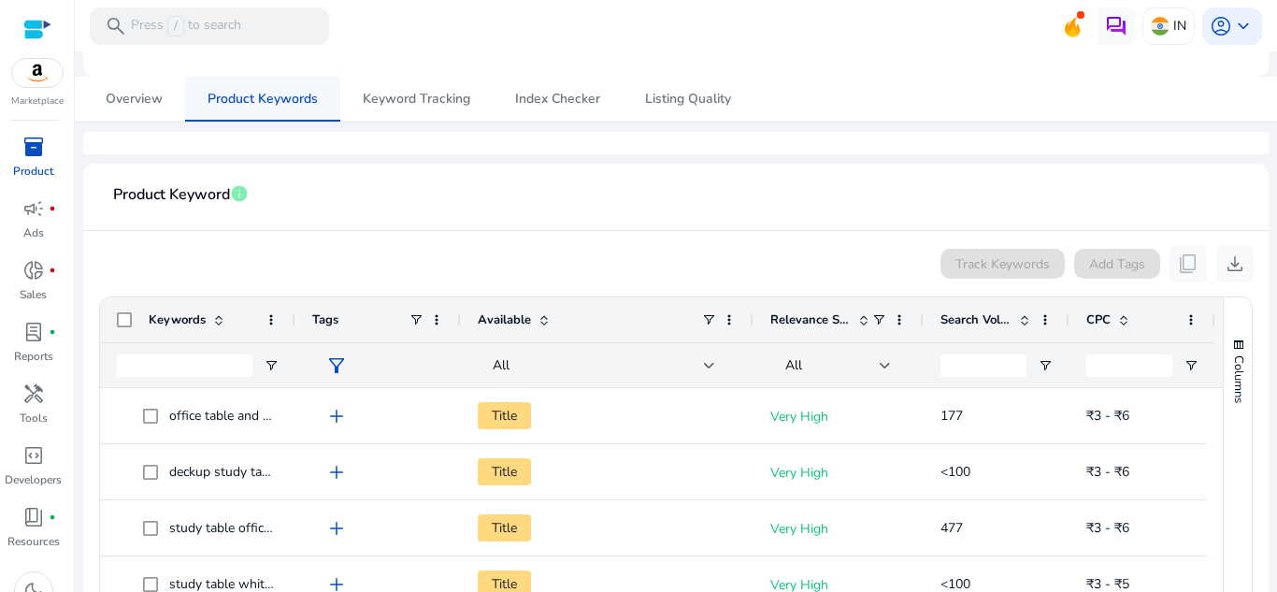
scroll to position [350, 0]
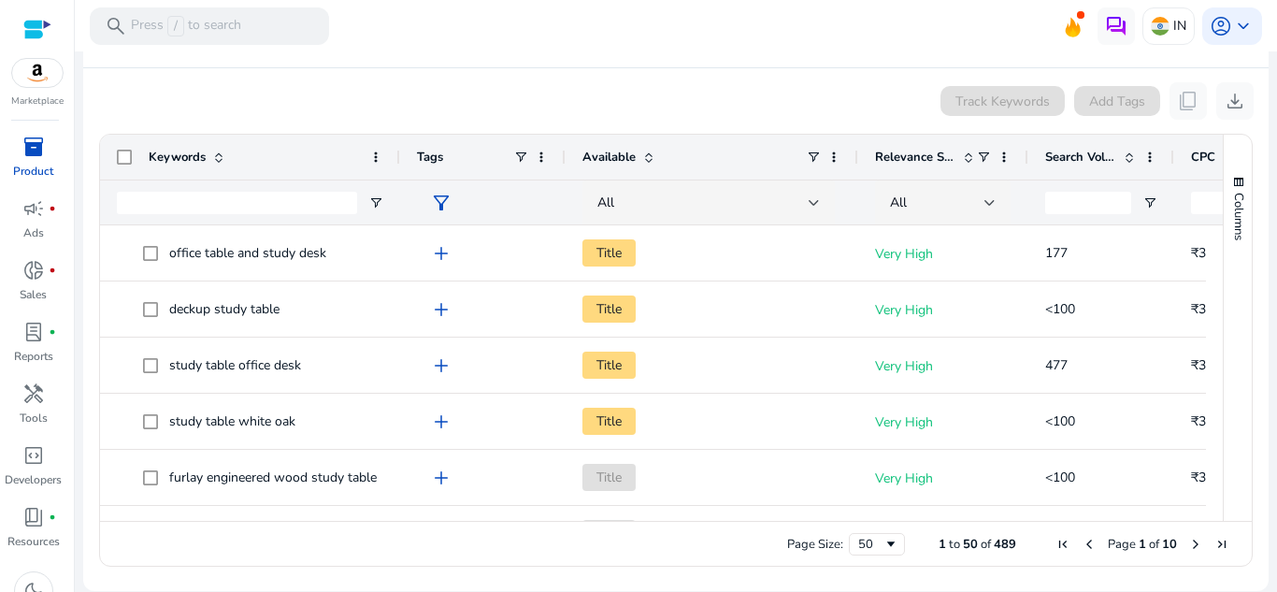
drag, startPoint x: 291, startPoint y: 161, endPoint x: 395, endPoint y: 149, distance: 105.4
click at [395, 149] on div at bounding box center [398, 157] width 7 height 45
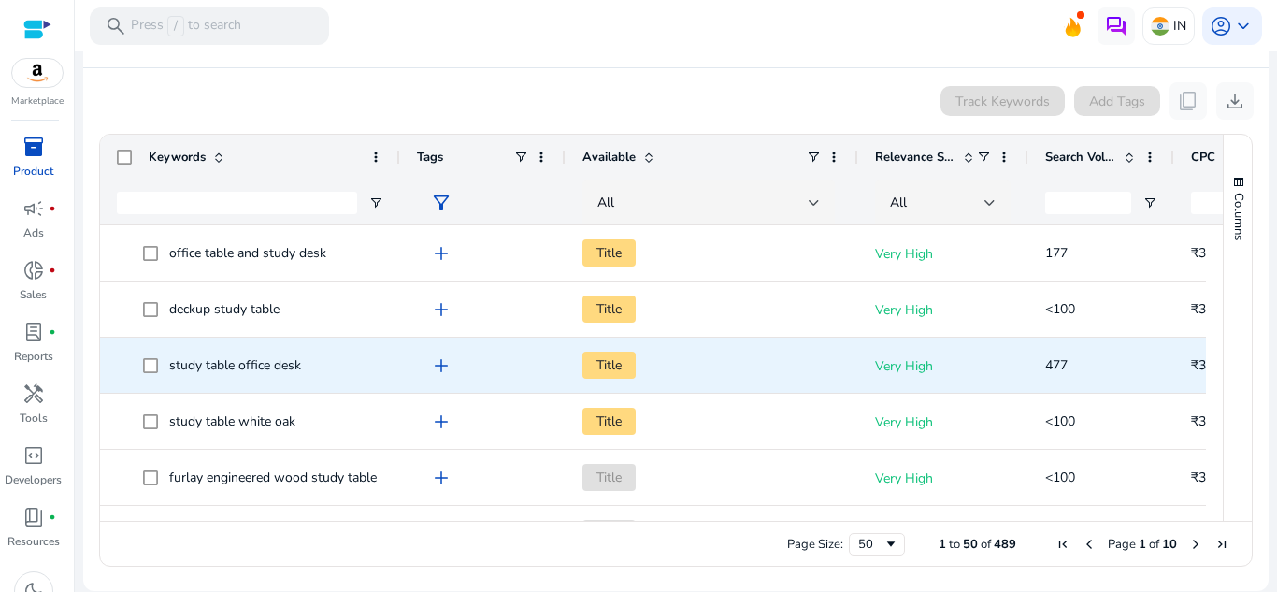
scroll to position [256, 0]
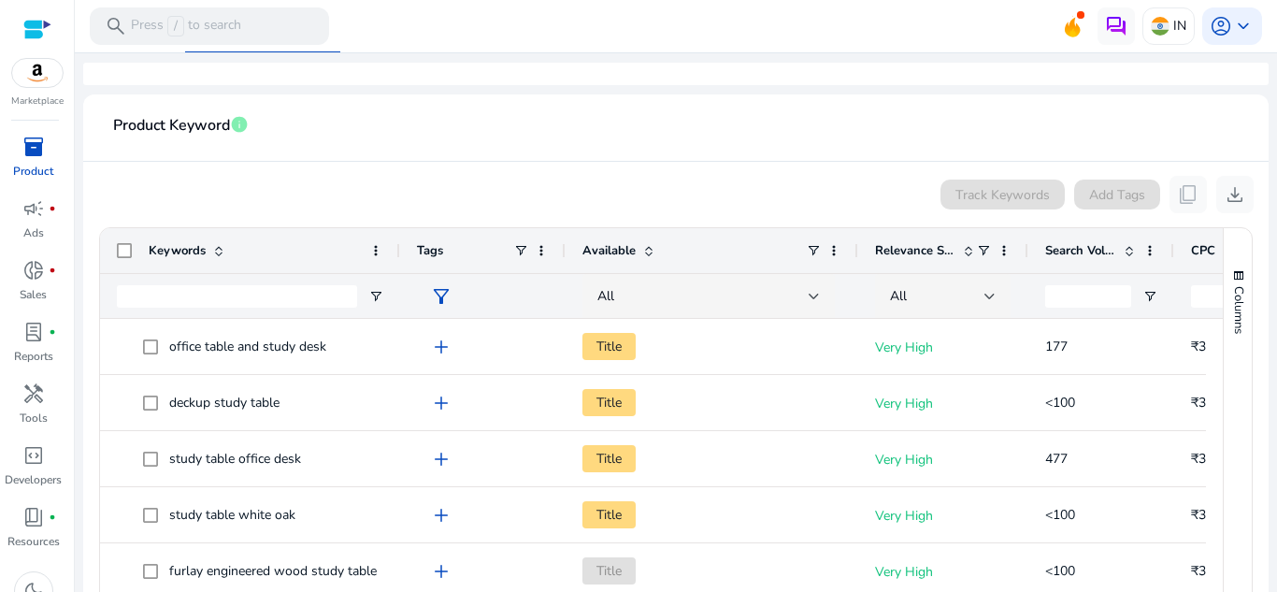
click at [1132, 251] on span at bounding box center [1129, 250] width 15 height 15
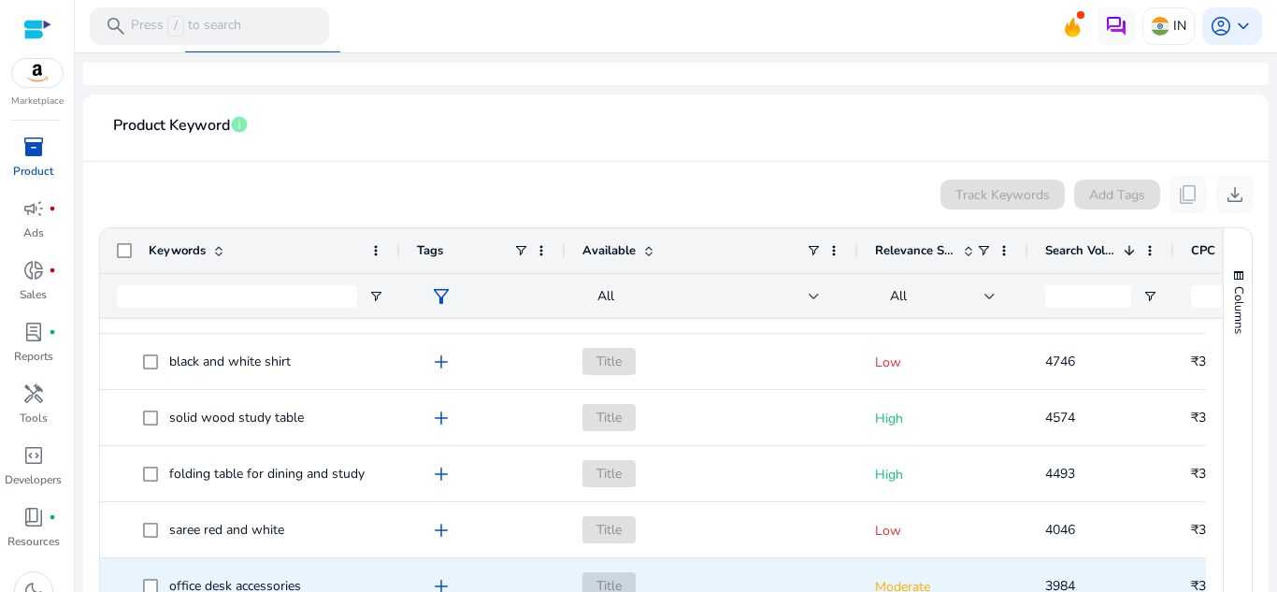
scroll to position [350, 0]
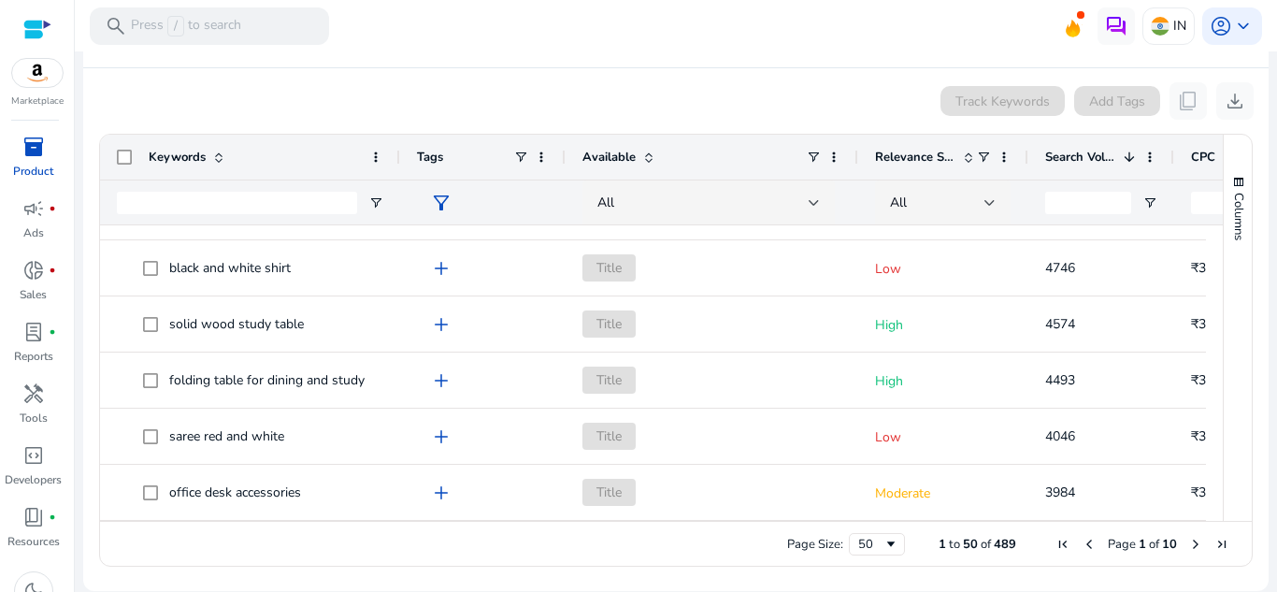
click at [1188, 543] on span "Next Page" at bounding box center [1195, 543] width 15 height 15
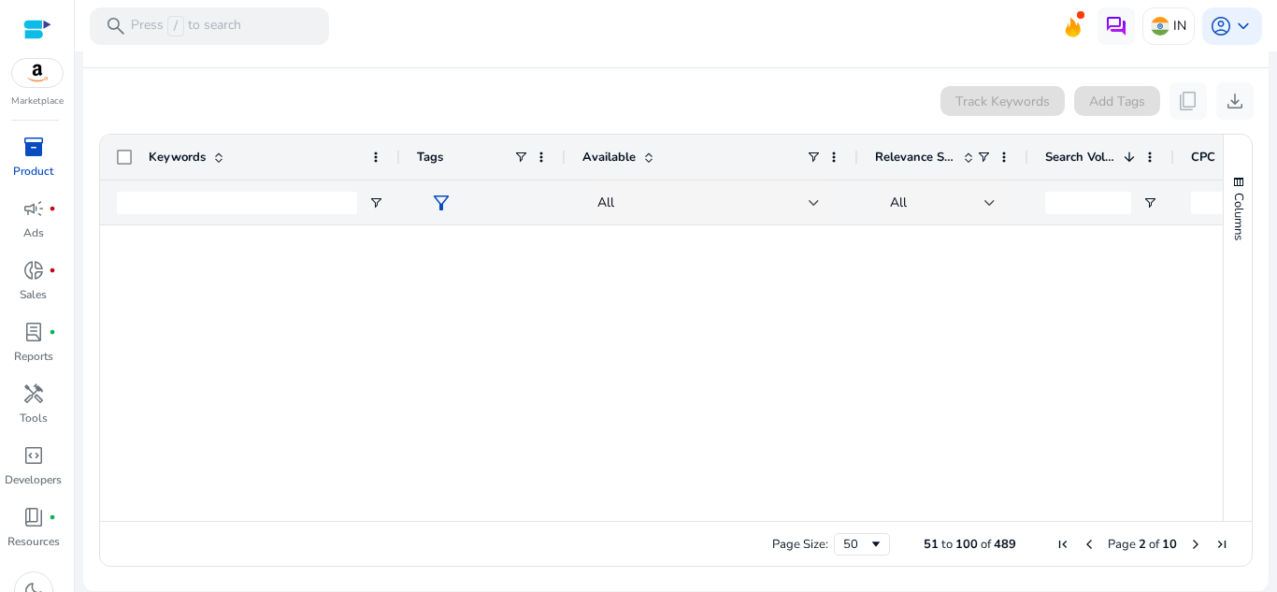
scroll to position [0, 0]
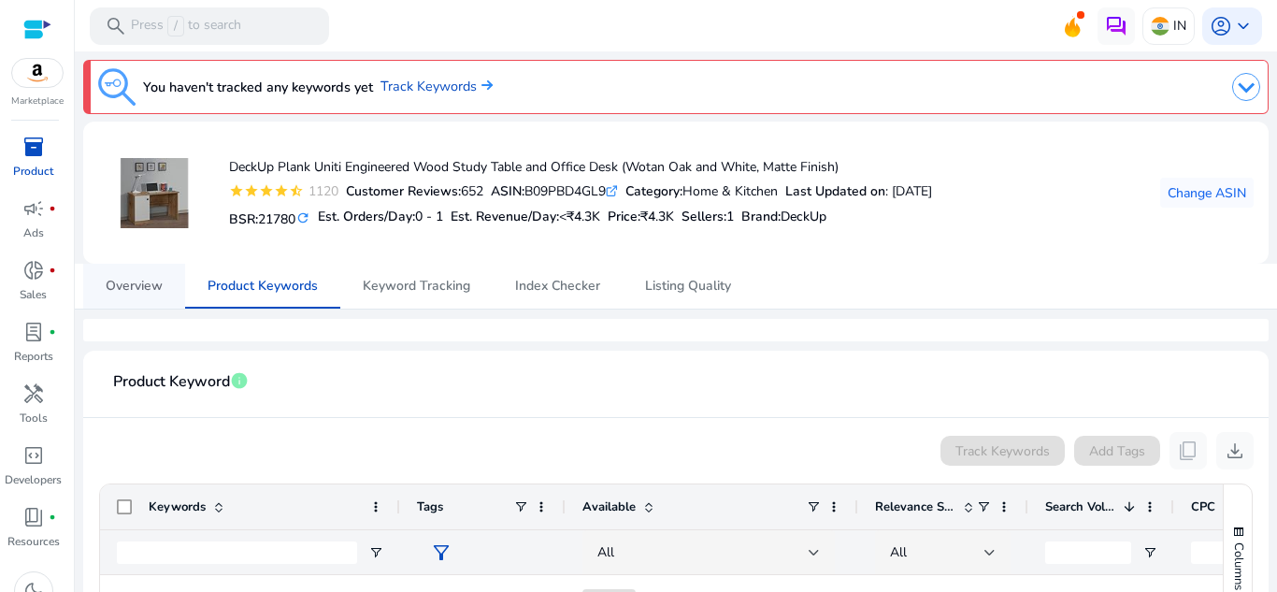
click at [165, 290] on link "Overview" at bounding box center [134, 286] width 102 height 45
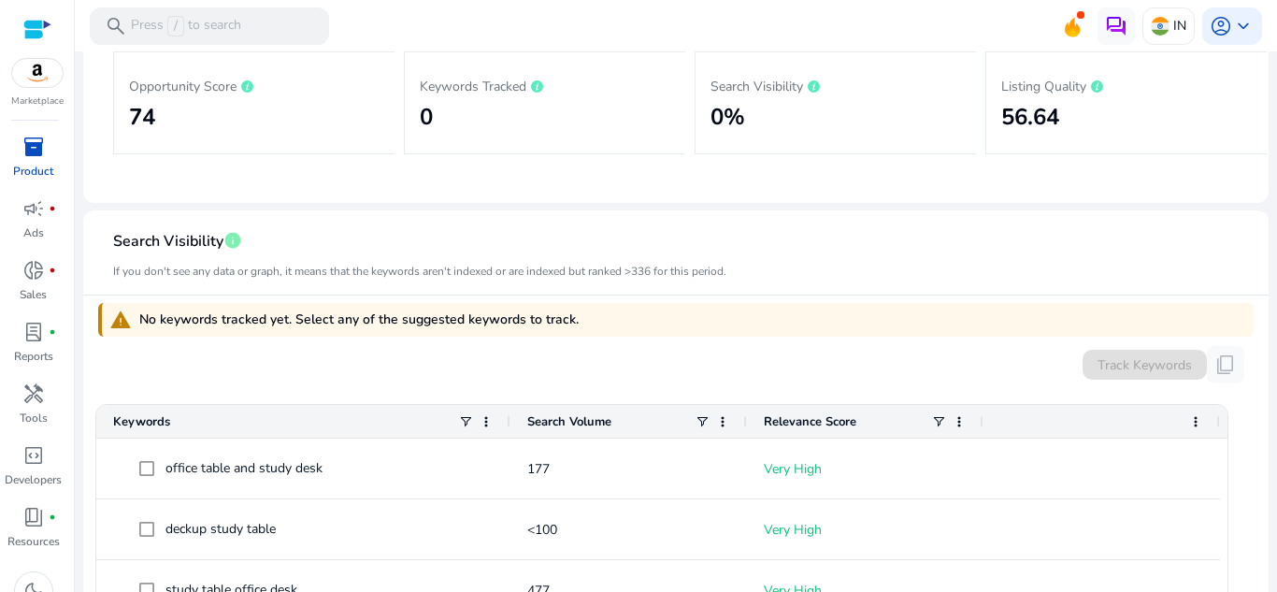
scroll to position [540, 0]
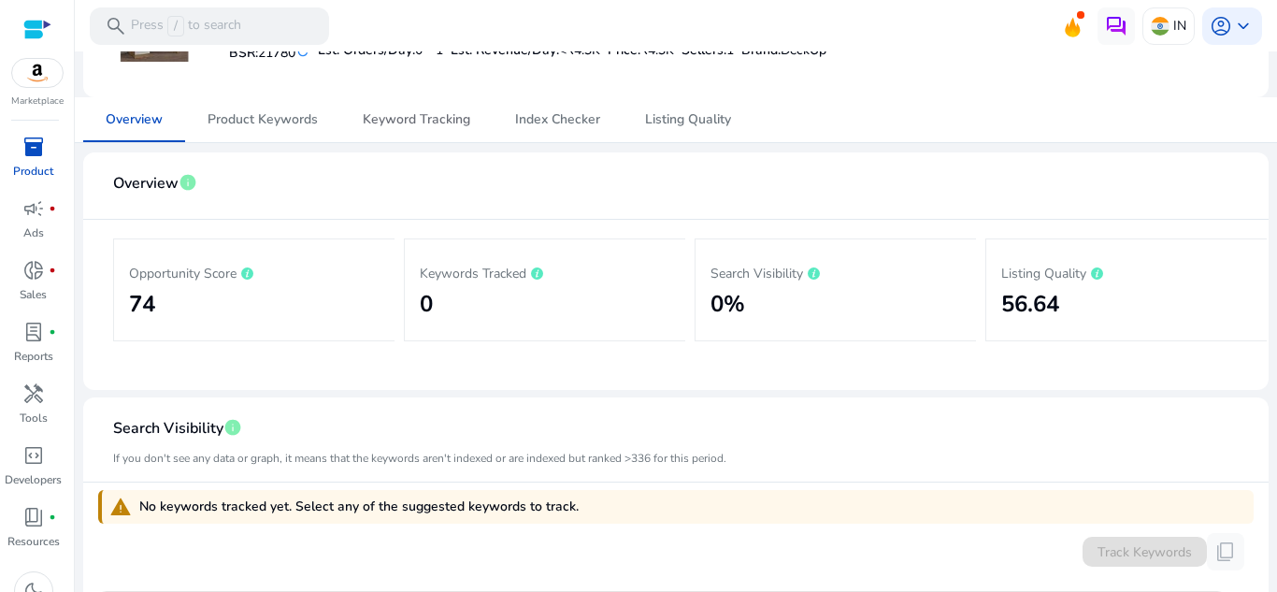
drag, startPoint x: 437, startPoint y: 120, endPoint x: 518, endPoint y: 154, distance: 87.5
click at [437, 121] on span "Keyword Tracking" at bounding box center [416, 119] width 107 height 13
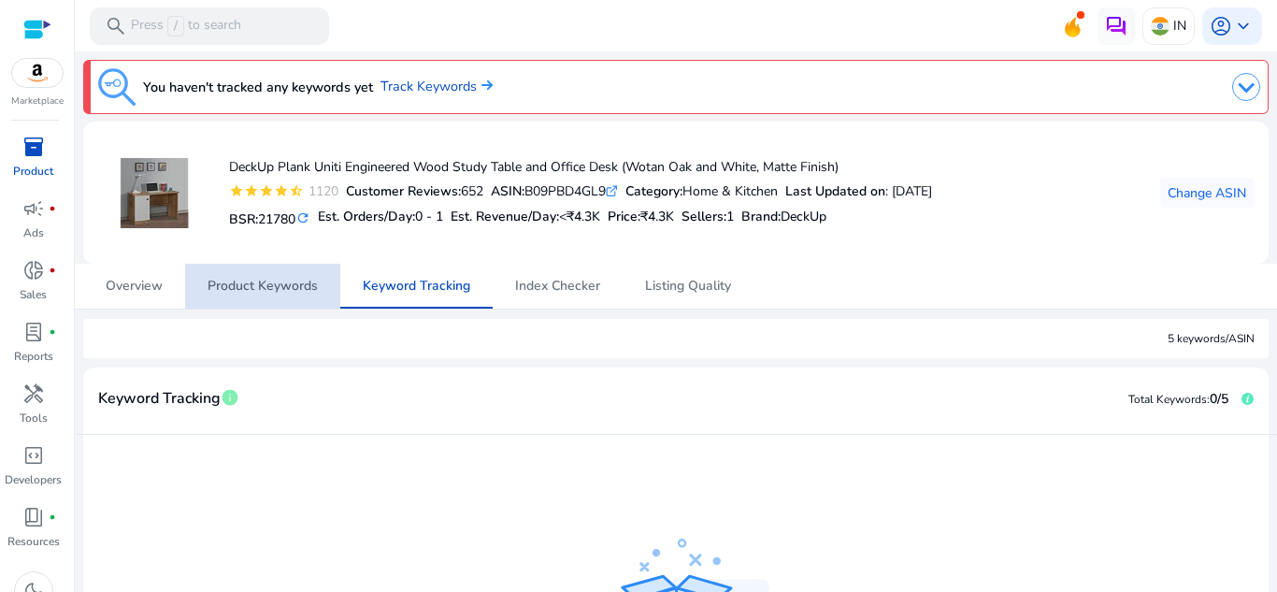
click at [261, 274] on span "Product Keywords" at bounding box center [262, 286] width 110 height 45
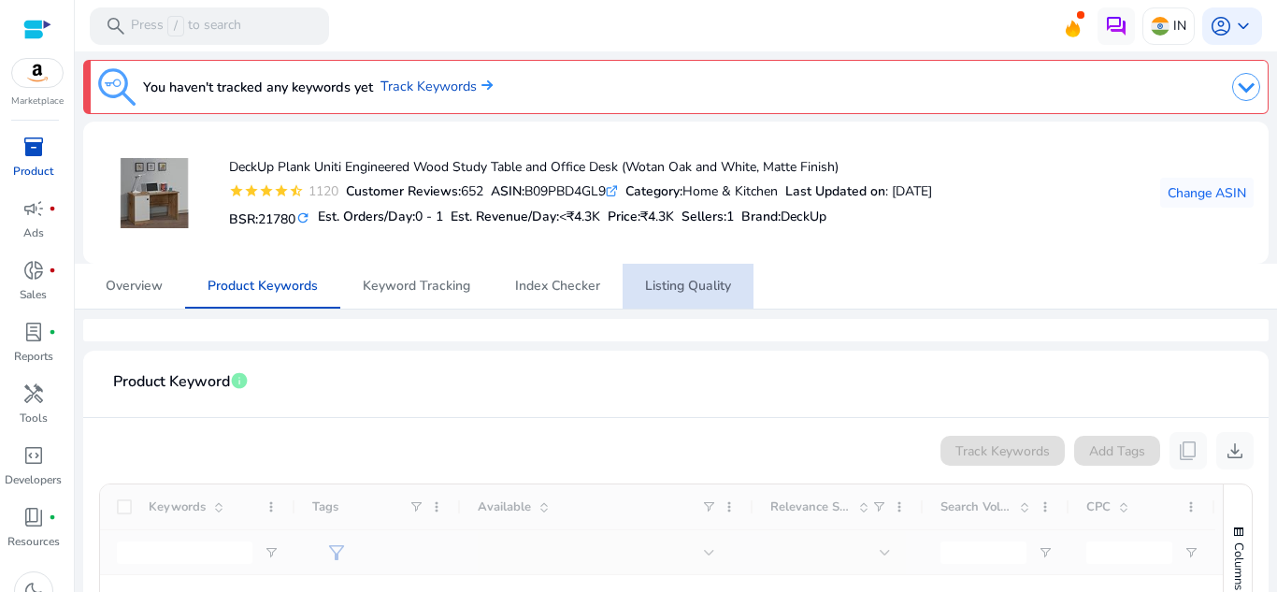
click at [699, 279] on span "Listing Quality" at bounding box center [688, 285] width 86 height 13
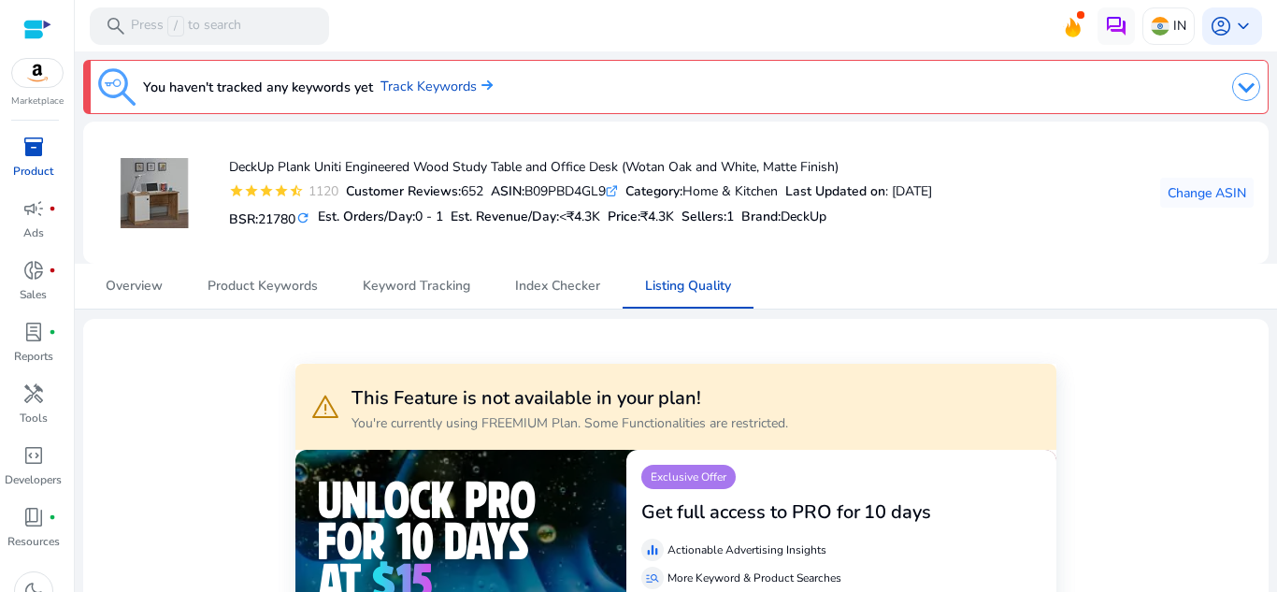
scroll to position [187, 0]
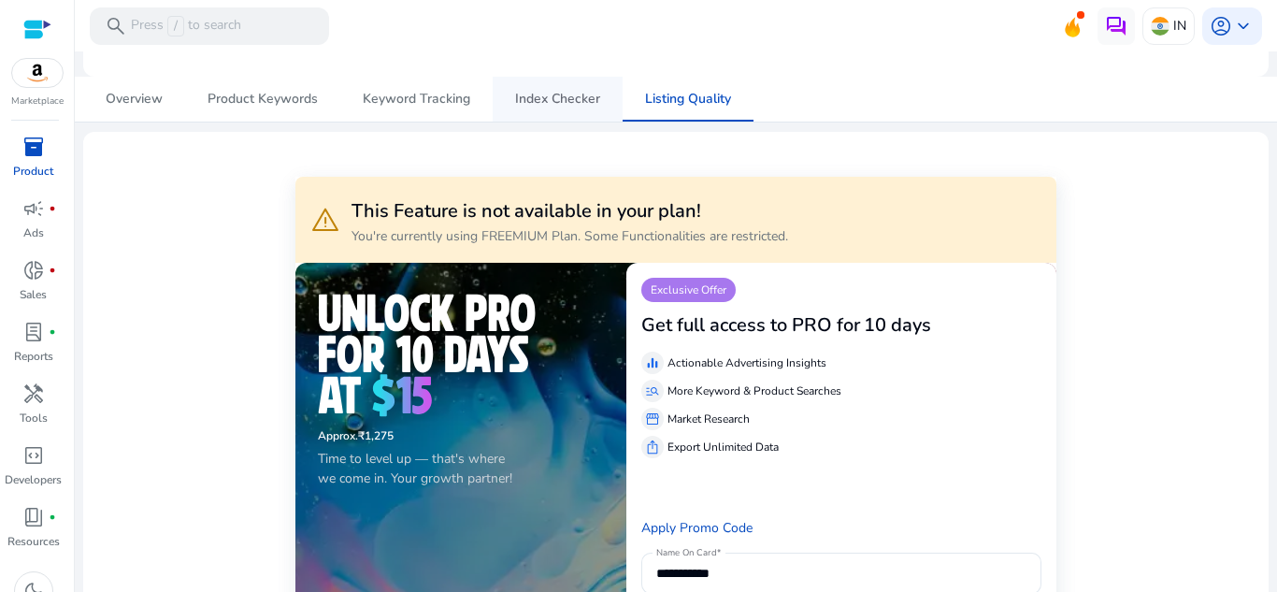
click at [566, 102] on span "Index Checker" at bounding box center [557, 99] width 85 height 13
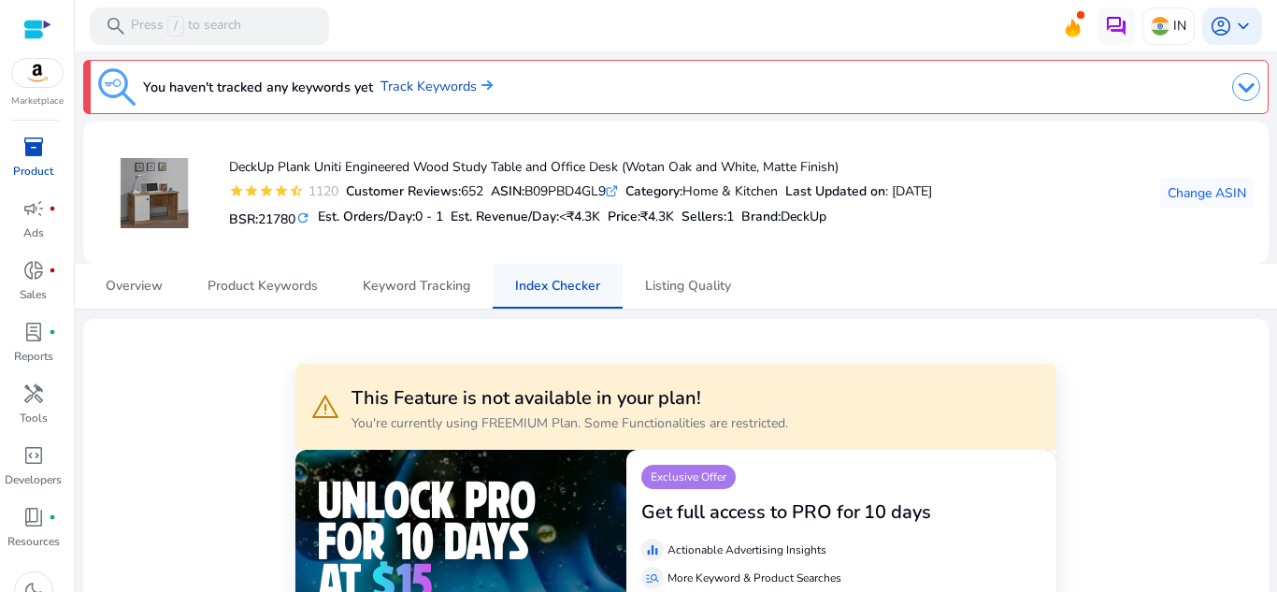
drag, startPoint x: 447, startPoint y: 278, endPoint x: 574, endPoint y: 279, distance: 127.1
click at [447, 279] on span "Keyword Tracking" at bounding box center [416, 285] width 107 height 13
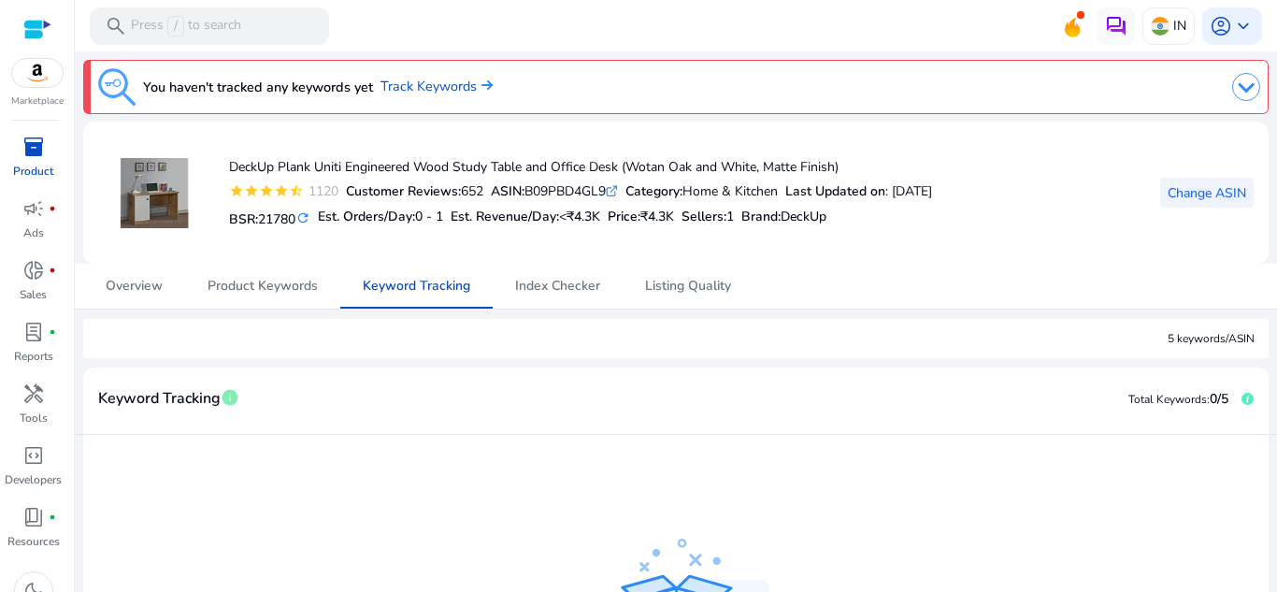
click at [1207, 193] on span "Change ASIN" at bounding box center [1206, 193] width 79 height 20
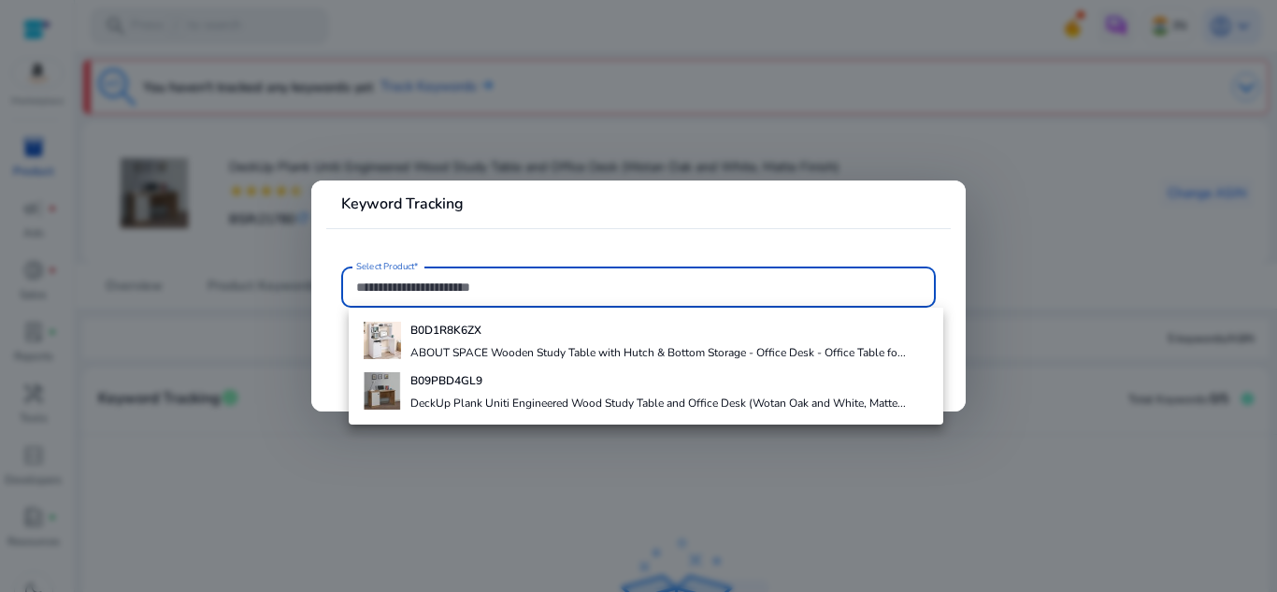
paste input "**********"
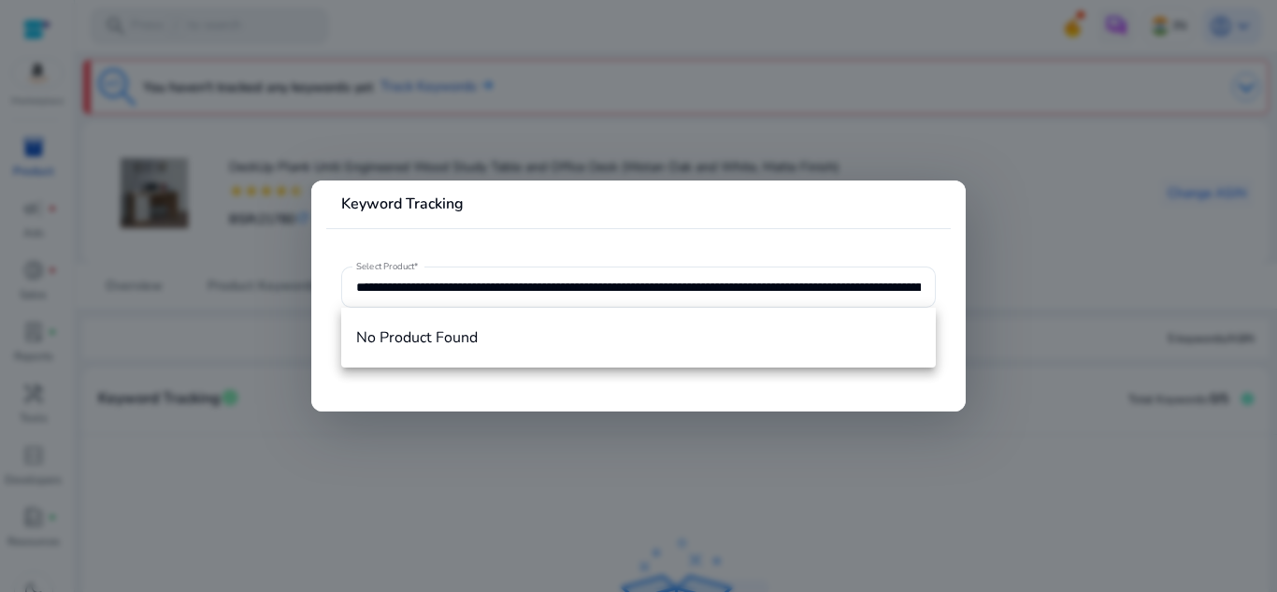
drag, startPoint x: 926, startPoint y: 290, endPoint x: 312, endPoint y: 323, distance: 615.0
click at [312, 323] on mat-card "**********" at bounding box center [638, 295] width 654 height 231
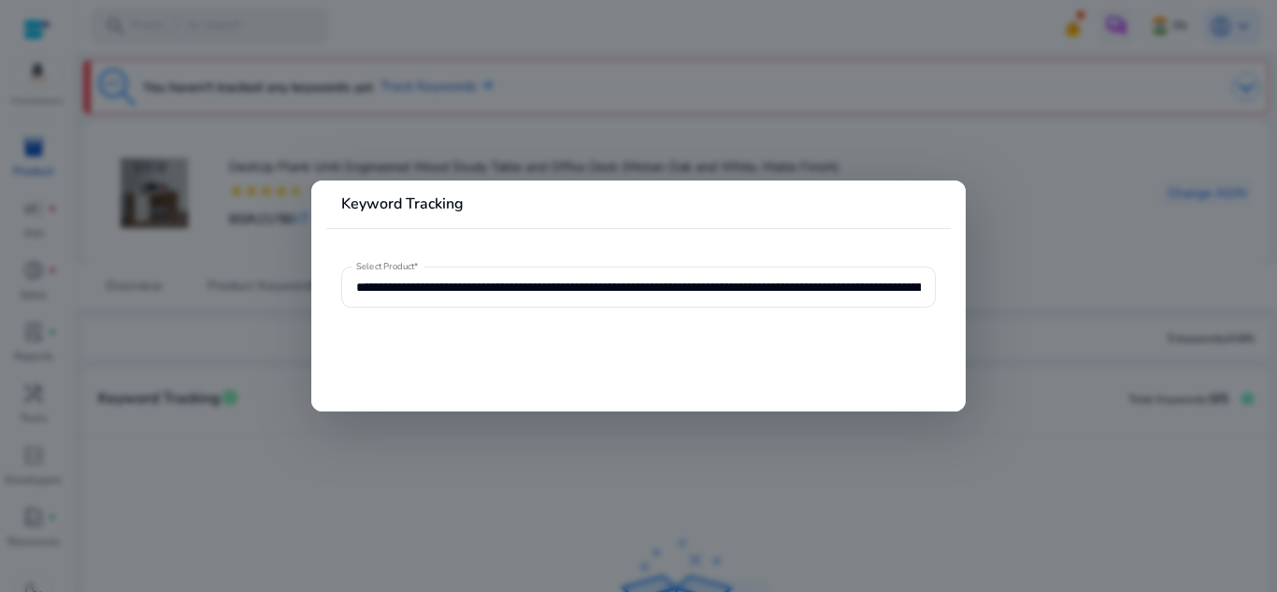
click at [770, 248] on mat-card "**********" at bounding box center [638, 295] width 654 height 231
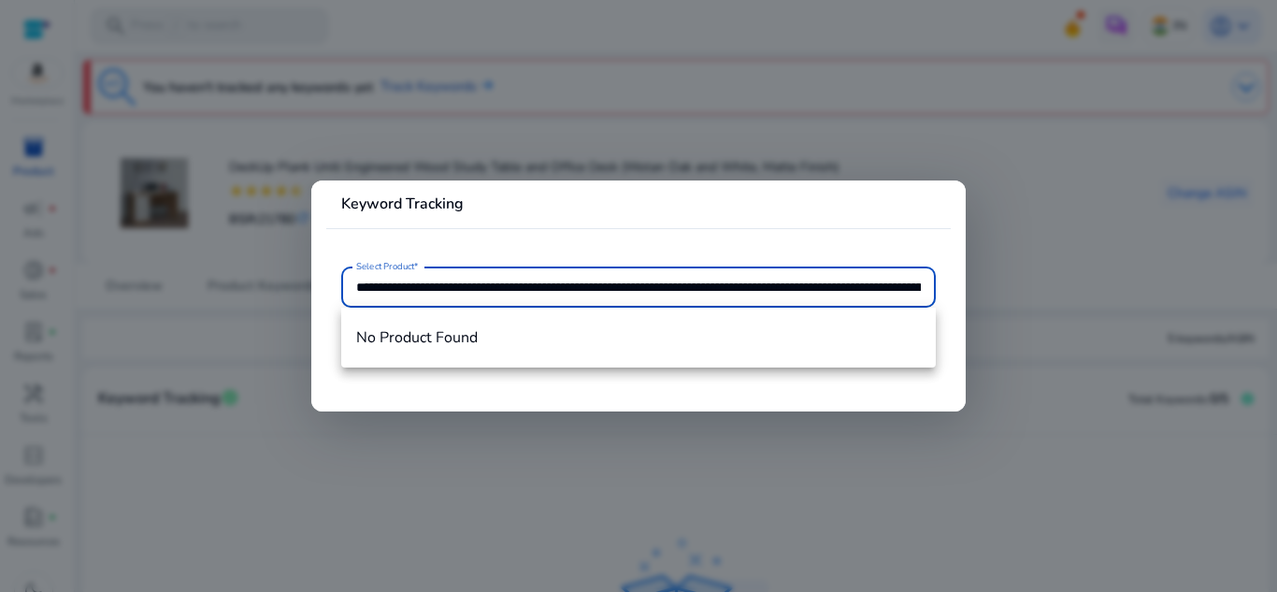
scroll to position [0, 719]
drag, startPoint x: 359, startPoint y: 289, endPoint x: 996, endPoint y: 260, distance: 638.1
click at [996, 260] on div "**********" at bounding box center [638, 296] width 1277 height 592
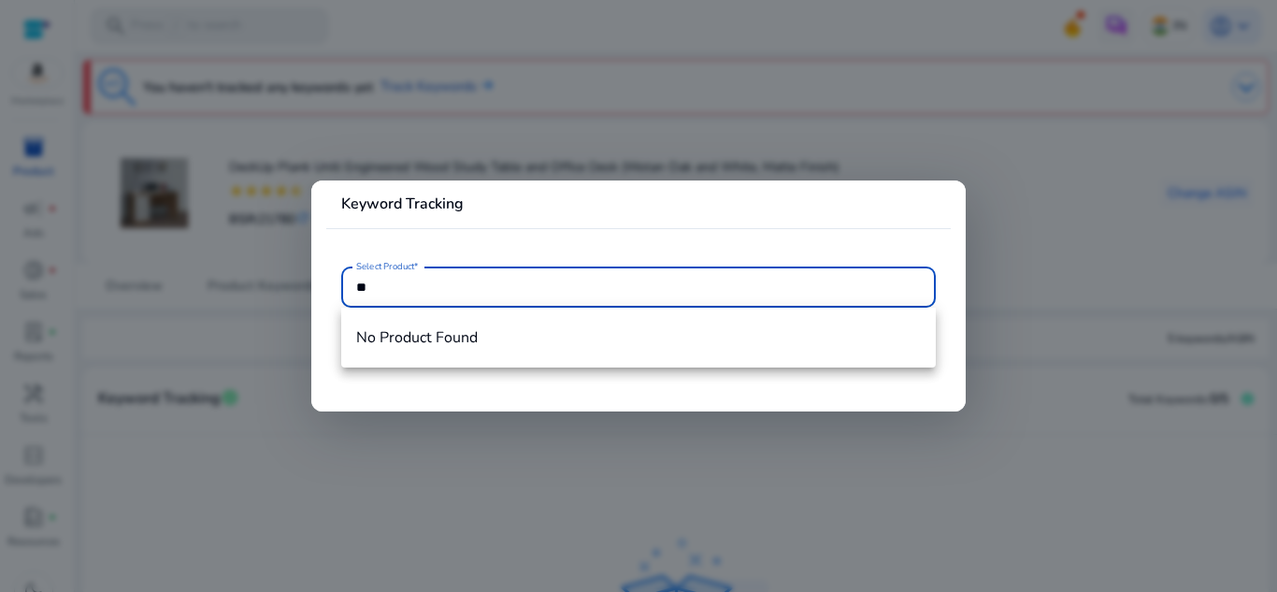
type input "*"
type input "**********"
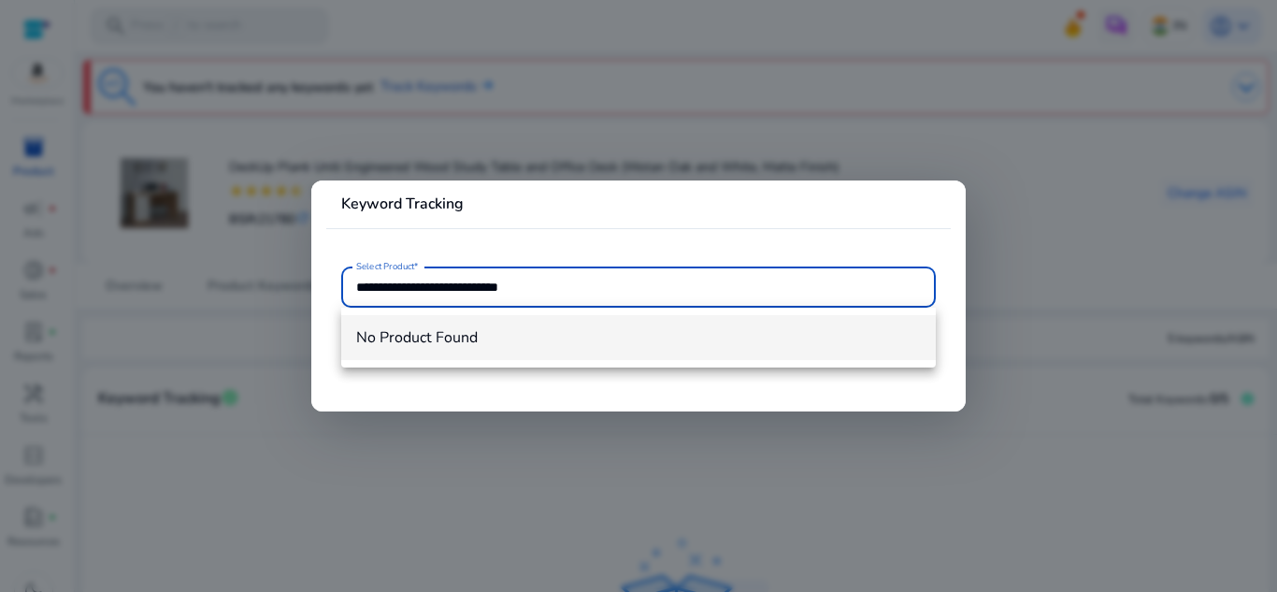
click at [479, 340] on span "No Product Found" at bounding box center [638, 337] width 565 height 21
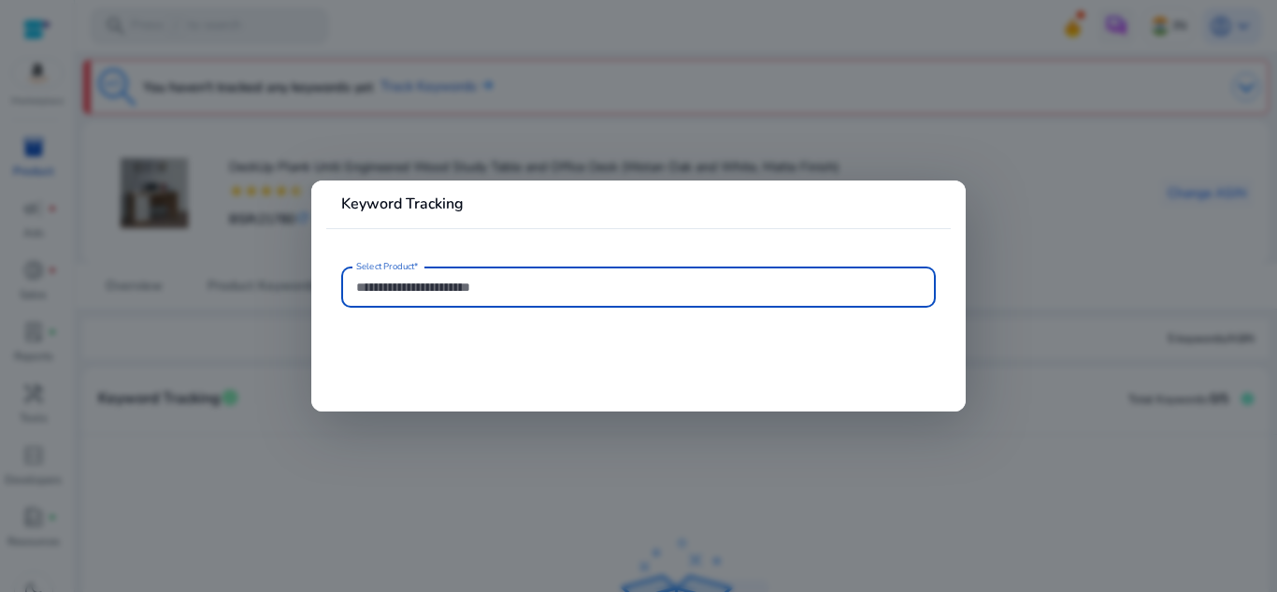
click at [535, 300] on div at bounding box center [638, 286] width 565 height 41
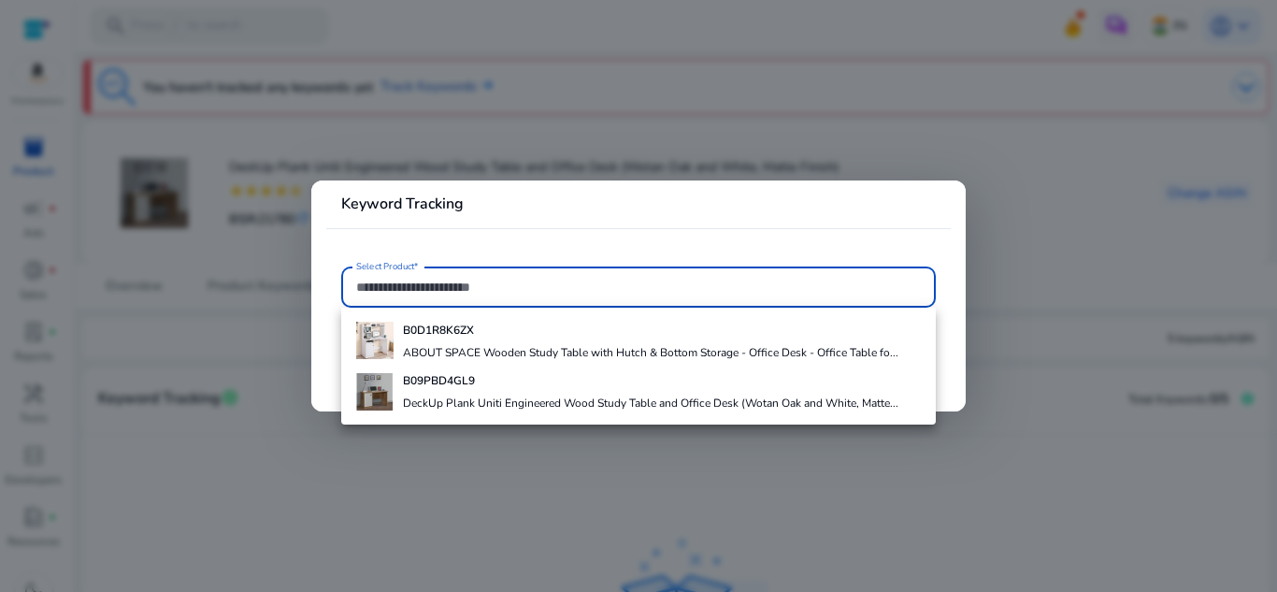
click at [980, 62] on div at bounding box center [638, 296] width 1277 height 592
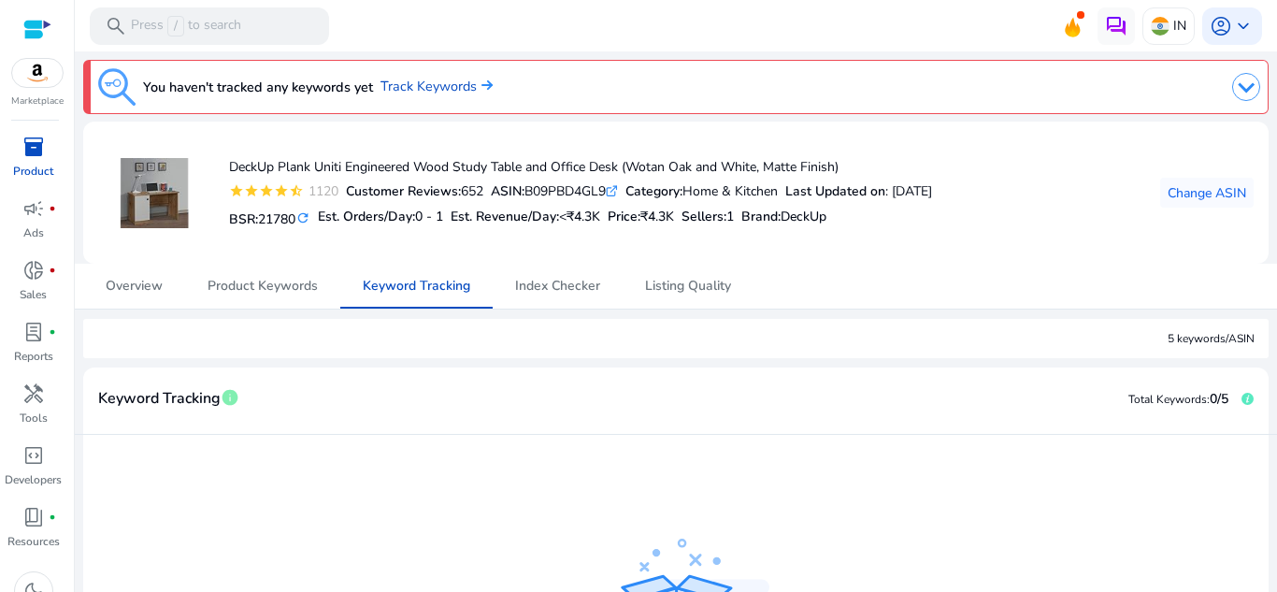
click at [932, 145] on div "DeckUp Plank Uniti Engineered Wood Study Table and Office Desk (Wotan Oak and W…" at bounding box center [515, 192] width 834 height 112
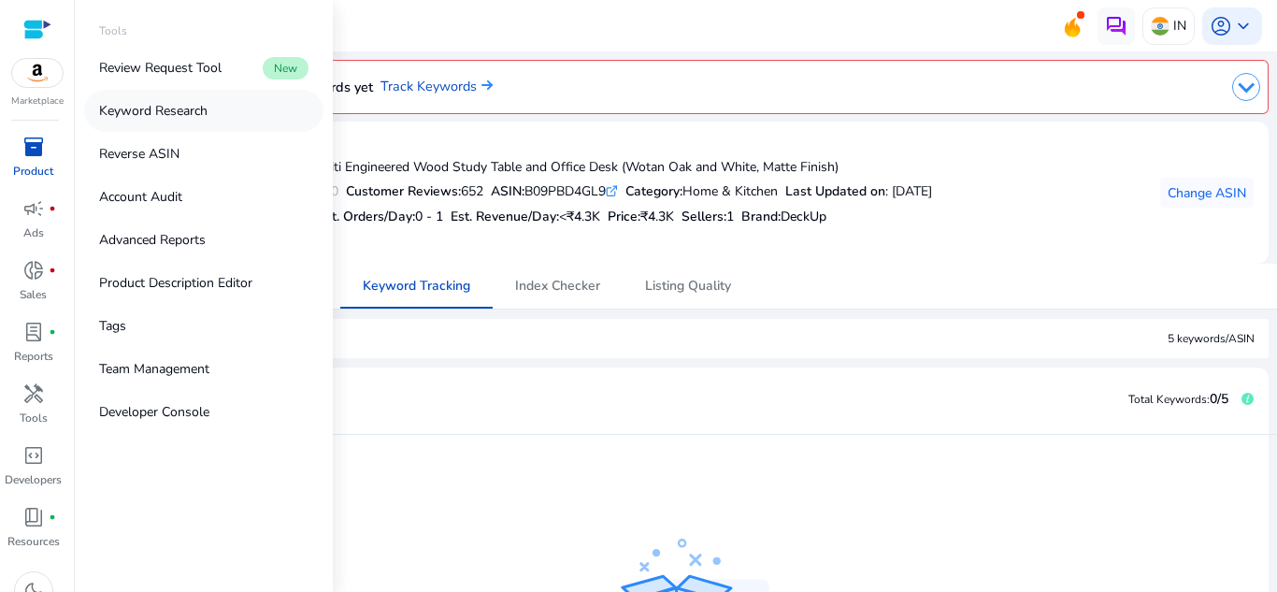
click at [147, 108] on p "Keyword Research" at bounding box center [153, 111] width 108 height 20
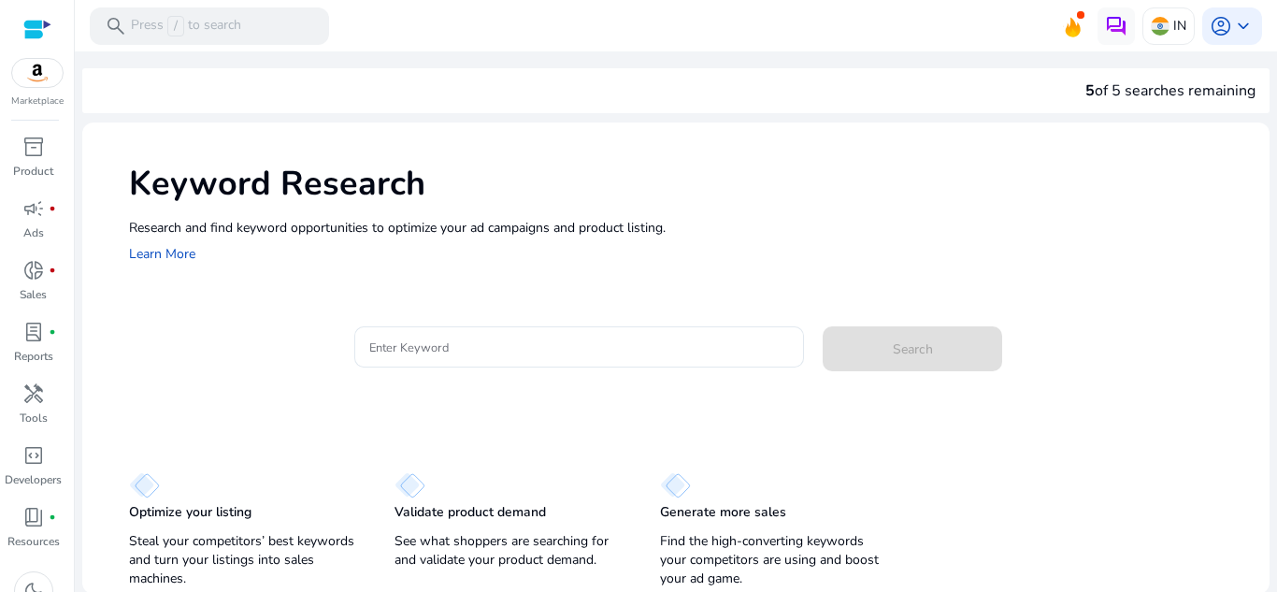
scroll to position [2, 0]
click at [441, 344] on input "Enter Keyword" at bounding box center [579, 345] width 421 height 21
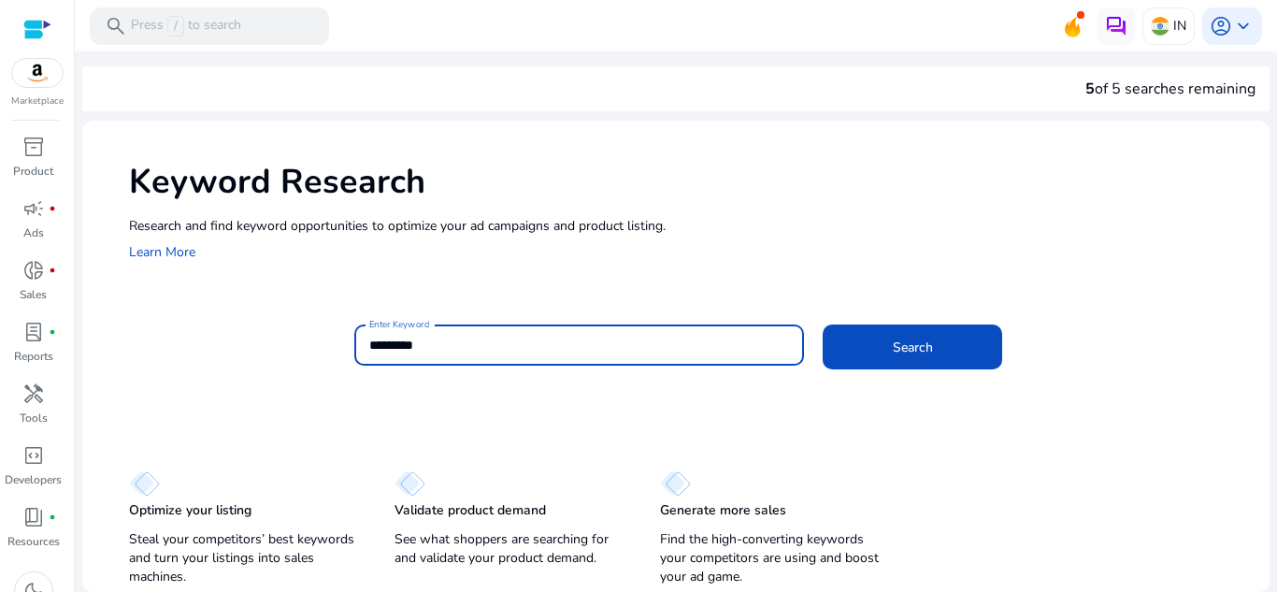
type input "*********"
click at [822, 324] on button "Search" at bounding box center [911, 346] width 179 height 45
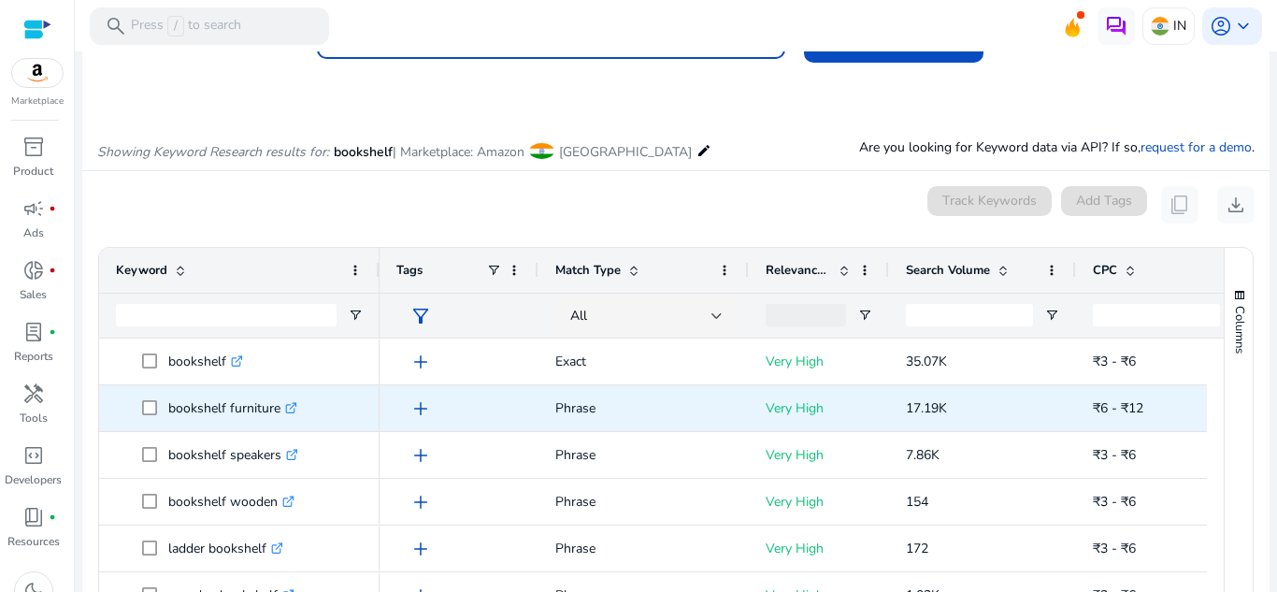
scroll to position [0, 0]
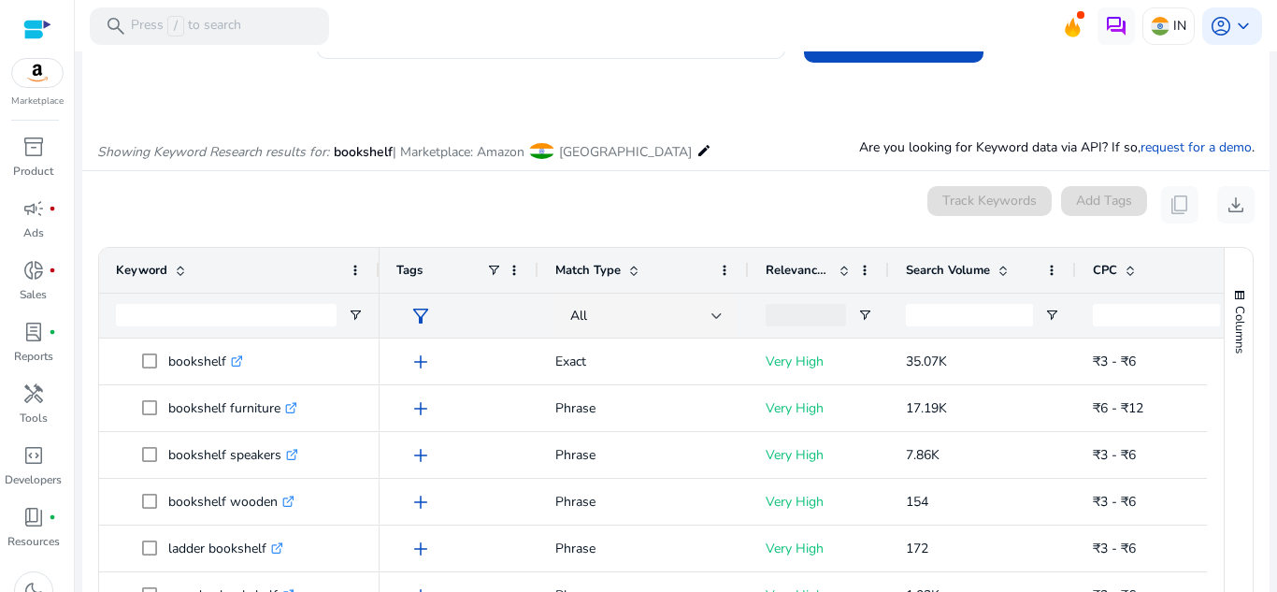
click at [1001, 273] on span at bounding box center [1002, 270] width 15 height 15
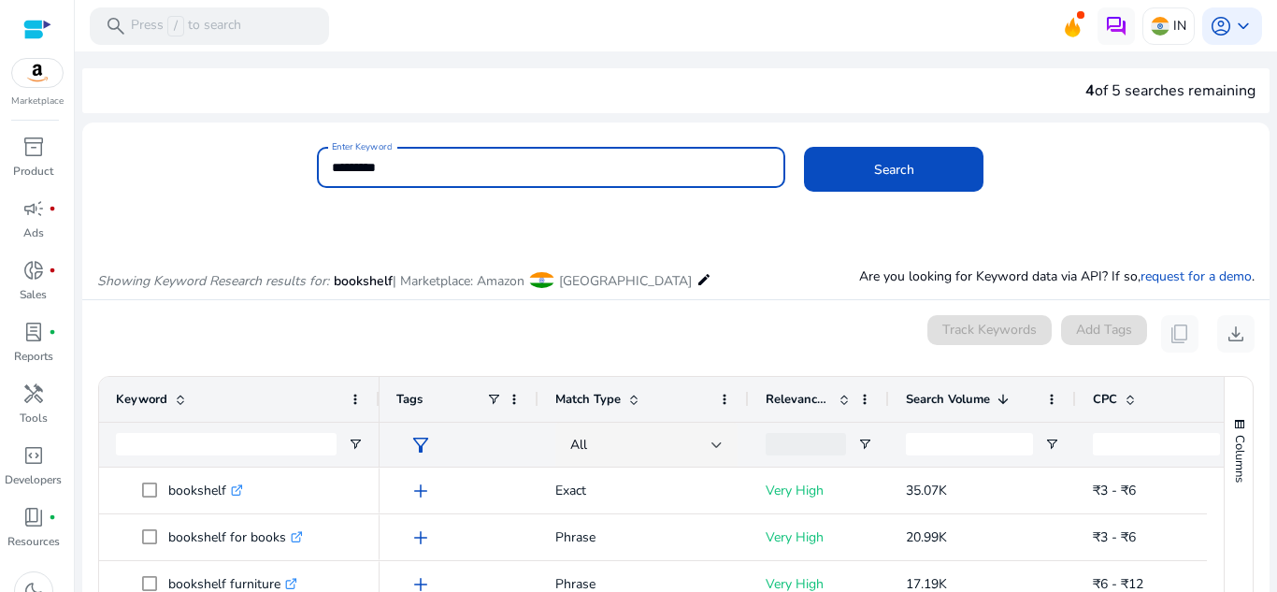
drag, startPoint x: 464, startPoint y: 164, endPoint x: 199, endPoint y: 129, distance: 266.9
click at [199, 138] on mat-card "Enter Keyword ********* Search" at bounding box center [675, 177] width 1187 height 91
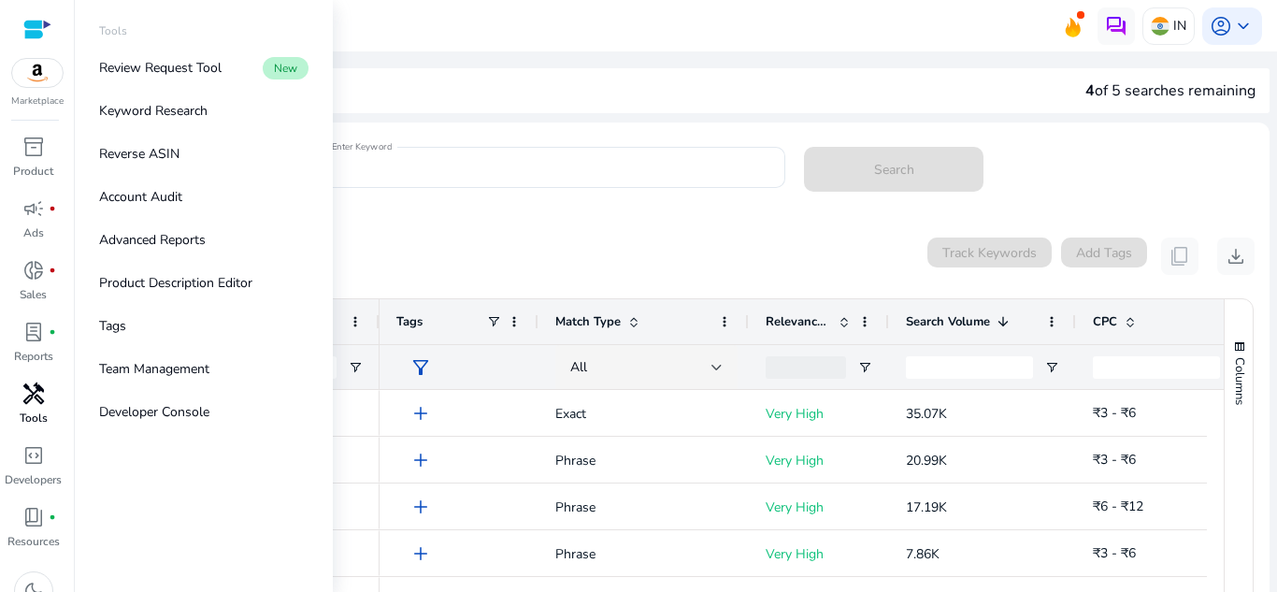
click at [32, 395] on span "handyman" at bounding box center [33, 393] width 22 height 22
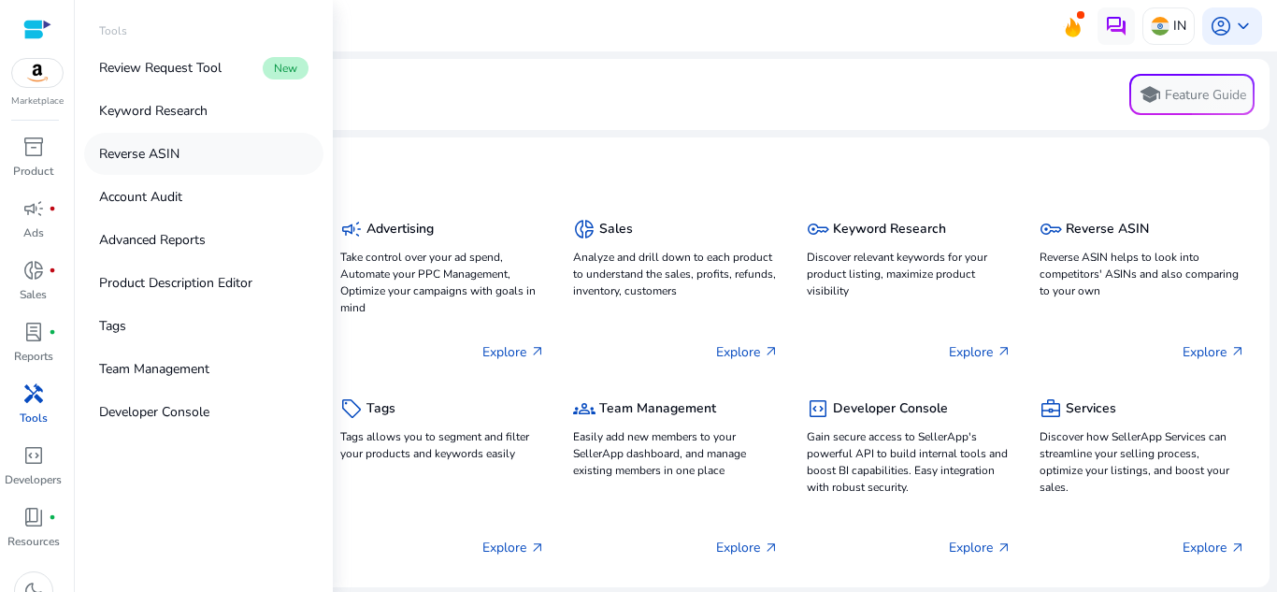
click at [136, 153] on p "Reverse ASIN" at bounding box center [139, 154] width 80 height 20
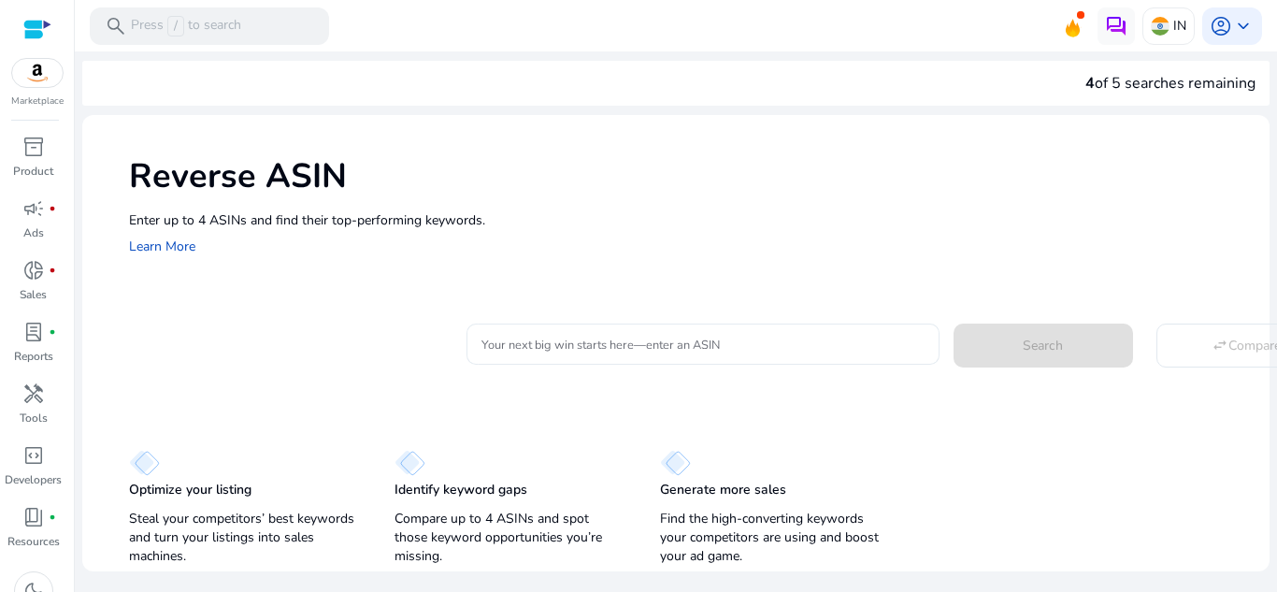
click at [587, 349] on input "Your next big win starts here—enter an ASIN" at bounding box center [702, 344] width 443 height 21
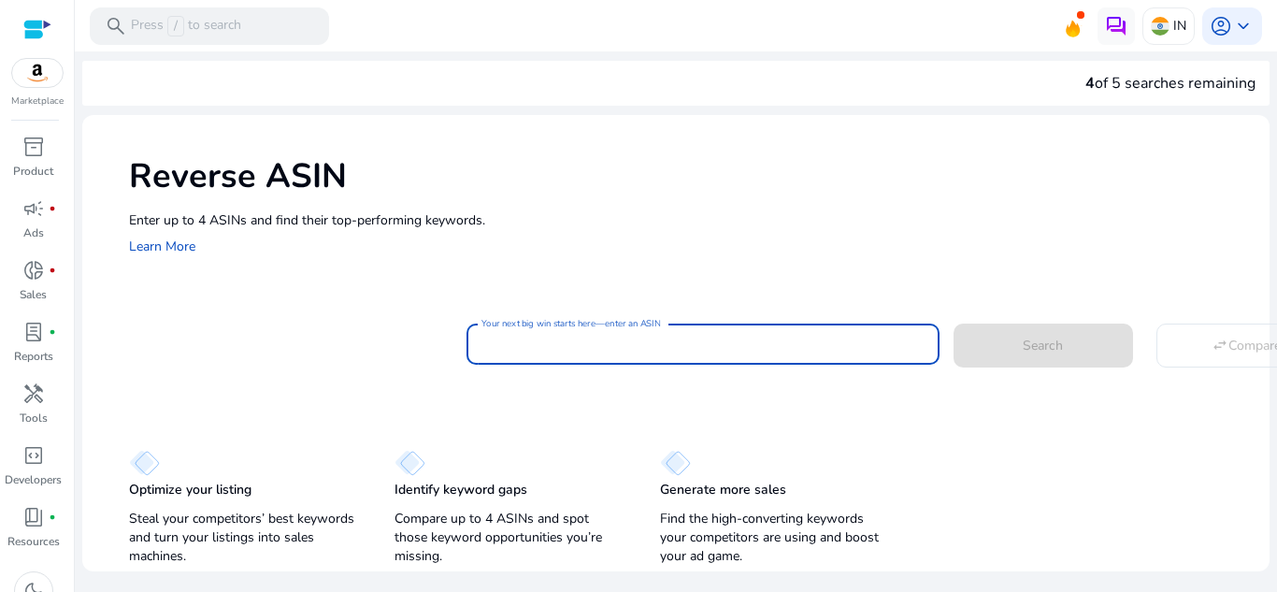
paste input "**********"
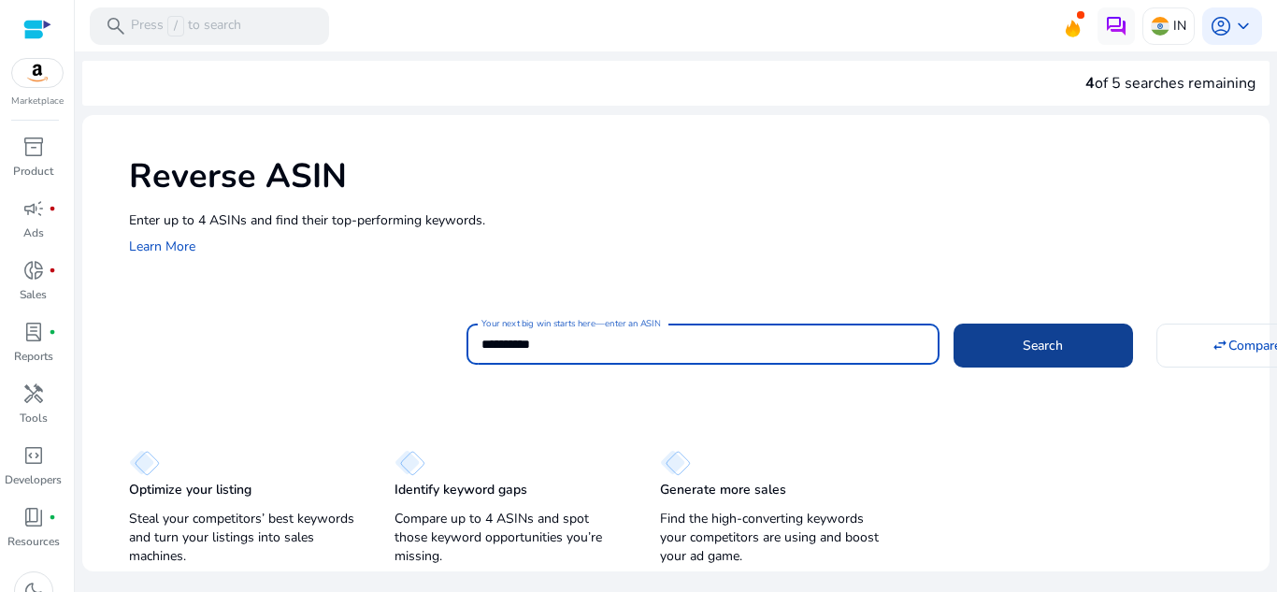
type input "**********"
click at [1055, 330] on span at bounding box center [1042, 344] width 179 height 45
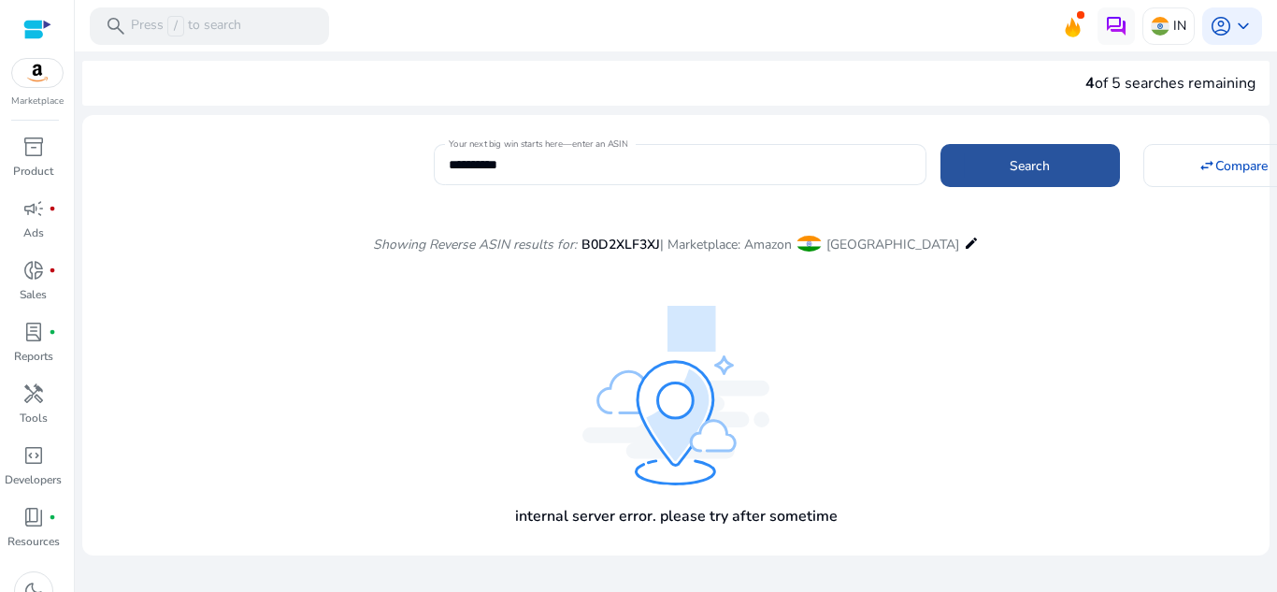
click at [979, 176] on span at bounding box center [1029, 165] width 179 height 45
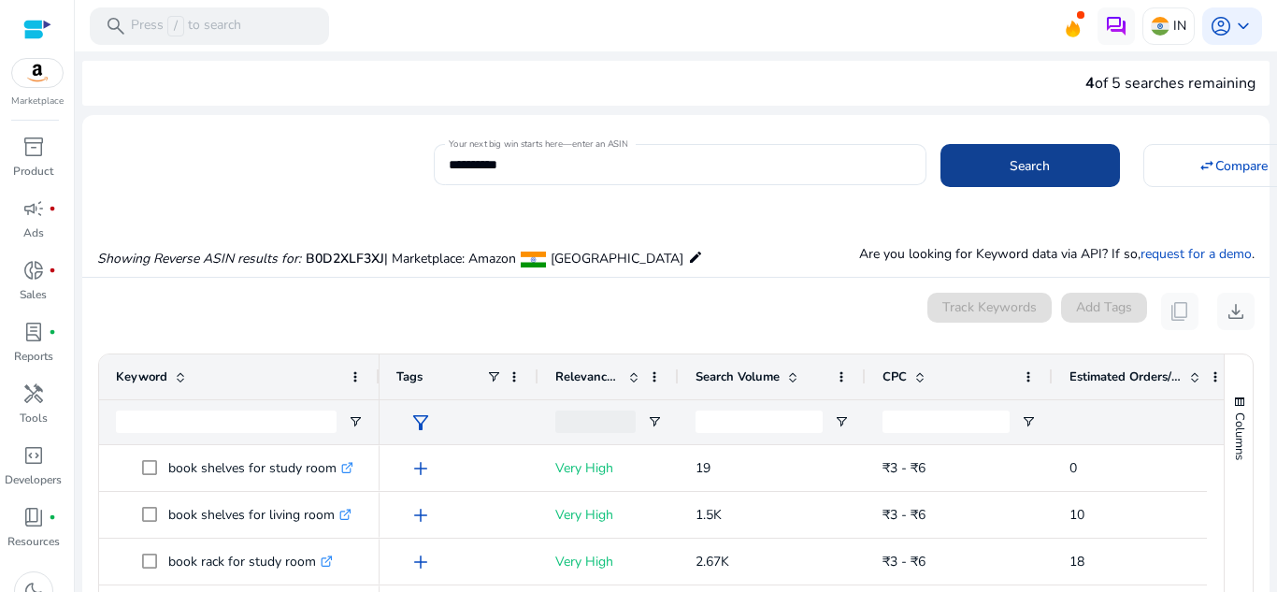
scroll to position [200, 0]
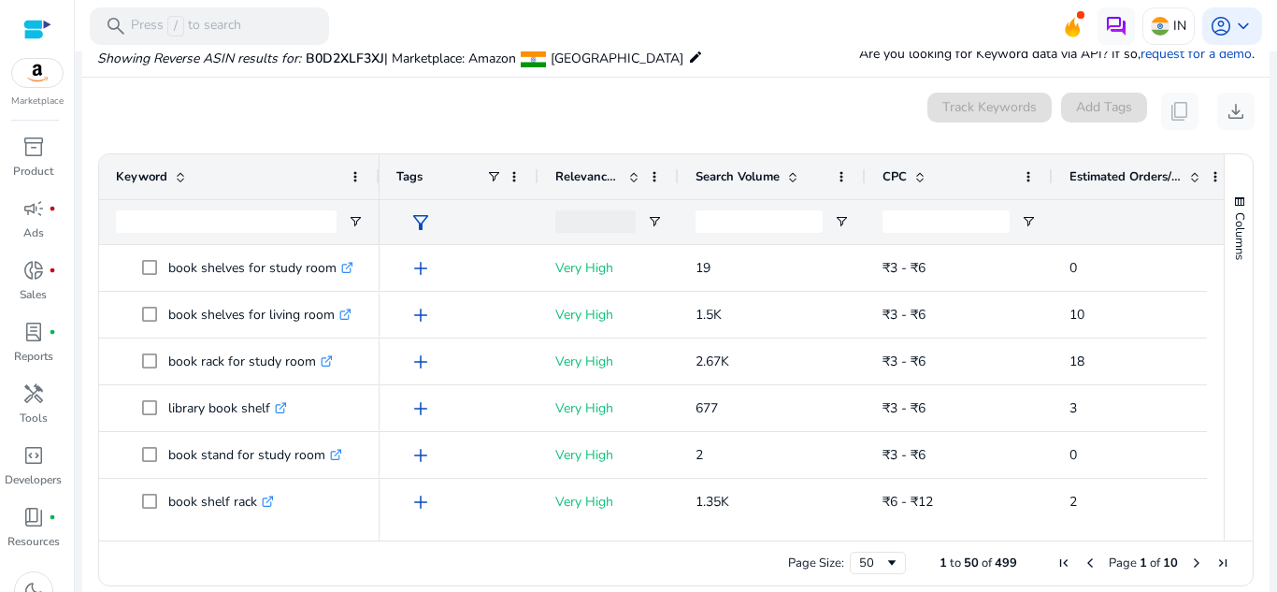
click at [782, 177] on span at bounding box center [789, 176] width 21 height 15
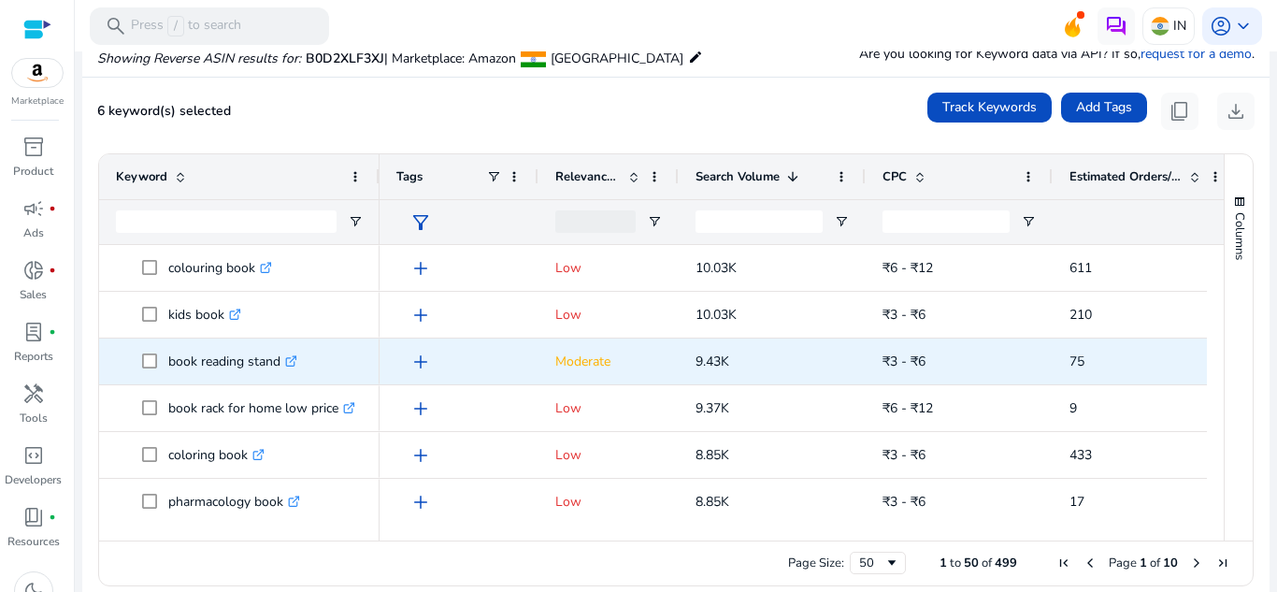
scroll to position [1215, 0]
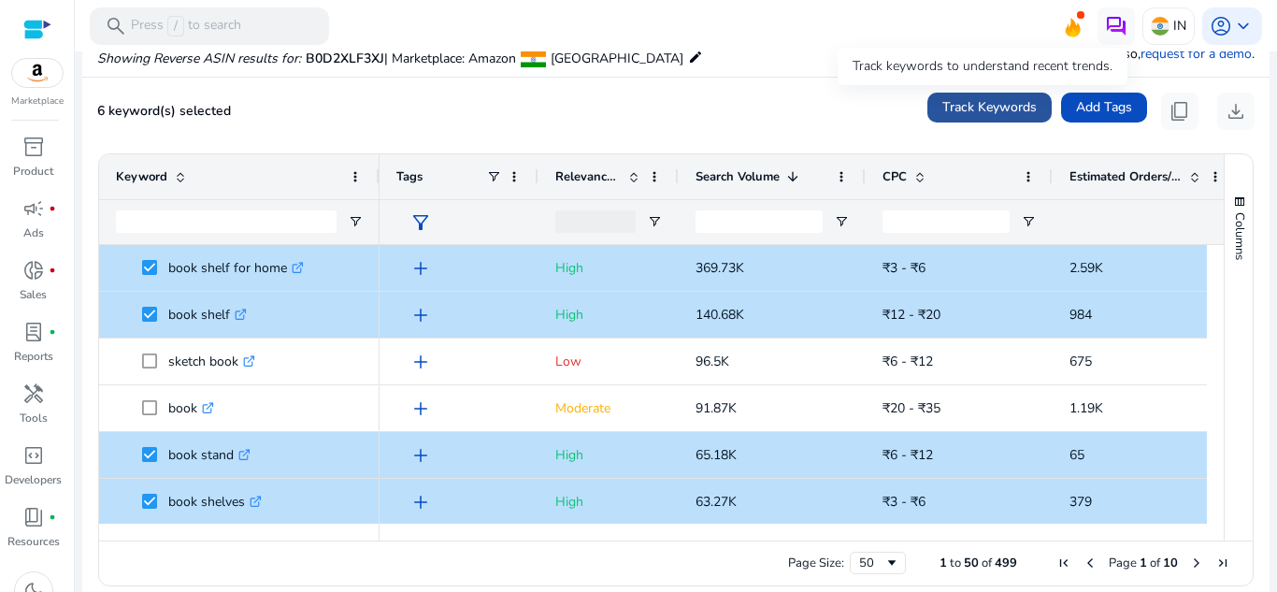
click at [973, 115] on span "Track Keywords" at bounding box center [989, 107] width 94 height 20
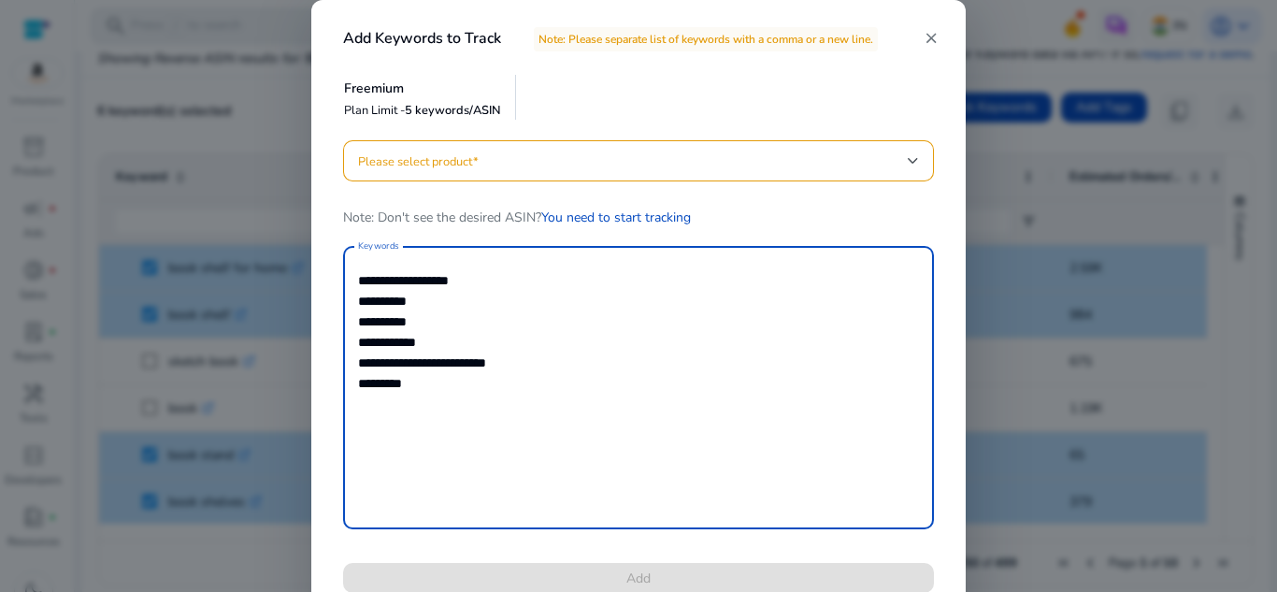
click at [414, 385] on textarea "**********" at bounding box center [638, 387] width 561 height 265
drag, startPoint x: 414, startPoint y: 385, endPoint x: 354, endPoint y: 383, distance: 59.8
click at [354, 383] on div "**********" at bounding box center [638, 387] width 591 height 283
type textarea "**********"
click at [570, 165] on span at bounding box center [633, 160] width 550 height 21
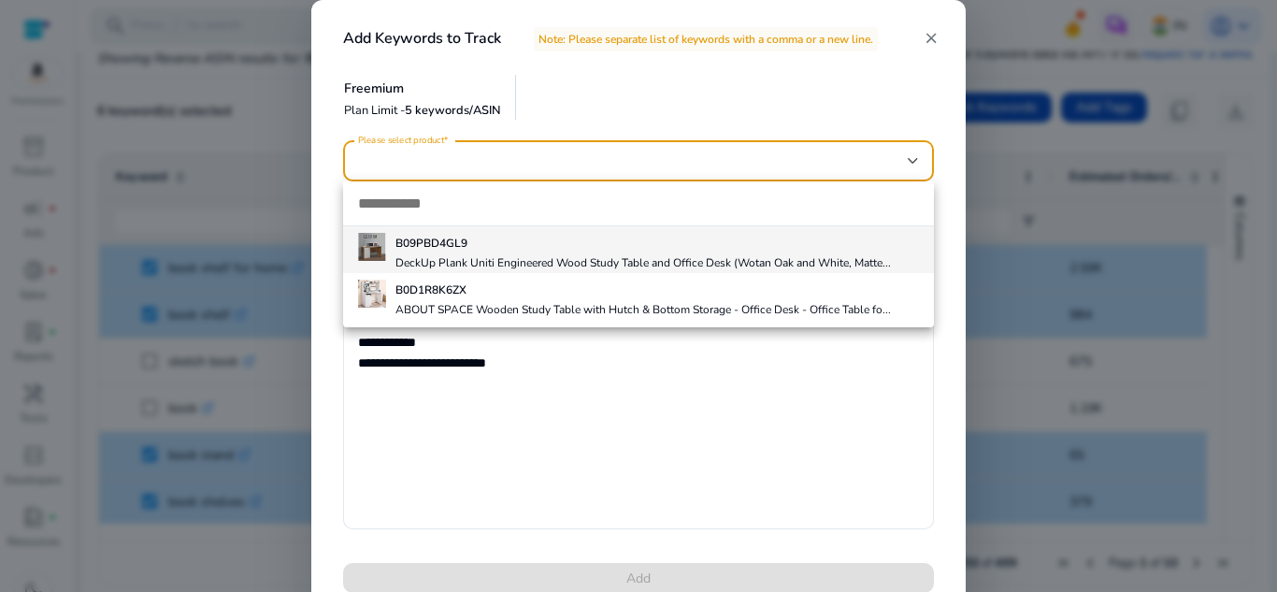
click at [553, 159] on div at bounding box center [638, 296] width 1277 height 592
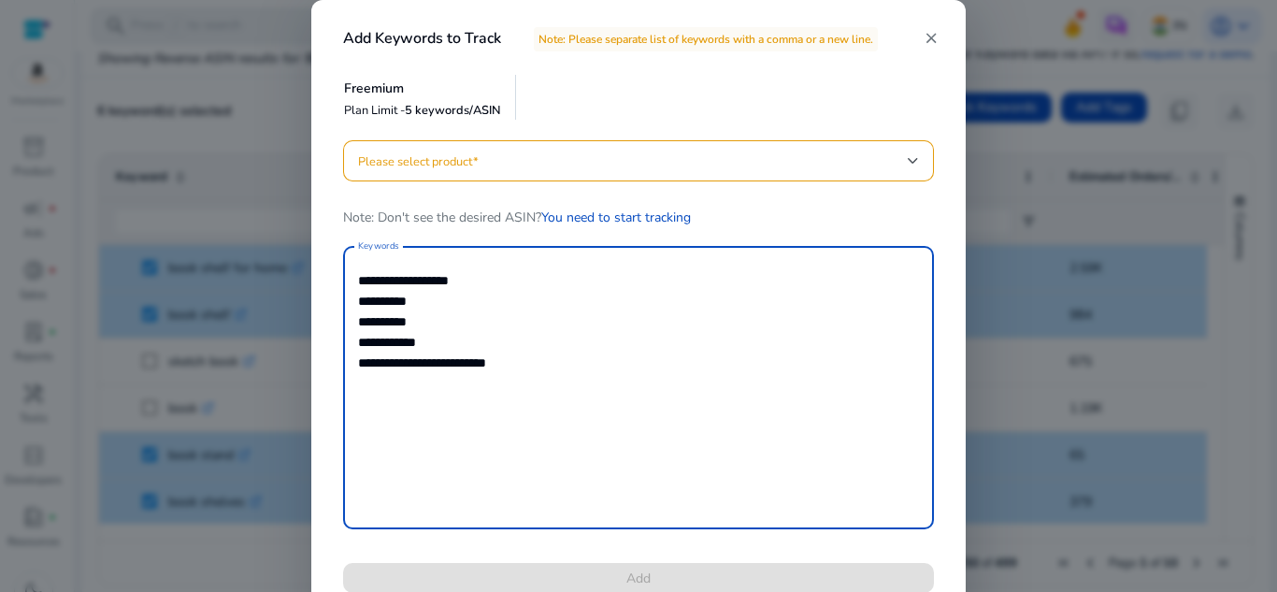
drag, startPoint x: 546, startPoint y: 368, endPoint x: 336, endPoint y: 271, distance: 231.7
click at [336, 271] on div "**********" at bounding box center [639, 377] width 636 height 475
click at [753, 346] on textarea "**********" at bounding box center [638, 387] width 561 height 265
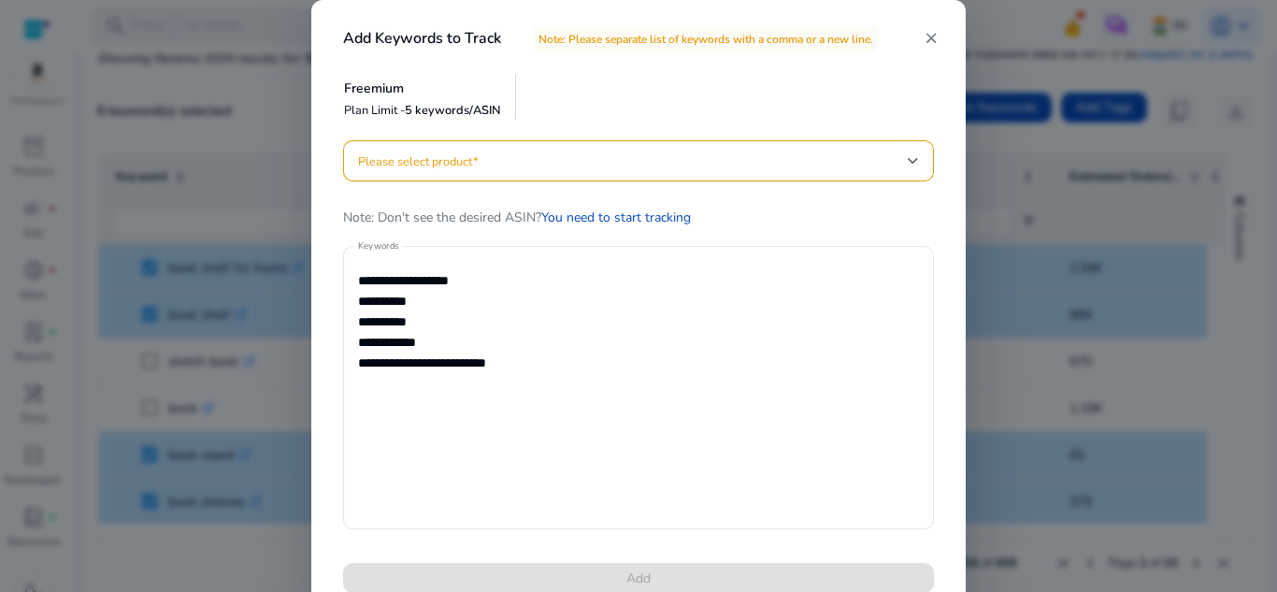
click at [931, 42] on mat-icon "close" at bounding box center [930, 38] width 17 height 17
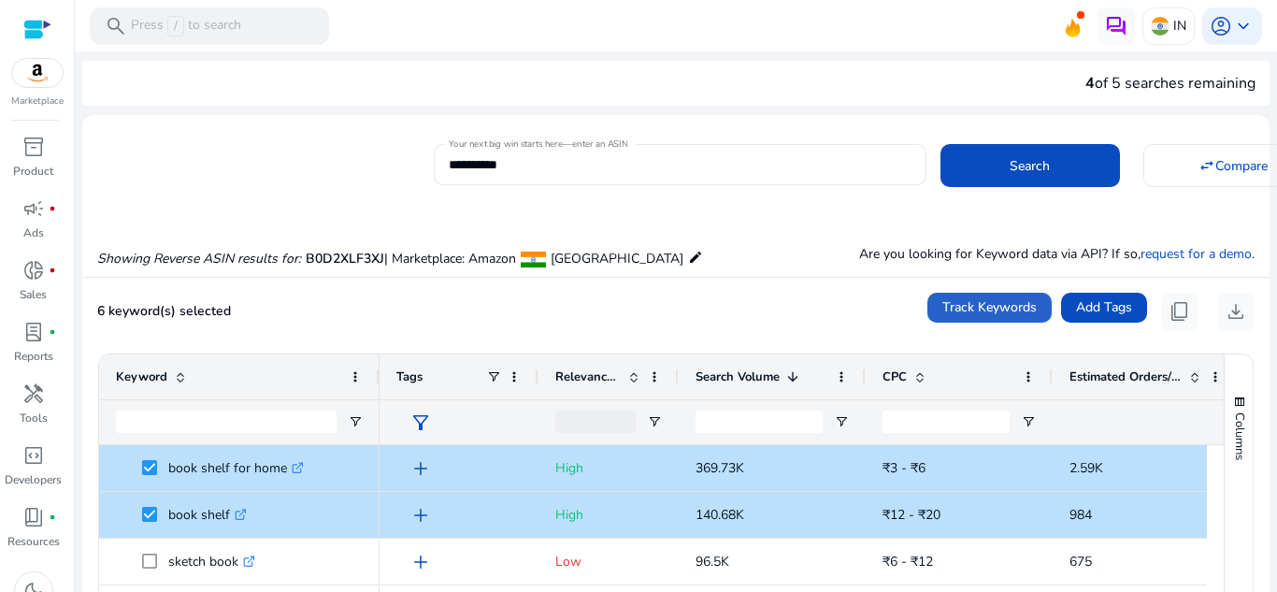
scroll to position [93, 0]
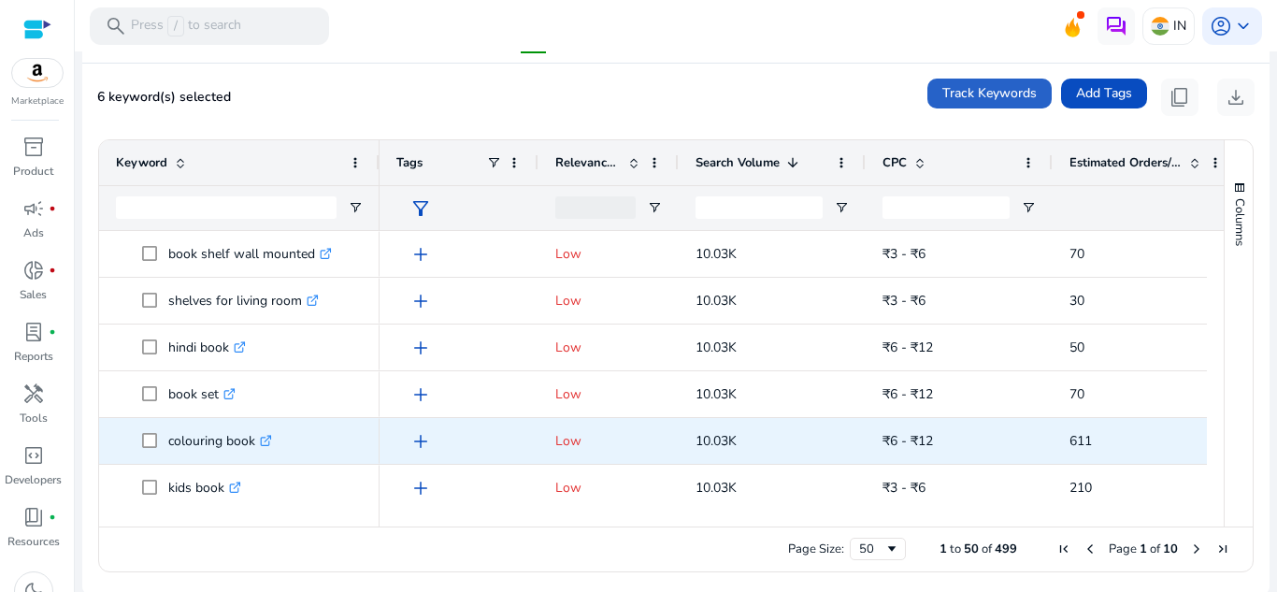
scroll to position [1589, 0]
